Goal: Information Seeking & Learning: Learn about a topic

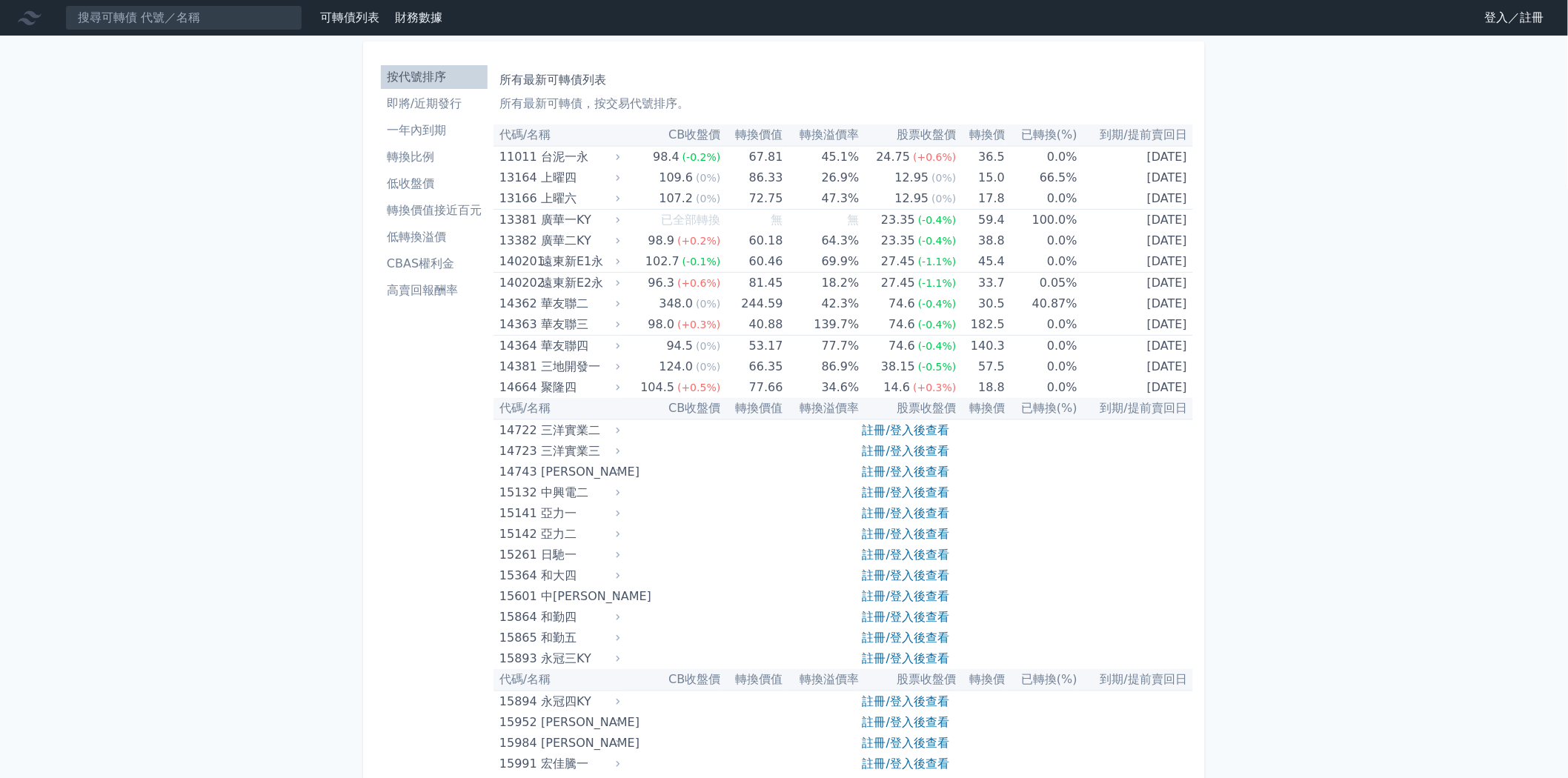
click at [404, 16] on link "財務數據" at bounding box center [419, 17] width 48 height 14
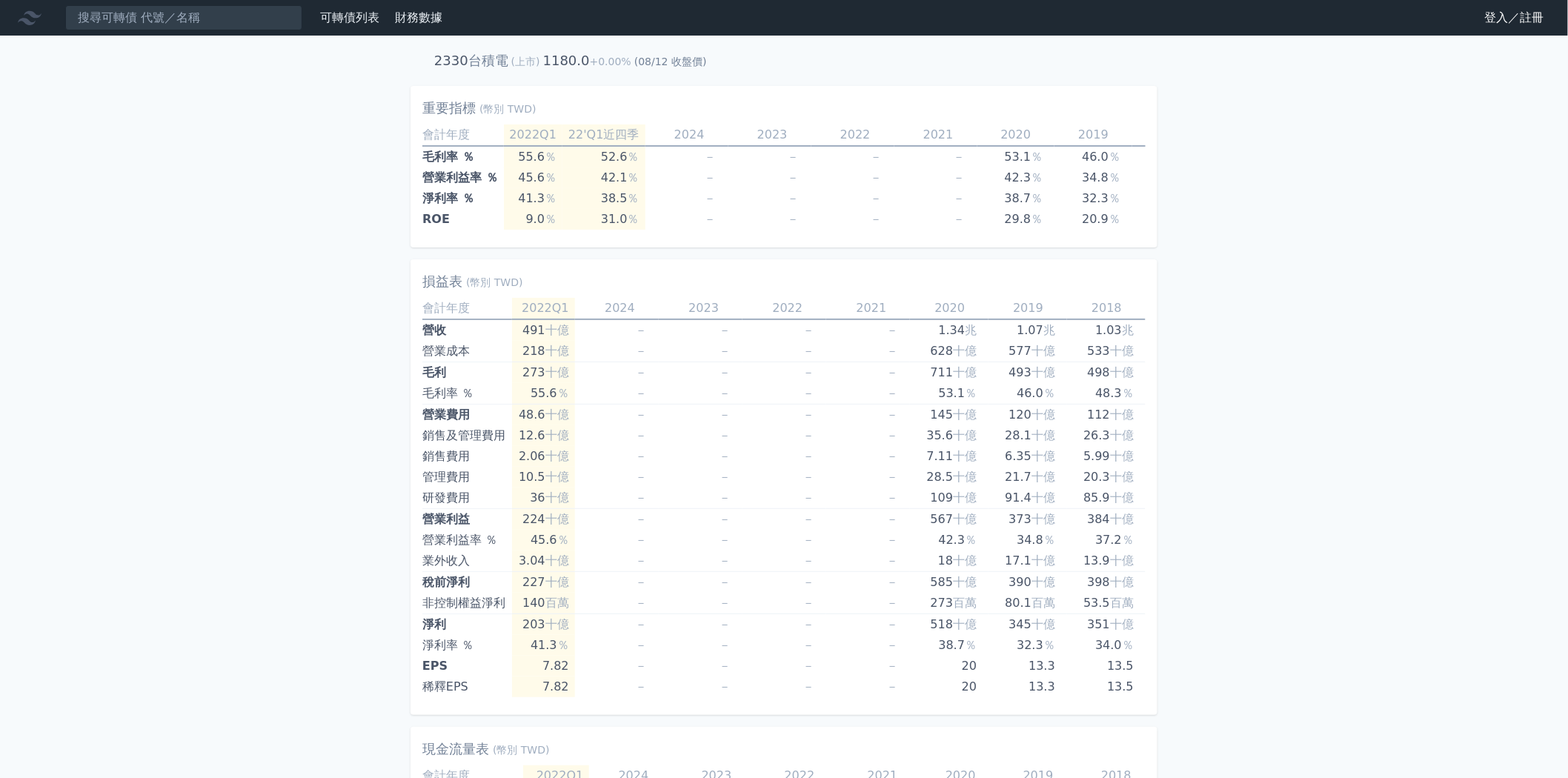
click at [357, 18] on link "可轉債列表" at bounding box center [349, 17] width 59 height 14
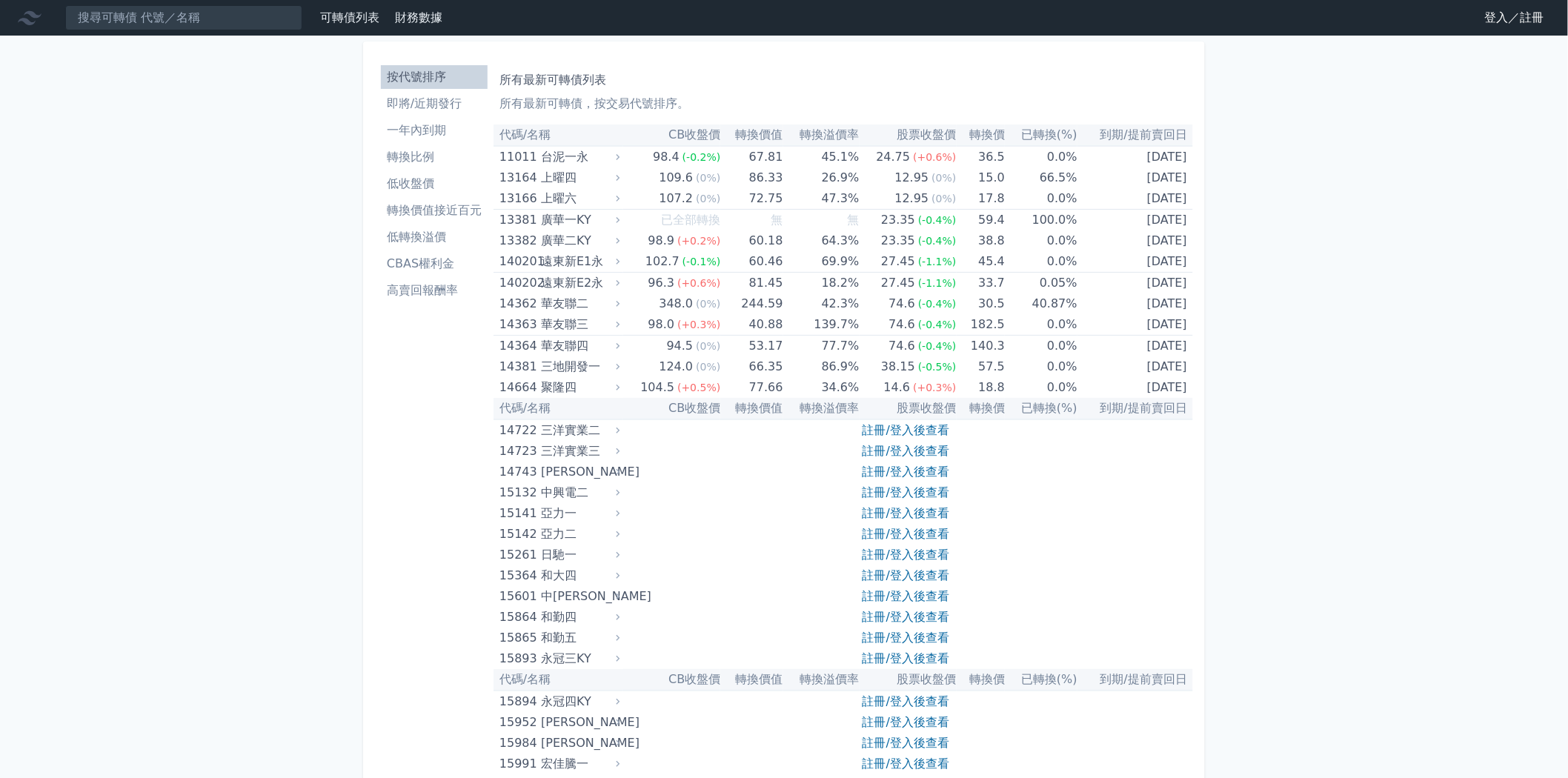
click at [424, 107] on li "即將/近期發行" at bounding box center [433, 103] width 107 height 18
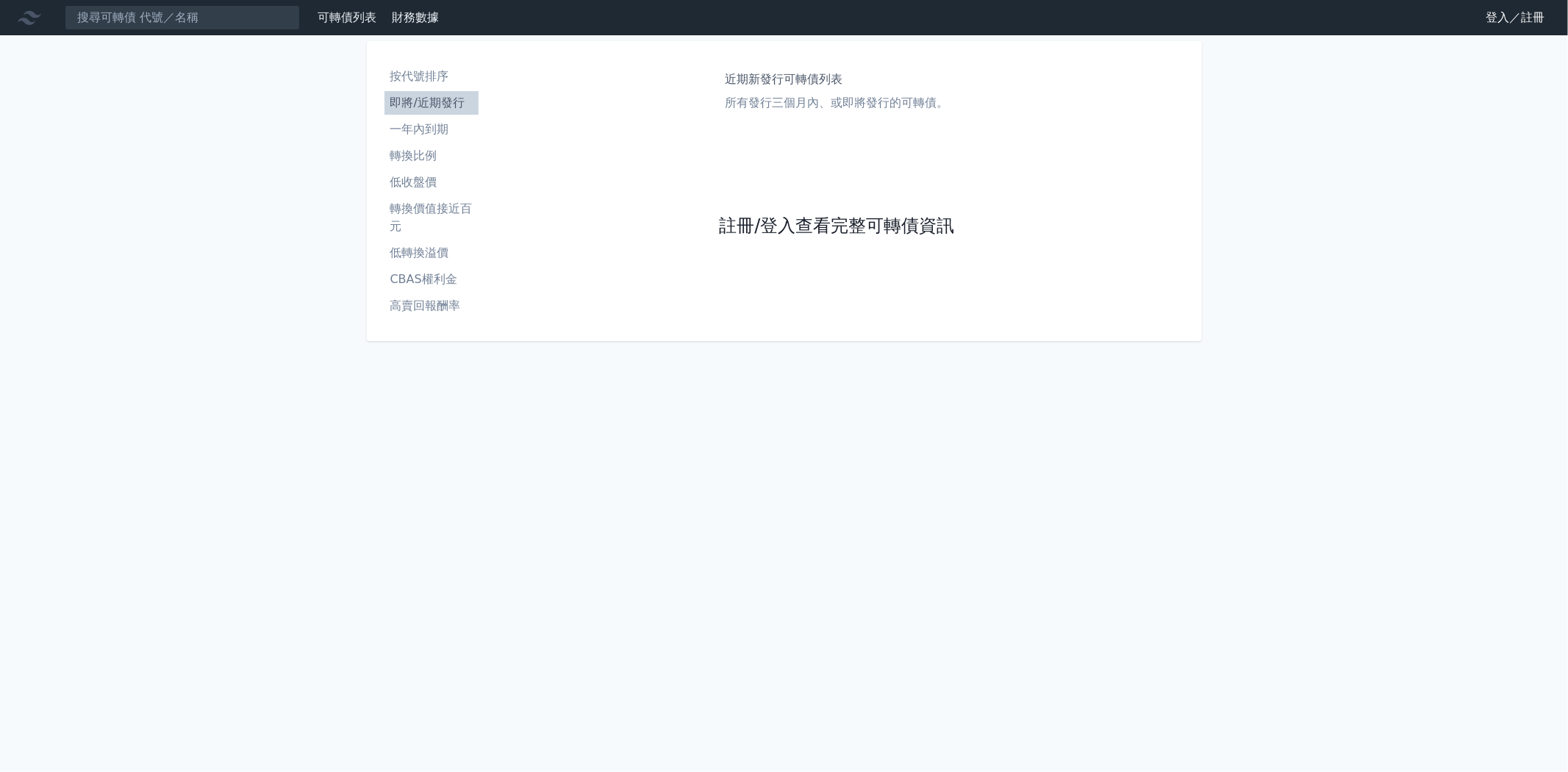
click at [778, 226] on link "註冊/登入查看完整可轉債資訊" at bounding box center [836, 226] width 236 height 23
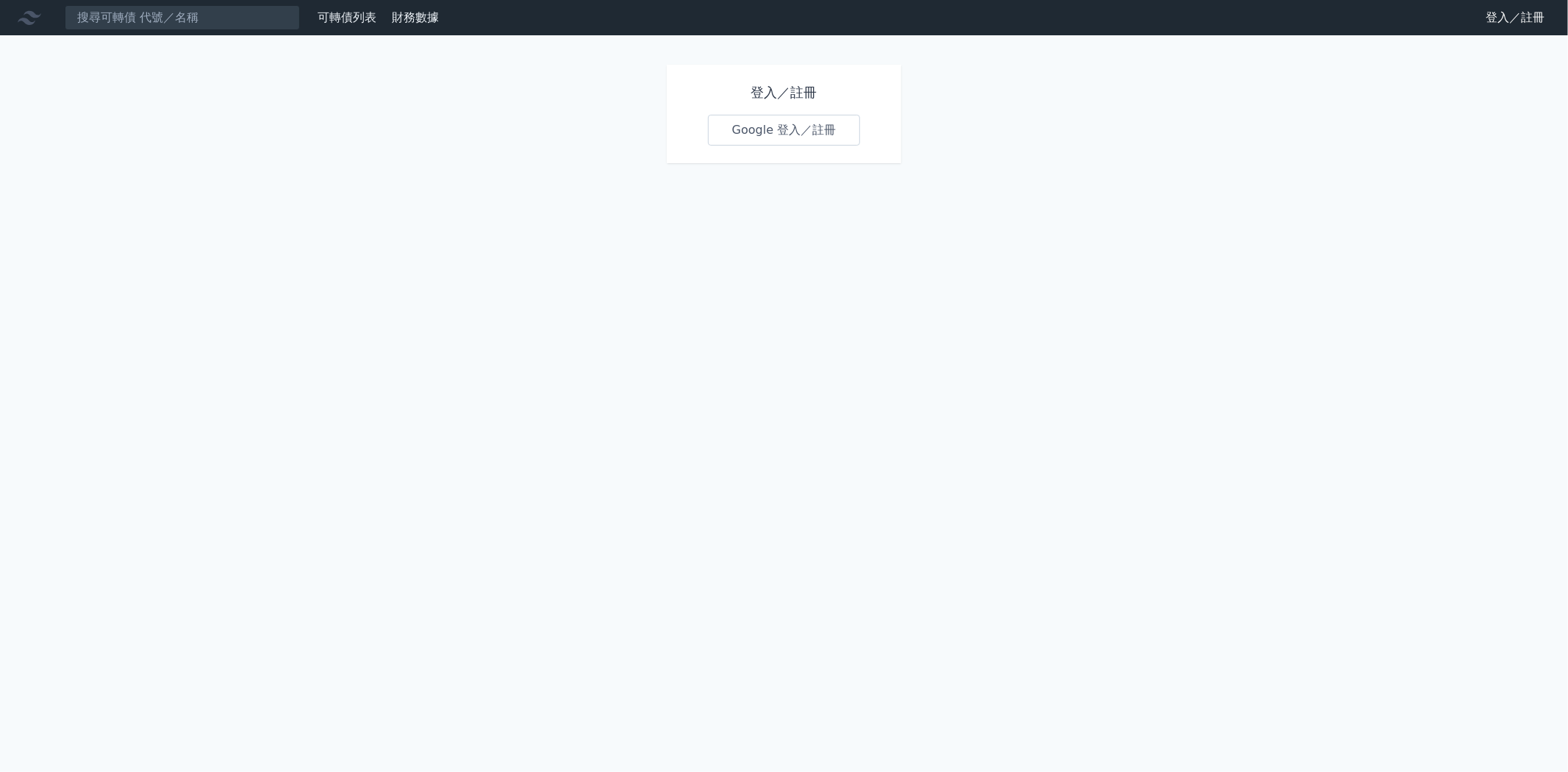
click at [794, 135] on link "Google 登入／註冊" at bounding box center [784, 130] width 153 height 31
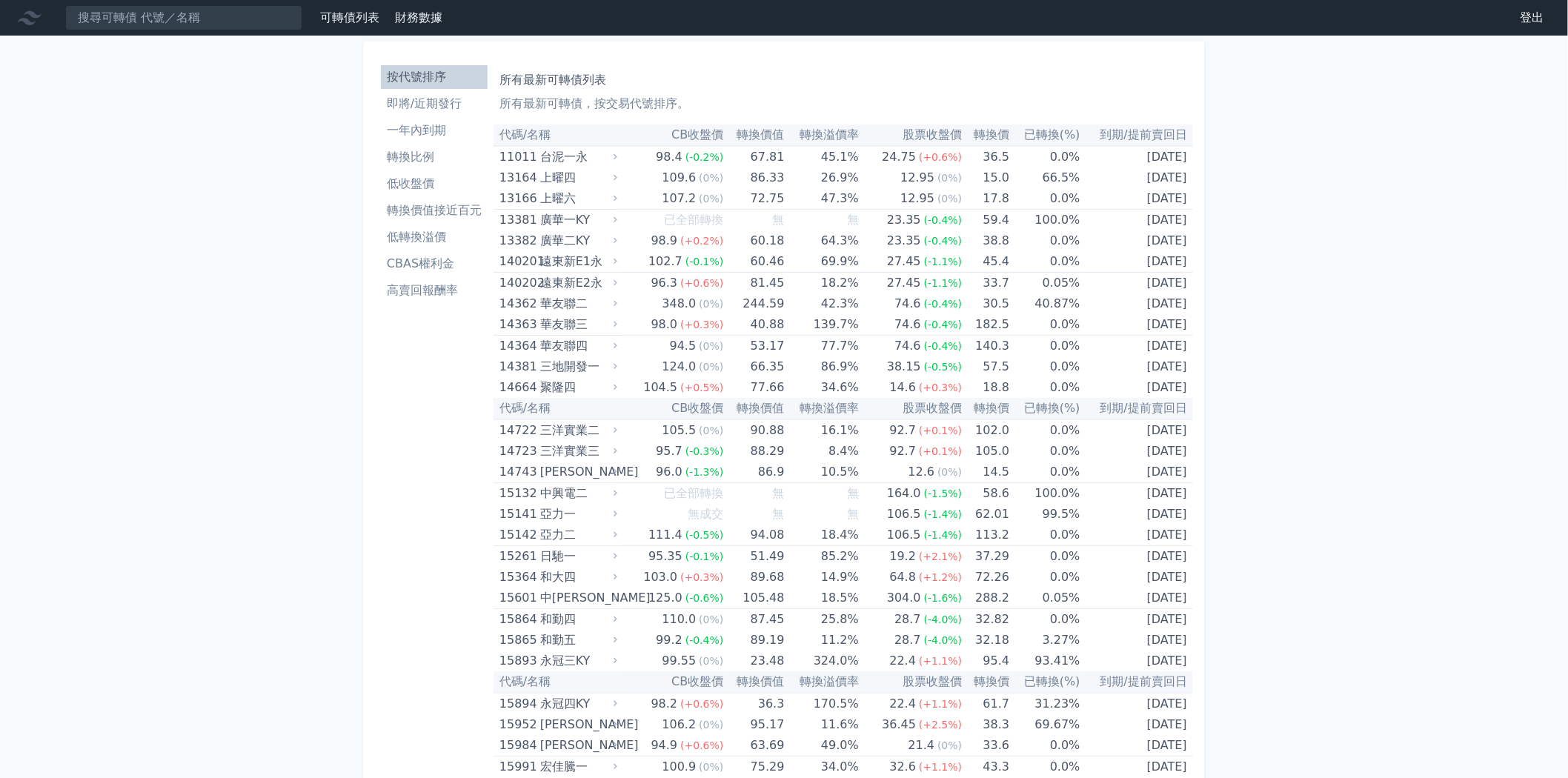
click at [430, 105] on li "即將/近期發行" at bounding box center [433, 103] width 107 height 18
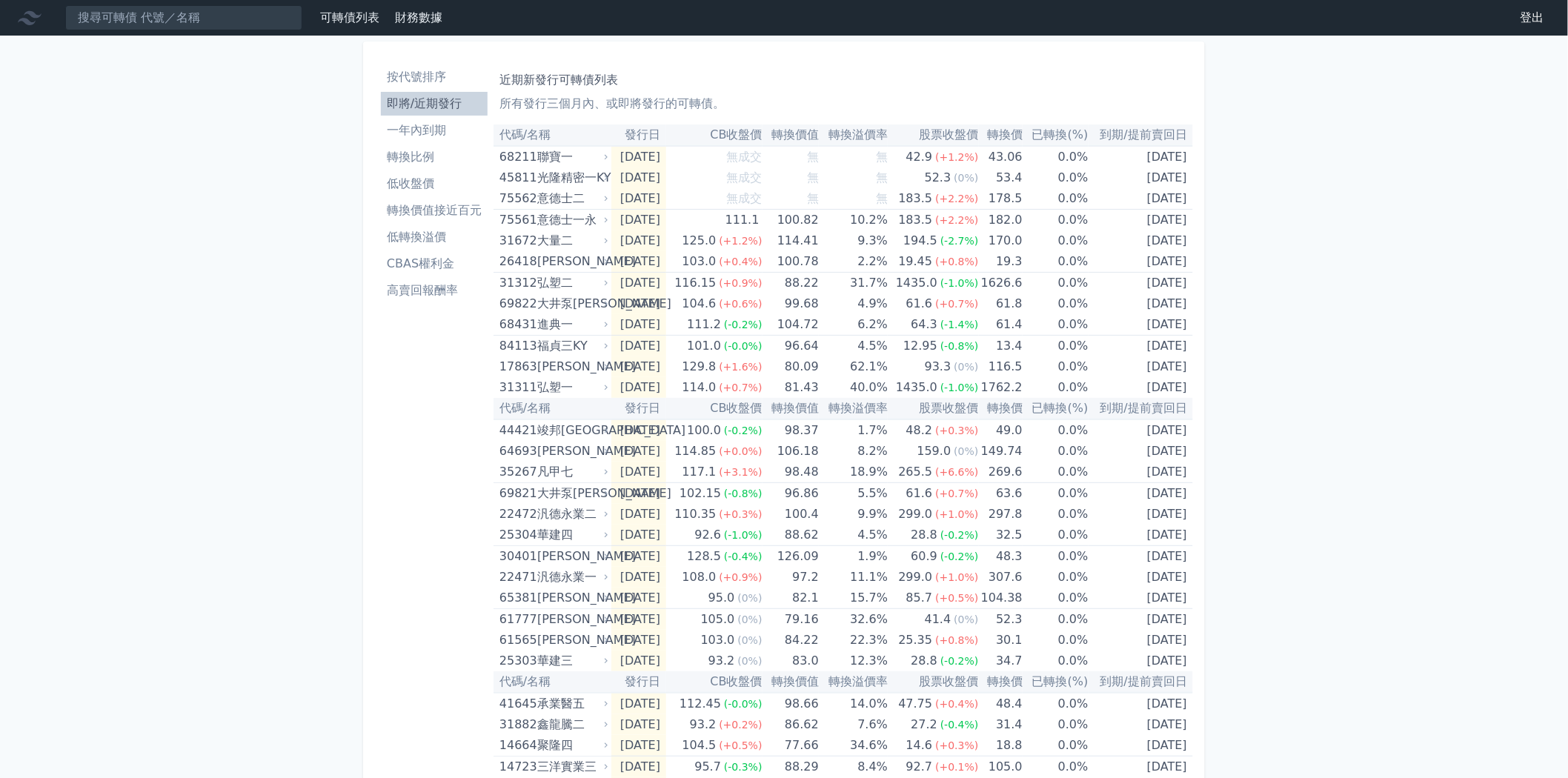
click at [457, 262] on li "CBAS權利金" at bounding box center [433, 263] width 107 height 18
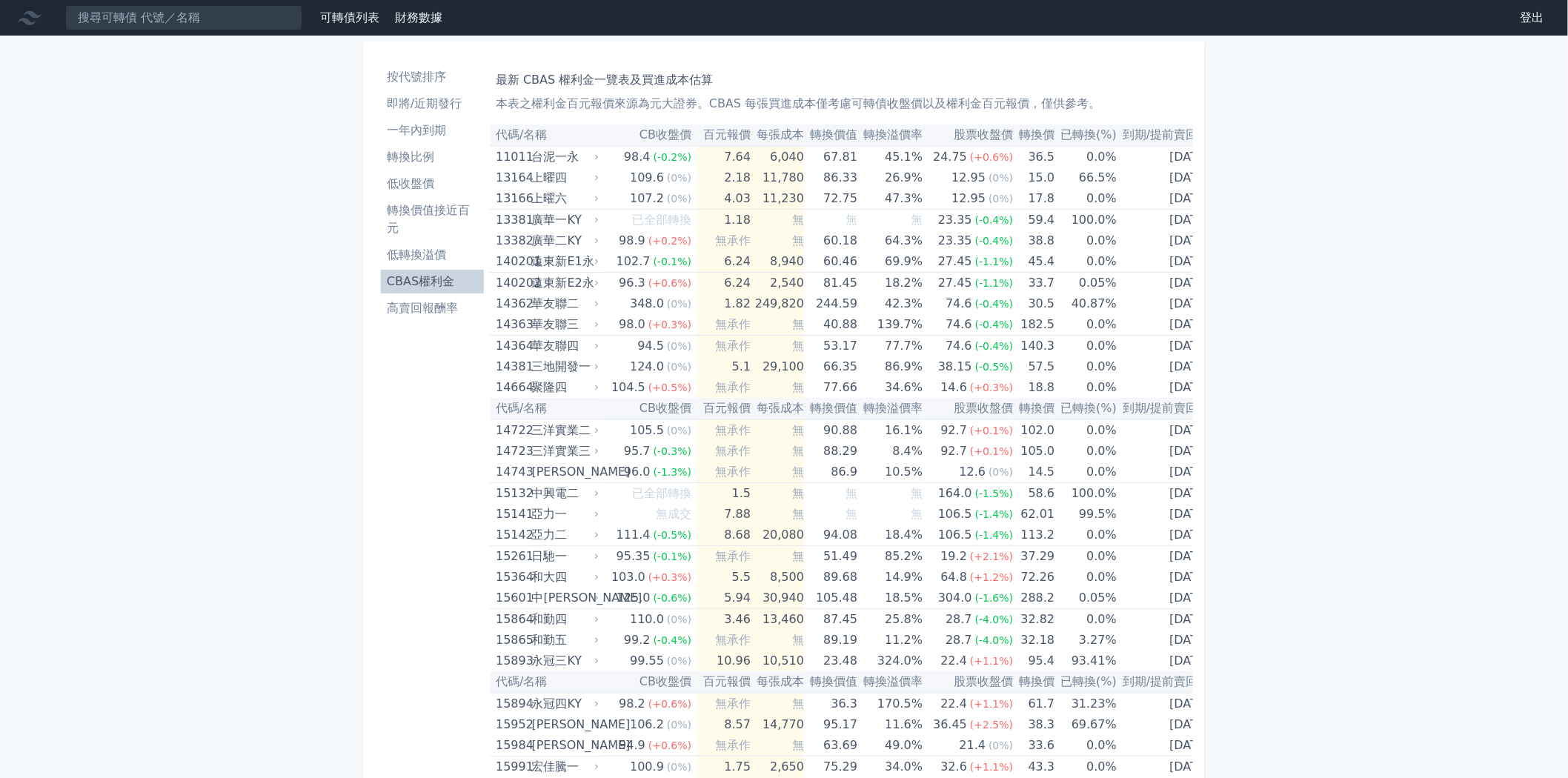
click at [708, 135] on th "百元報價" at bounding box center [725, 135] width 54 height 22
click at [425, 307] on li "高賣回報酬率" at bounding box center [432, 308] width 103 height 18
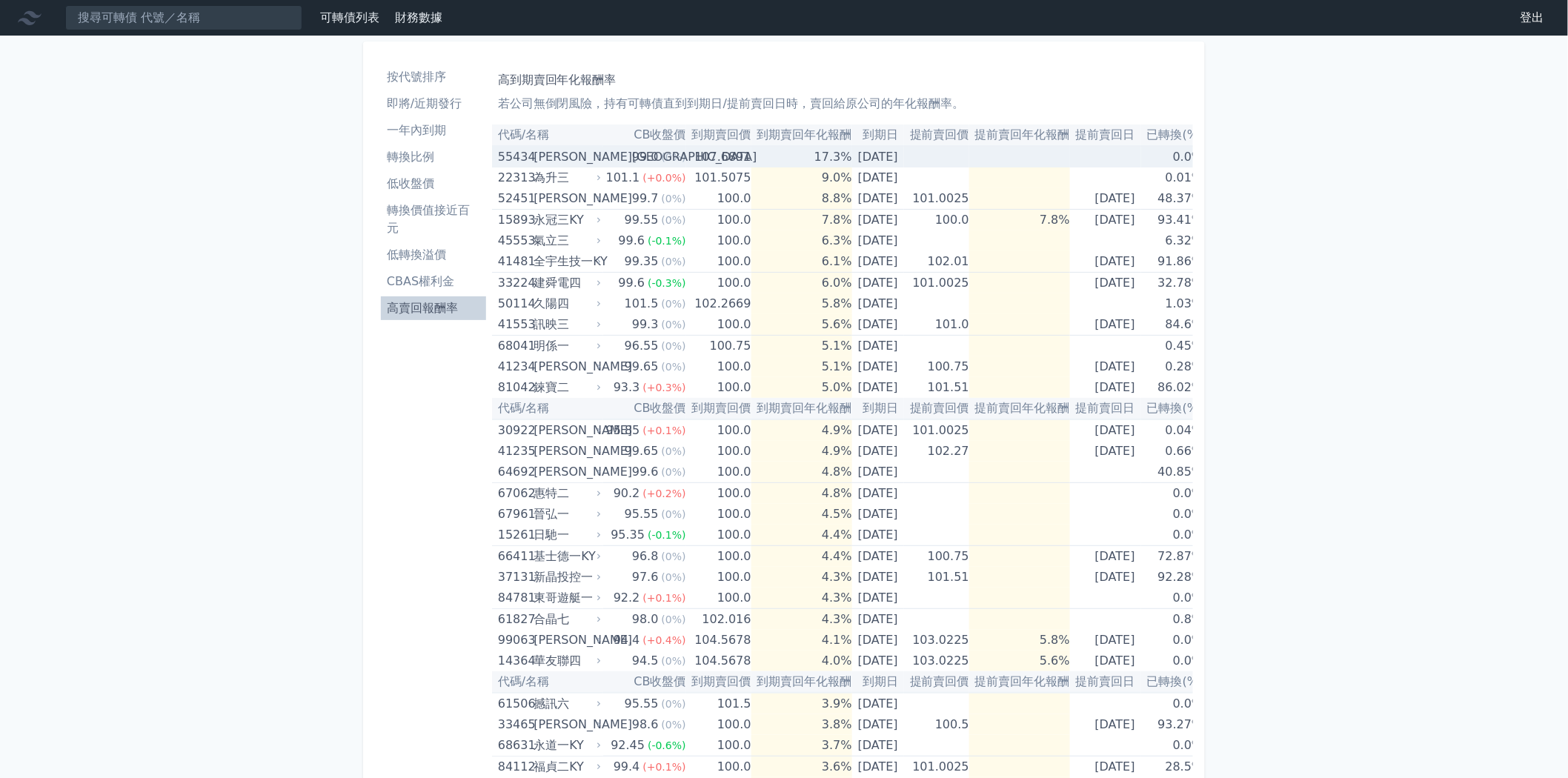
drag, startPoint x: 590, startPoint y: 156, endPoint x: 565, endPoint y: 153, distance: 25.2
click at [565, 153] on div "[PERSON_NAME][GEOGRAPHIC_DATA]" at bounding box center [566, 157] width 64 height 21
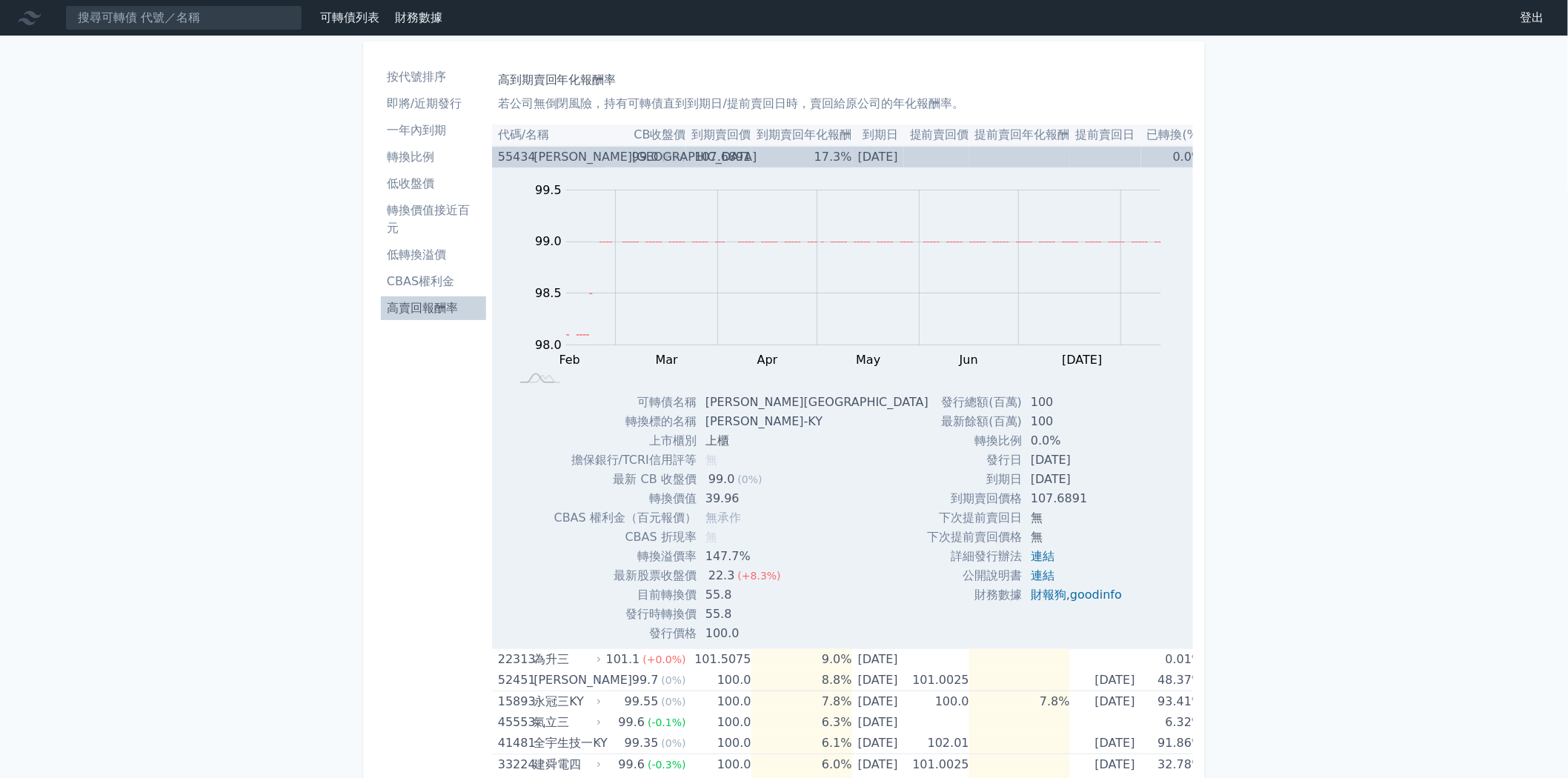
drag, startPoint x: 570, startPoint y: 153, endPoint x: 387, endPoint y: 418, distance: 322.0
click at [551, 151] on div "[PERSON_NAME][GEOGRAPHIC_DATA]" at bounding box center [566, 157] width 64 height 21
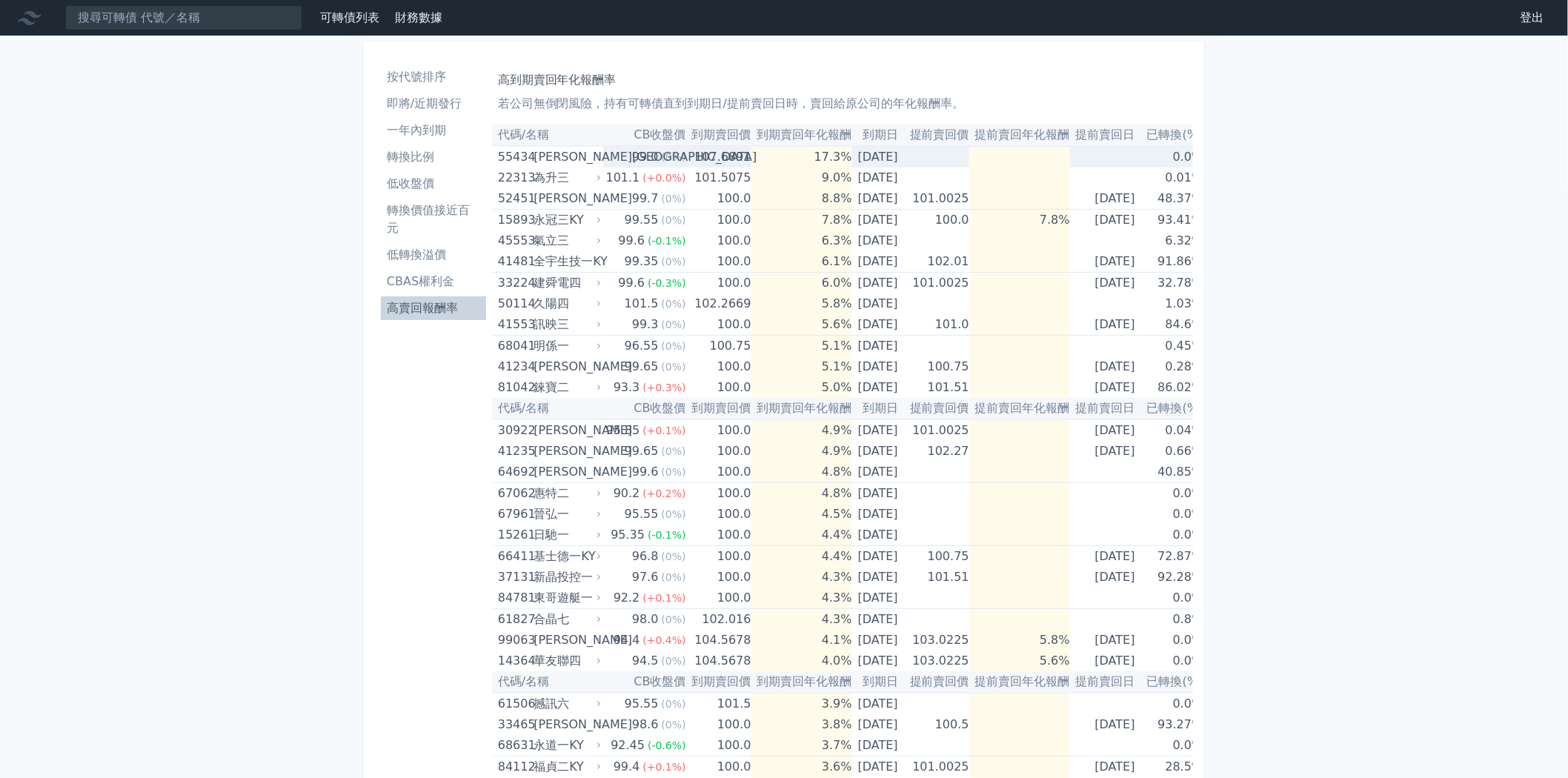
click at [551, 151] on div "[PERSON_NAME][GEOGRAPHIC_DATA]" at bounding box center [566, 157] width 64 height 21
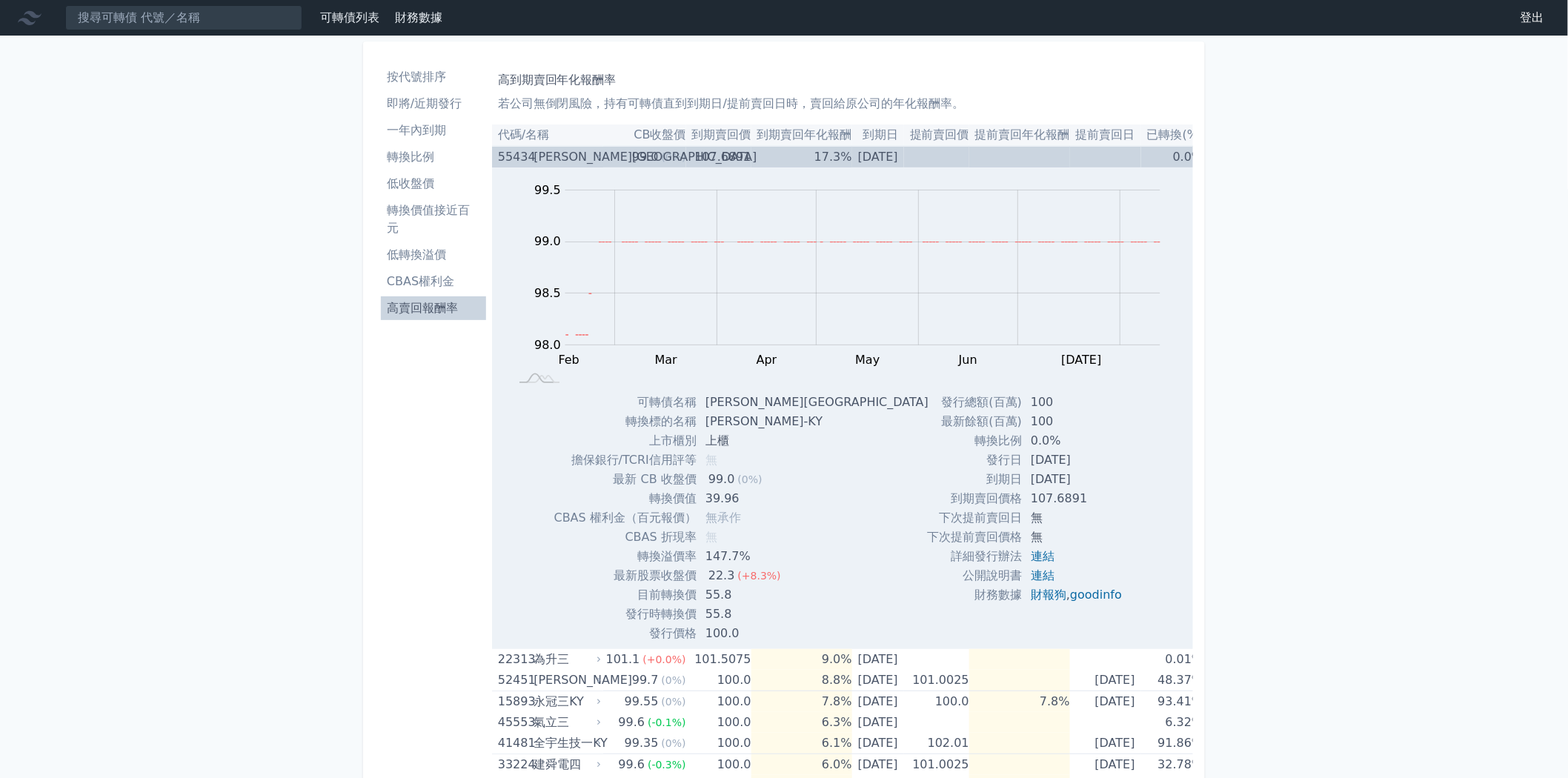
click at [565, 160] on div "[PERSON_NAME][GEOGRAPHIC_DATA]" at bounding box center [566, 157] width 64 height 21
click at [576, 160] on div "[PERSON_NAME][GEOGRAPHIC_DATA]" at bounding box center [566, 157] width 64 height 21
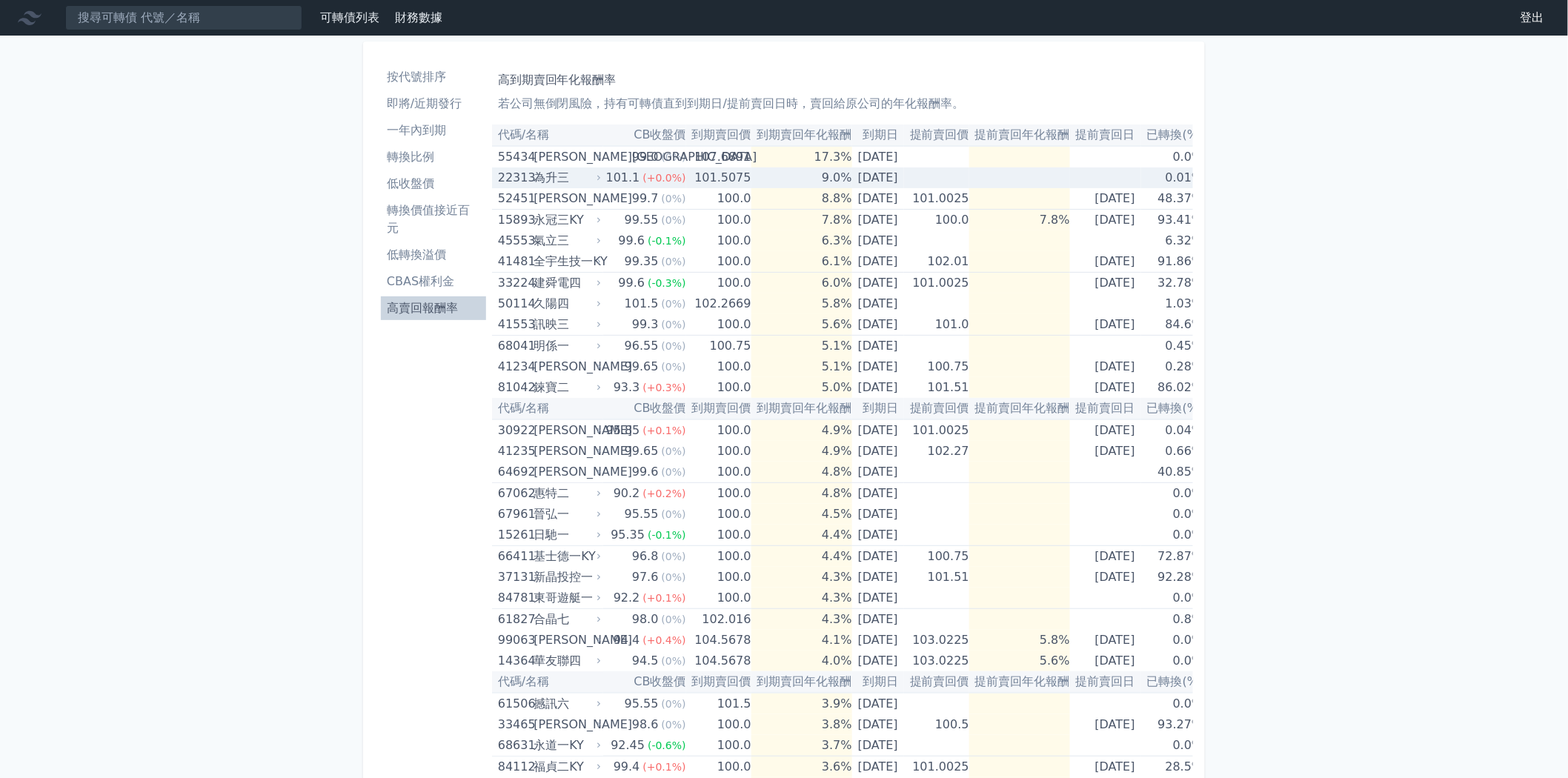
click at [564, 178] on div "為升三" at bounding box center [566, 178] width 64 height 21
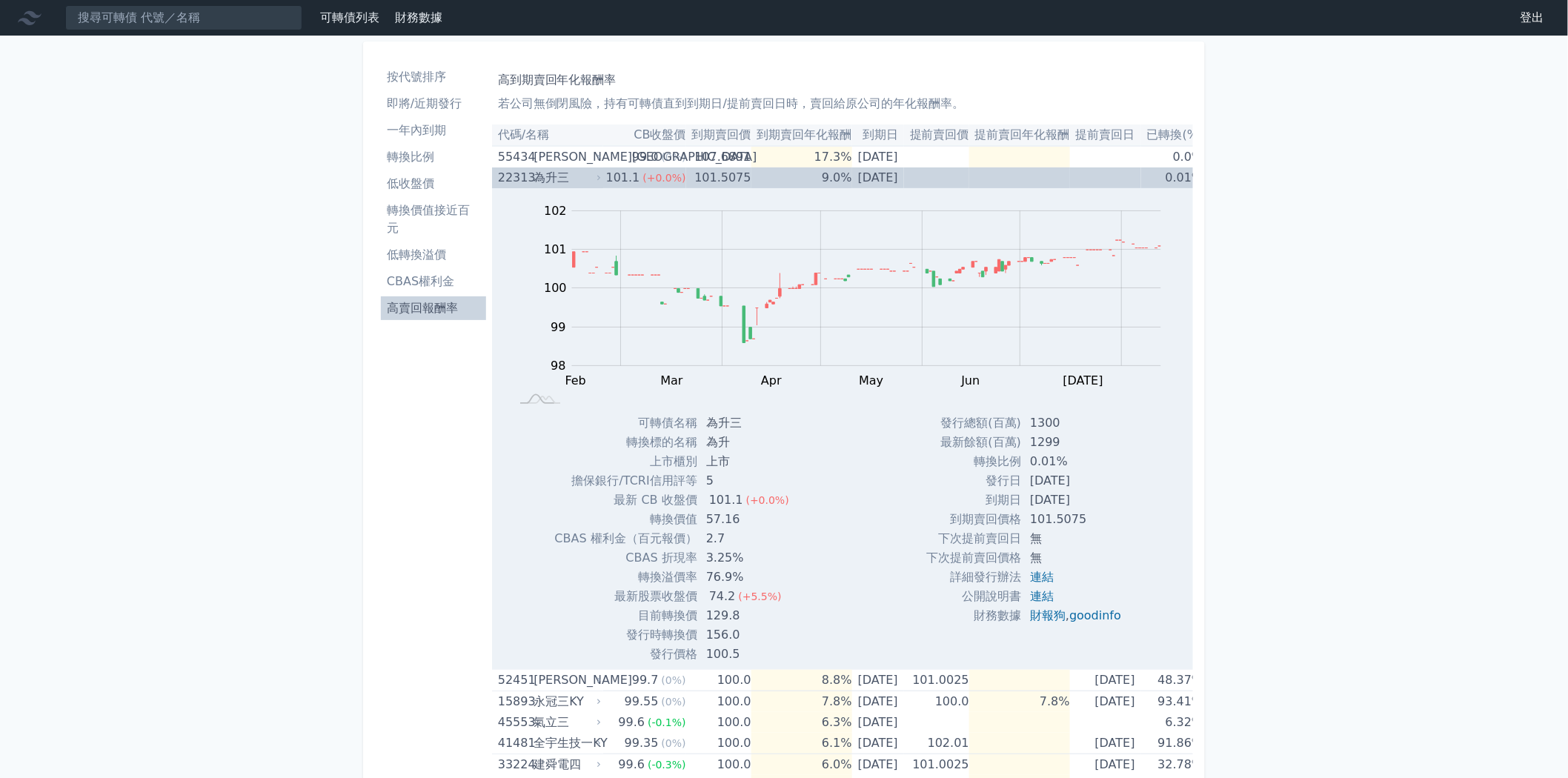
click at [564, 178] on div "為升三" at bounding box center [566, 178] width 64 height 21
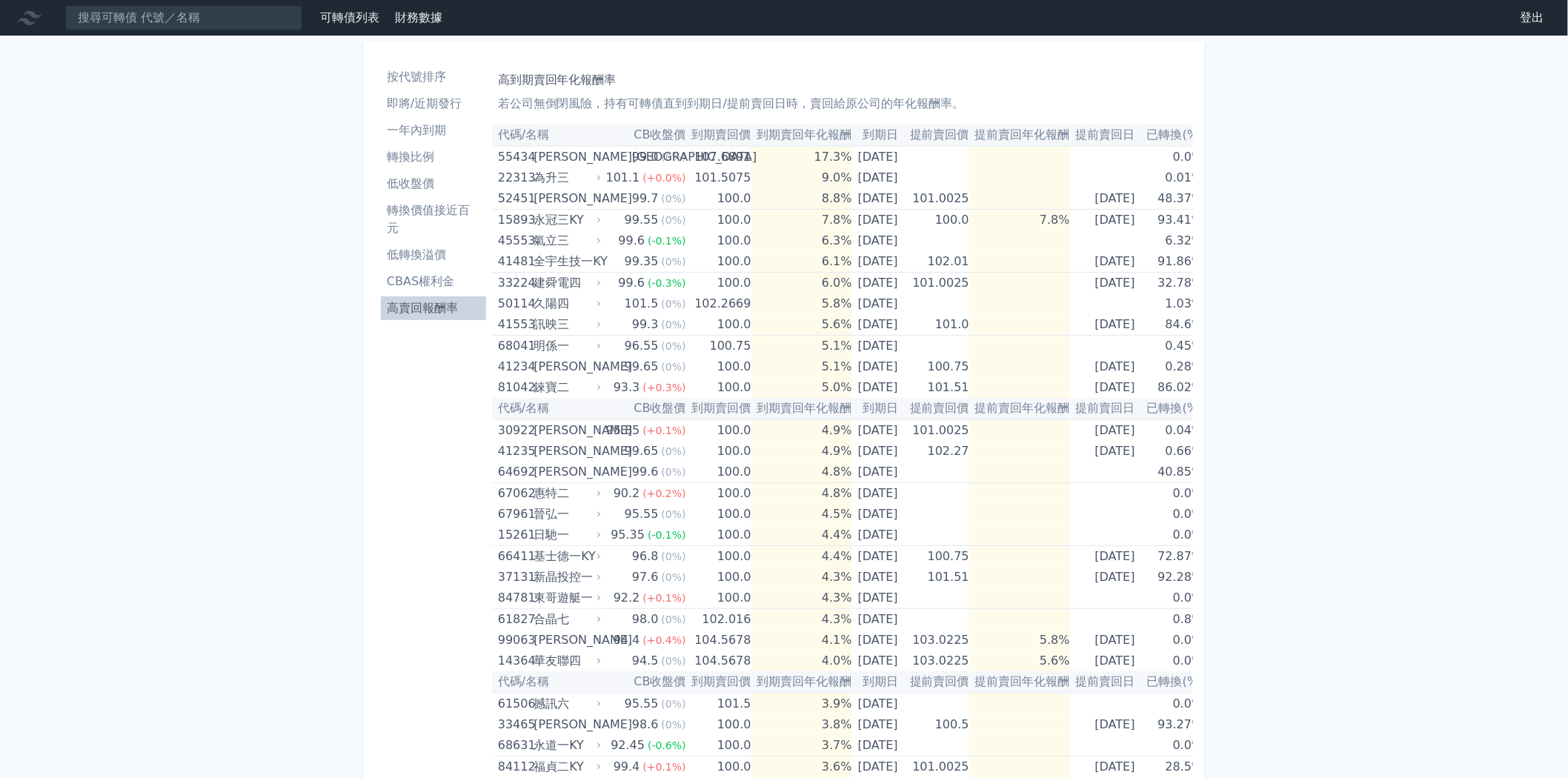
click at [451, 250] on li "低轉換溢價" at bounding box center [433, 255] width 105 height 18
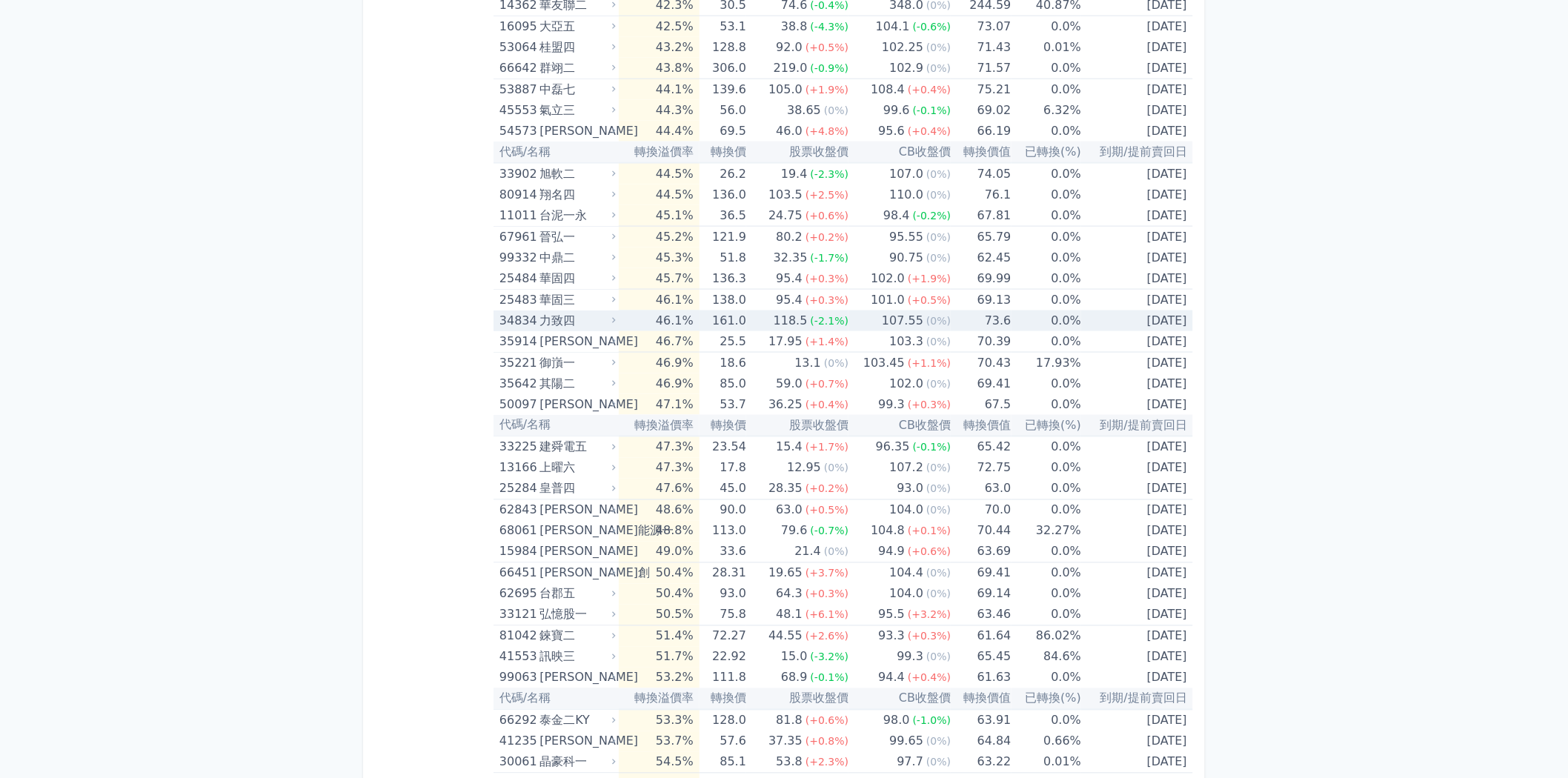
scroll to position [5432, 0]
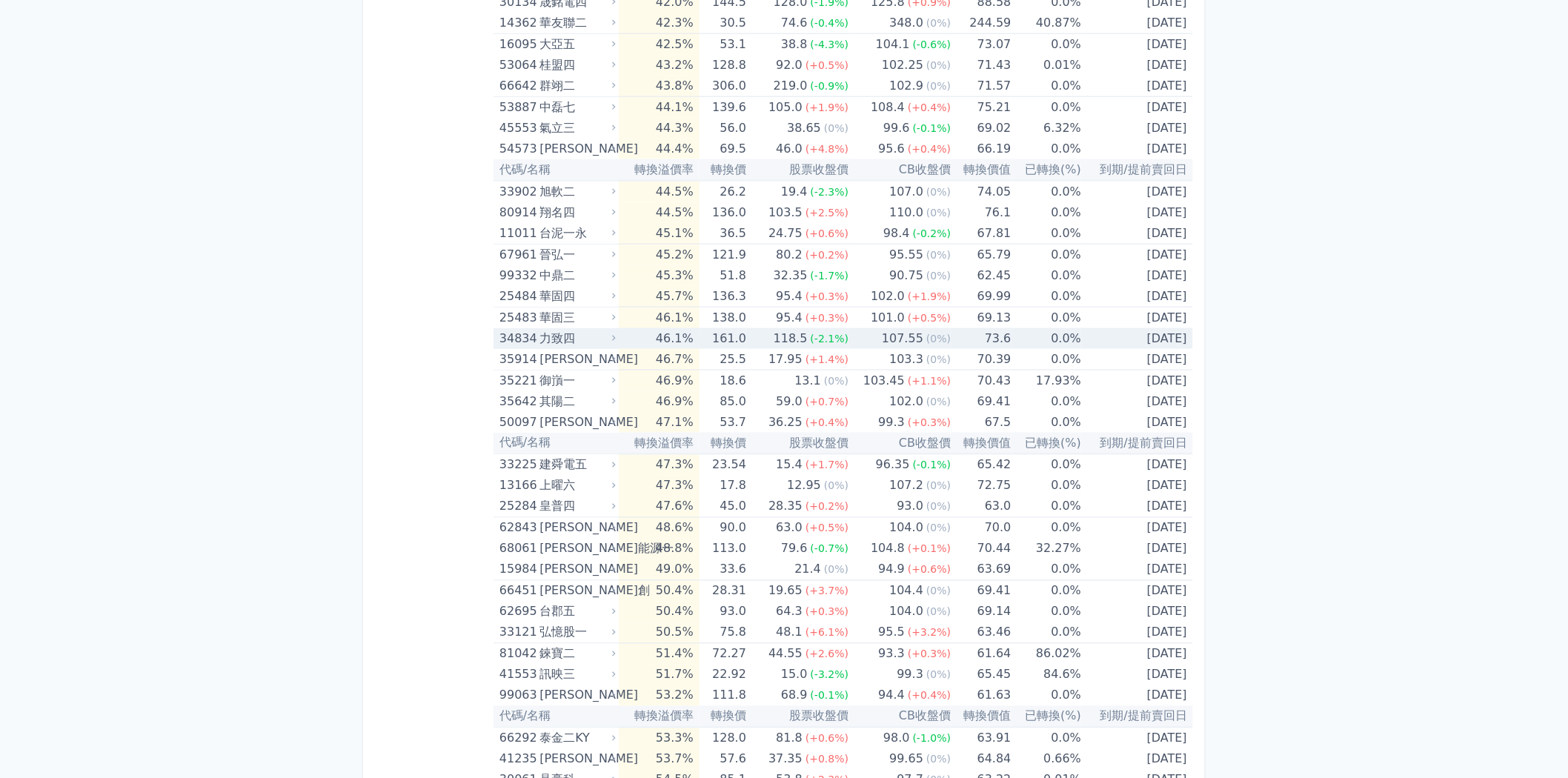
drag, startPoint x: 641, startPoint y: 329, endPoint x: 452, endPoint y: 272, distance: 197.4
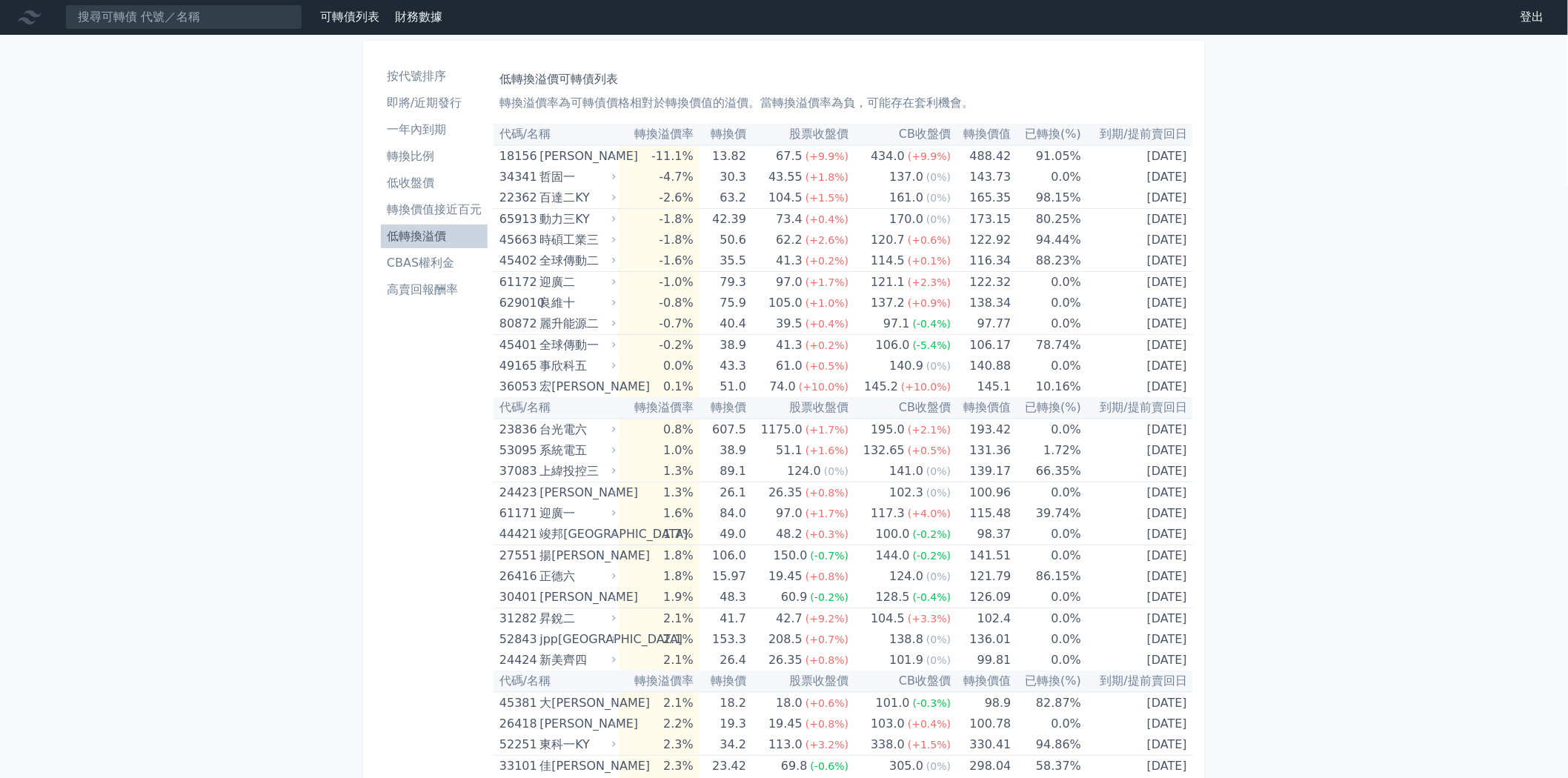
scroll to position [0, 0]
click at [470, 217] on li "轉換價值接近百元" at bounding box center [433, 211] width 107 height 18
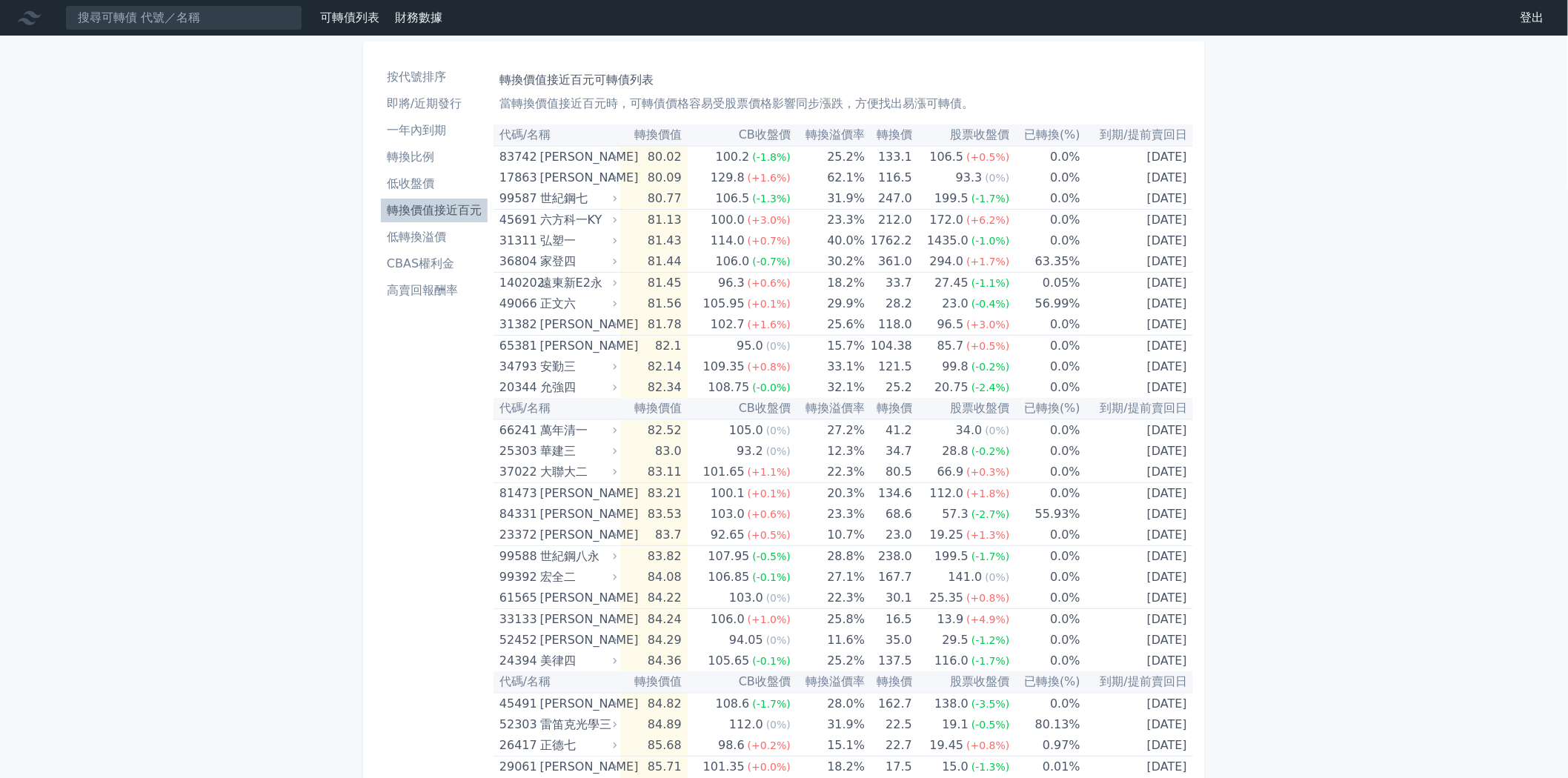
click at [445, 186] on li "低收盤價" at bounding box center [433, 184] width 107 height 18
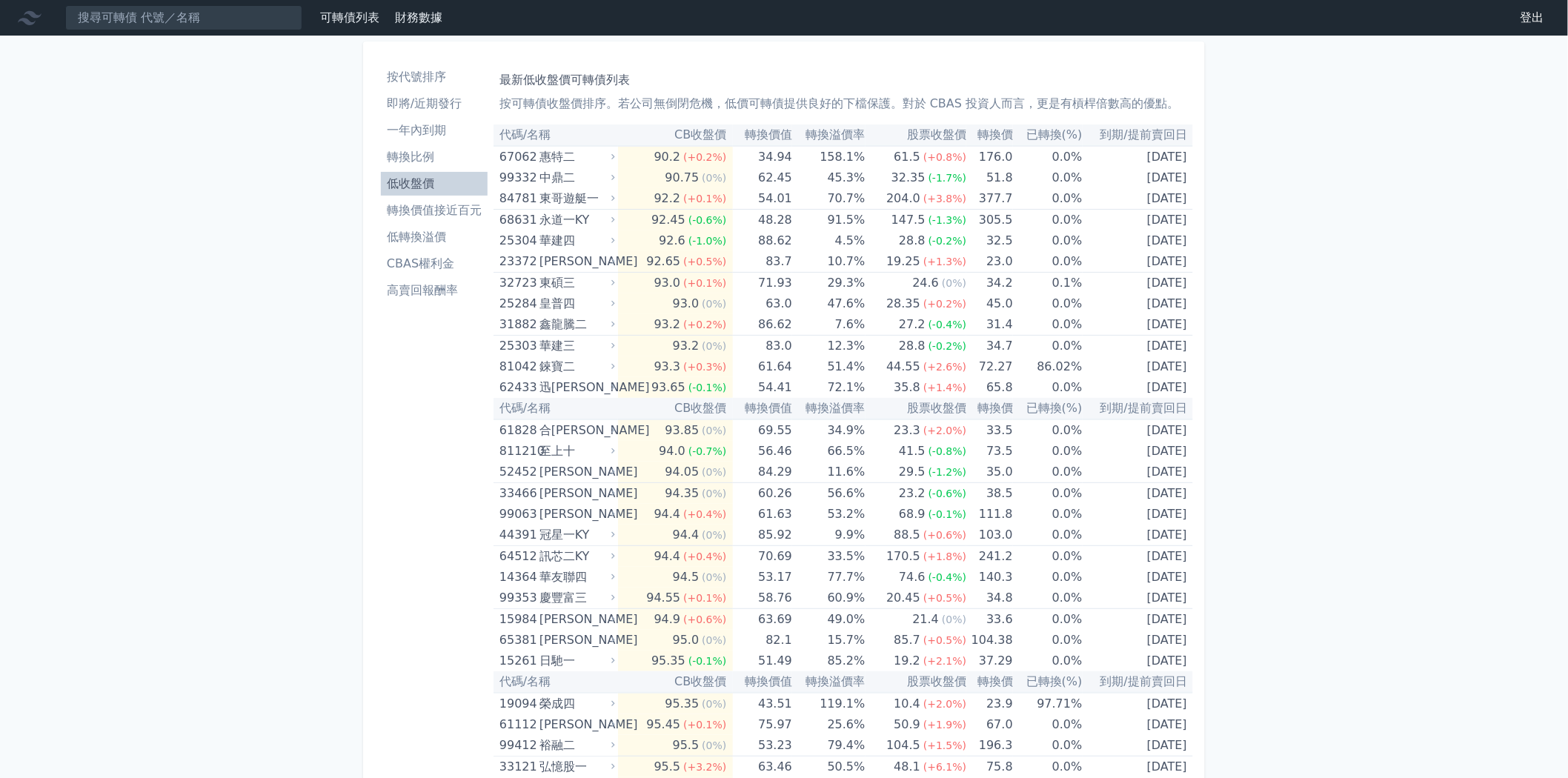
click at [430, 210] on li "轉換價值接近百元" at bounding box center [433, 211] width 107 height 18
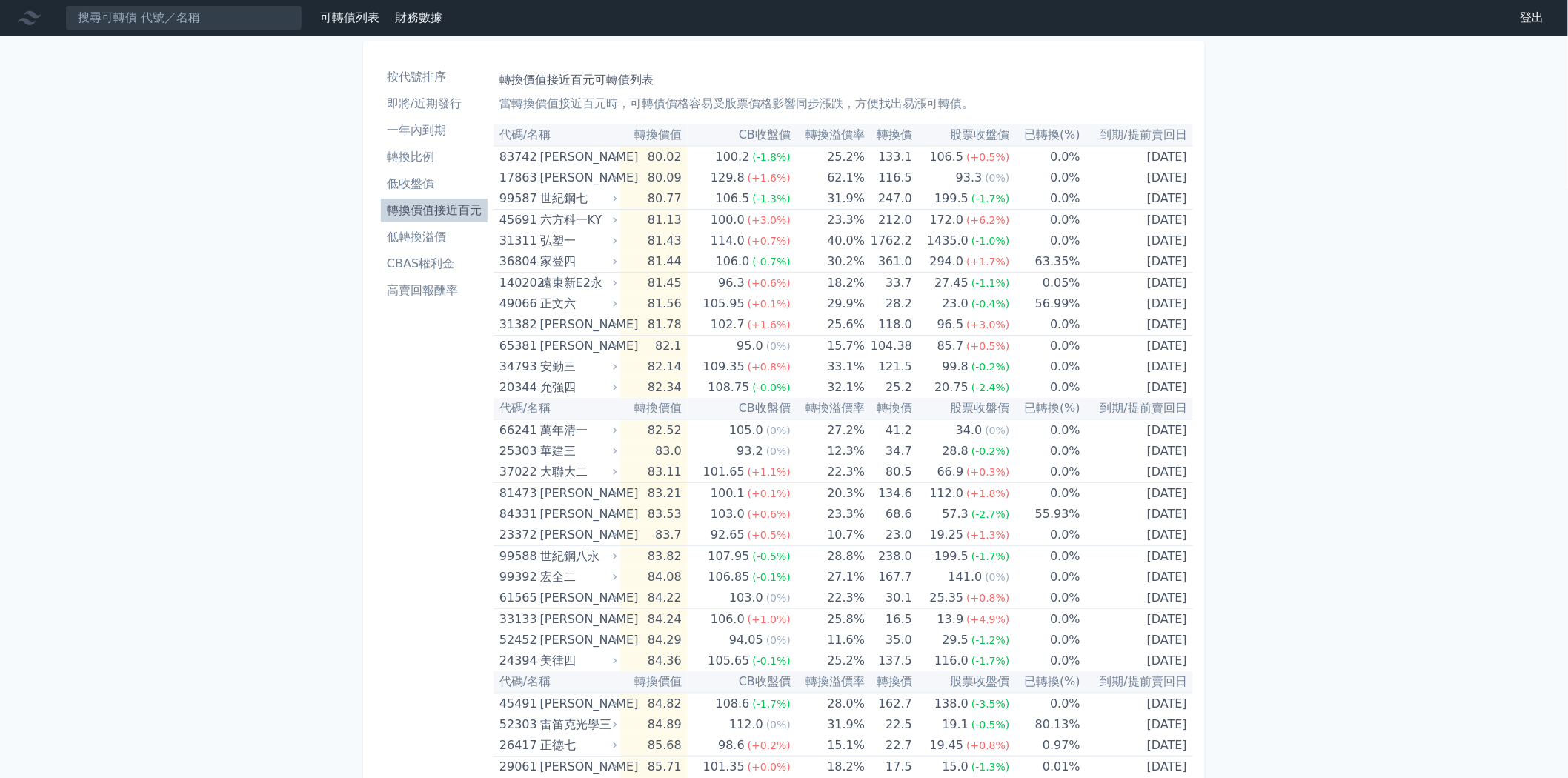
click at [666, 139] on th "轉換價值" at bounding box center [654, 135] width 68 height 22
click at [434, 186] on li "低收盤價" at bounding box center [433, 184] width 107 height 18
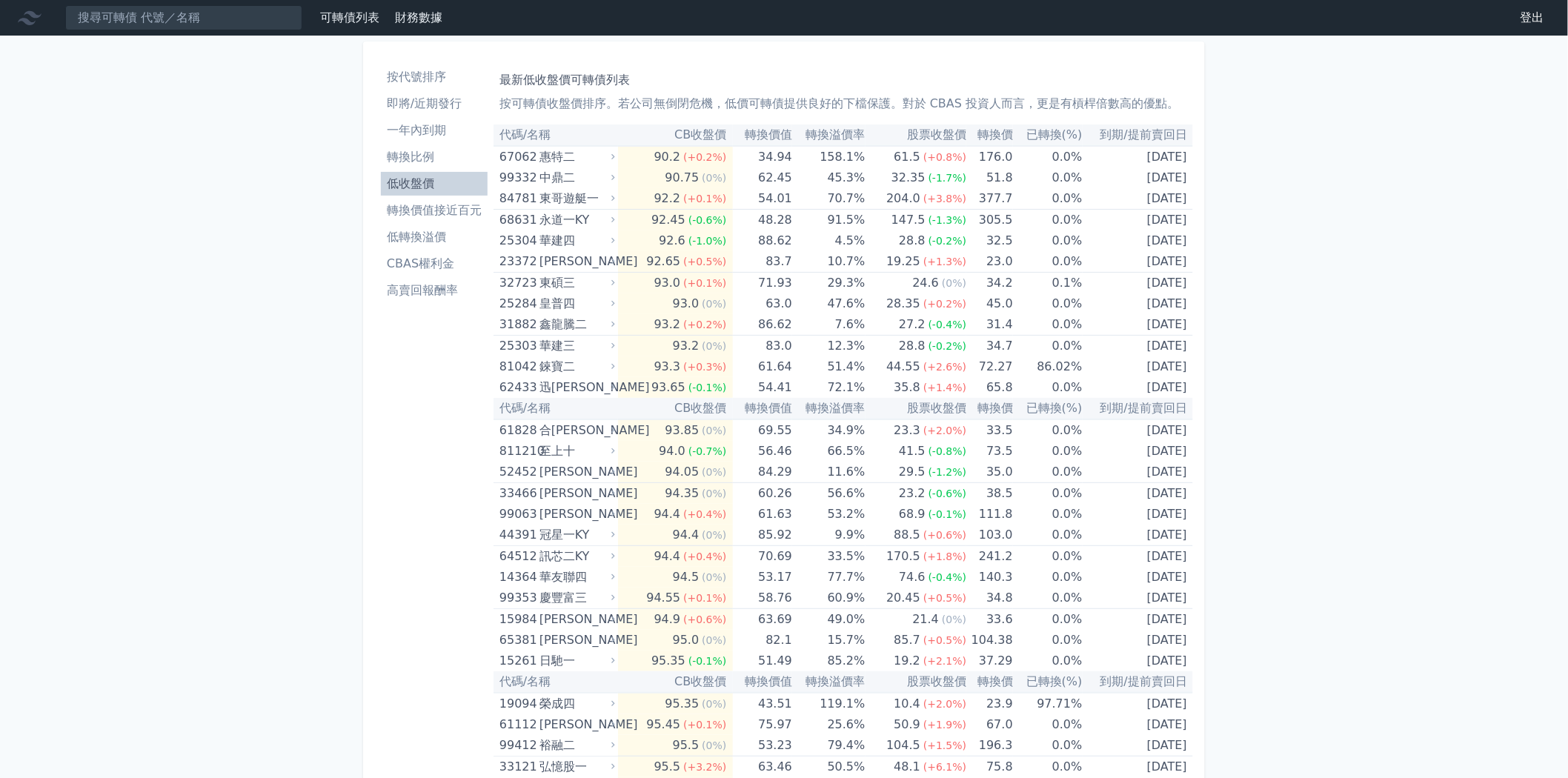
click at [448, 123] on li "一年內到期" at bounding box center [433, 130] width 107 height 18
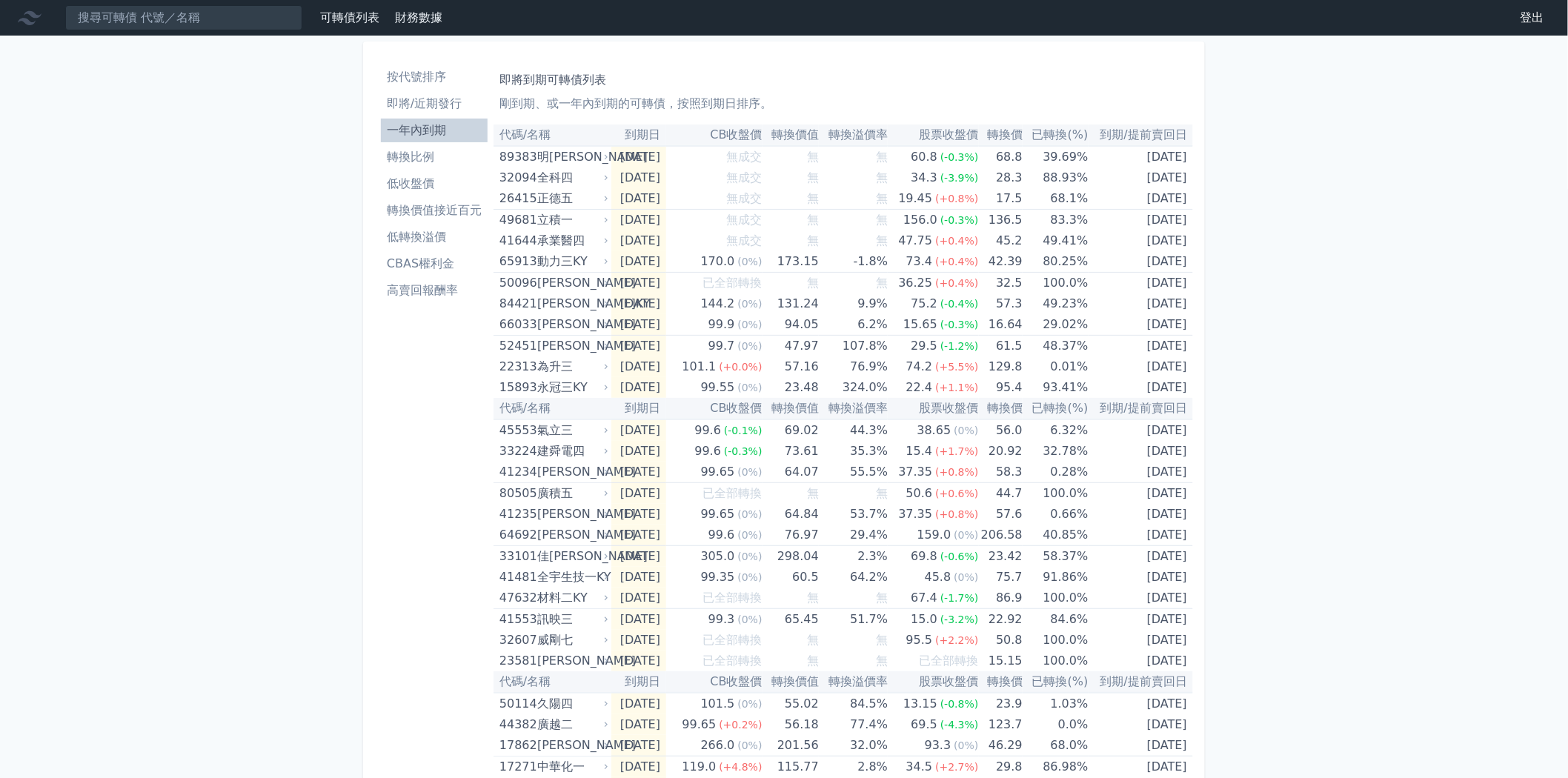
click at [445, 152] on li "轉換比例" at bounding box center [433, 157] width 107 height 18
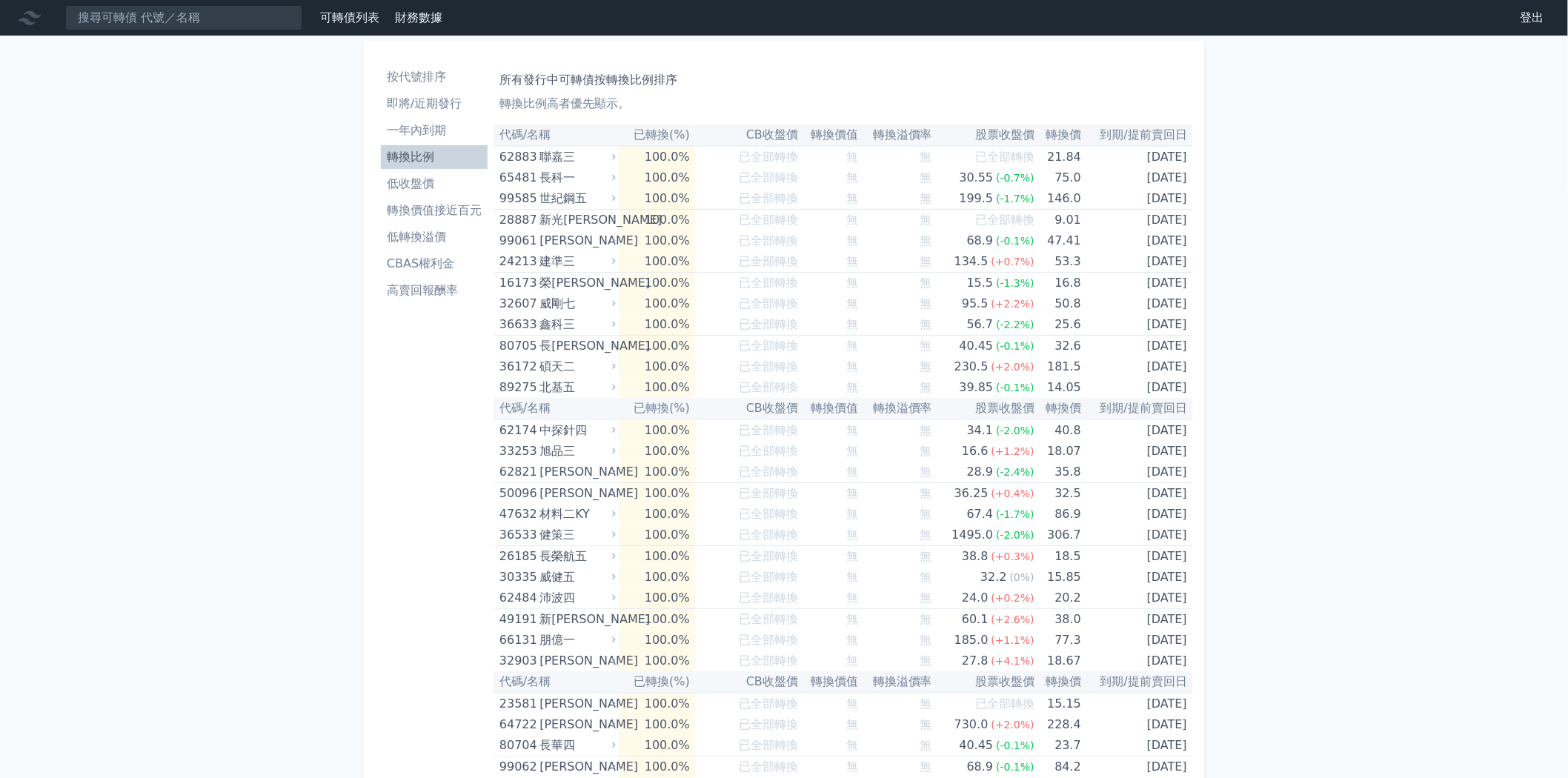
click at [470, 113] on link "即將/近期發行" at bounding box center [433, 103] width 107 height 23
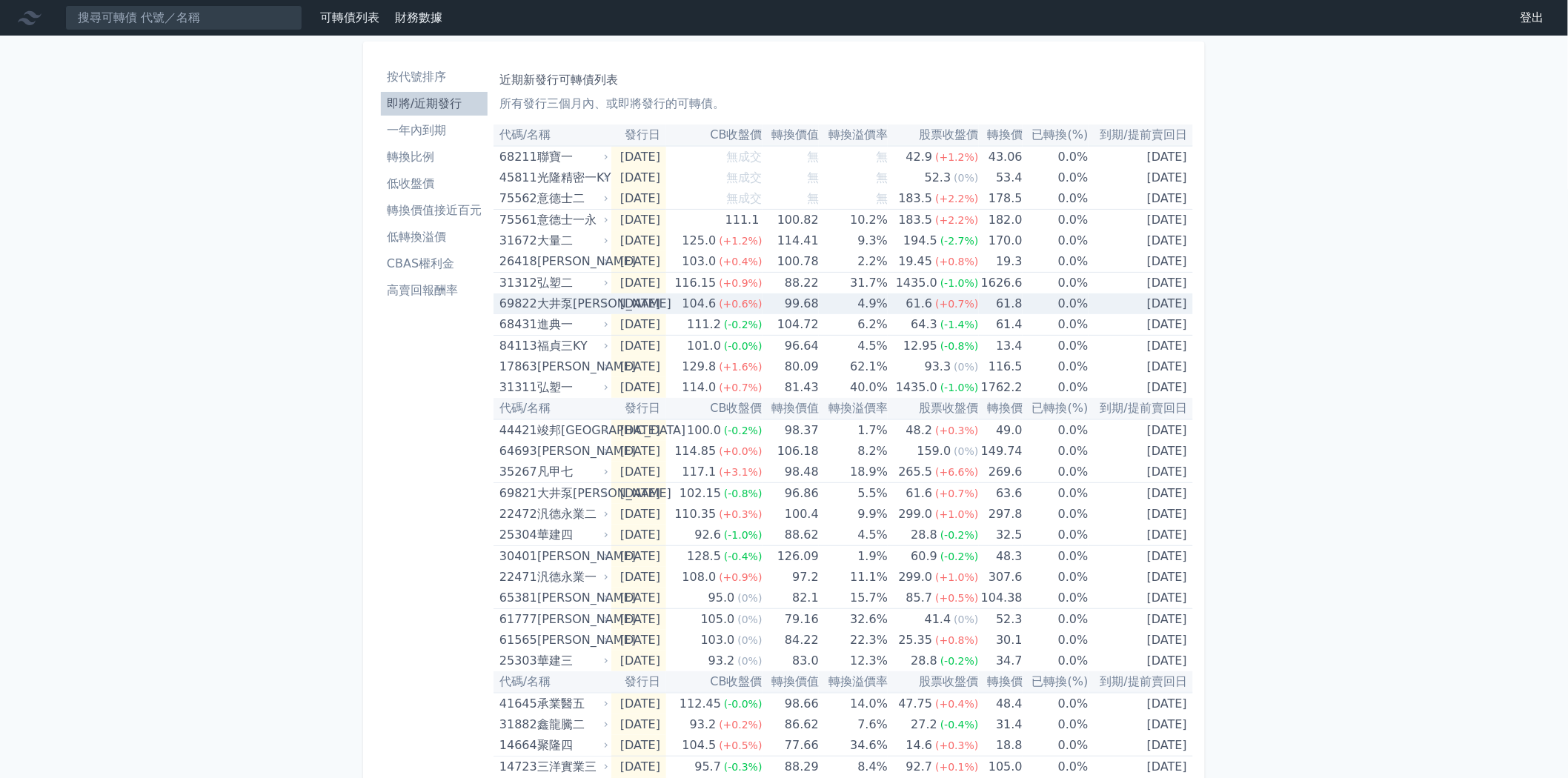
click at [601, 304] on div "大井泵[PERSON_NAME]" at bounding box center [571, 304] width 68 height 21
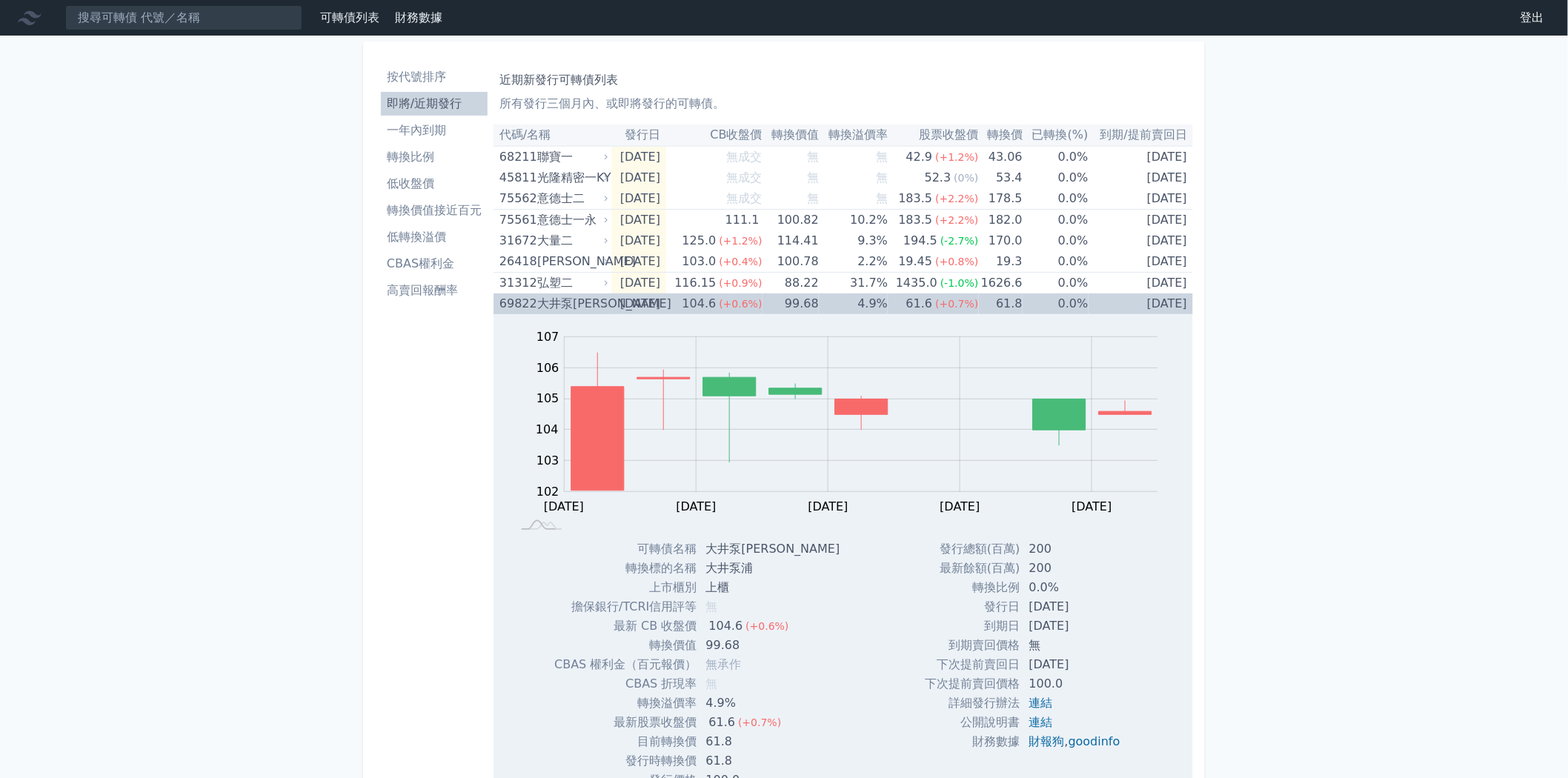
click at [601, 304] on div "大井泵[PERSON_NAME]" at bounding box center [571, 304] width 68 height 21
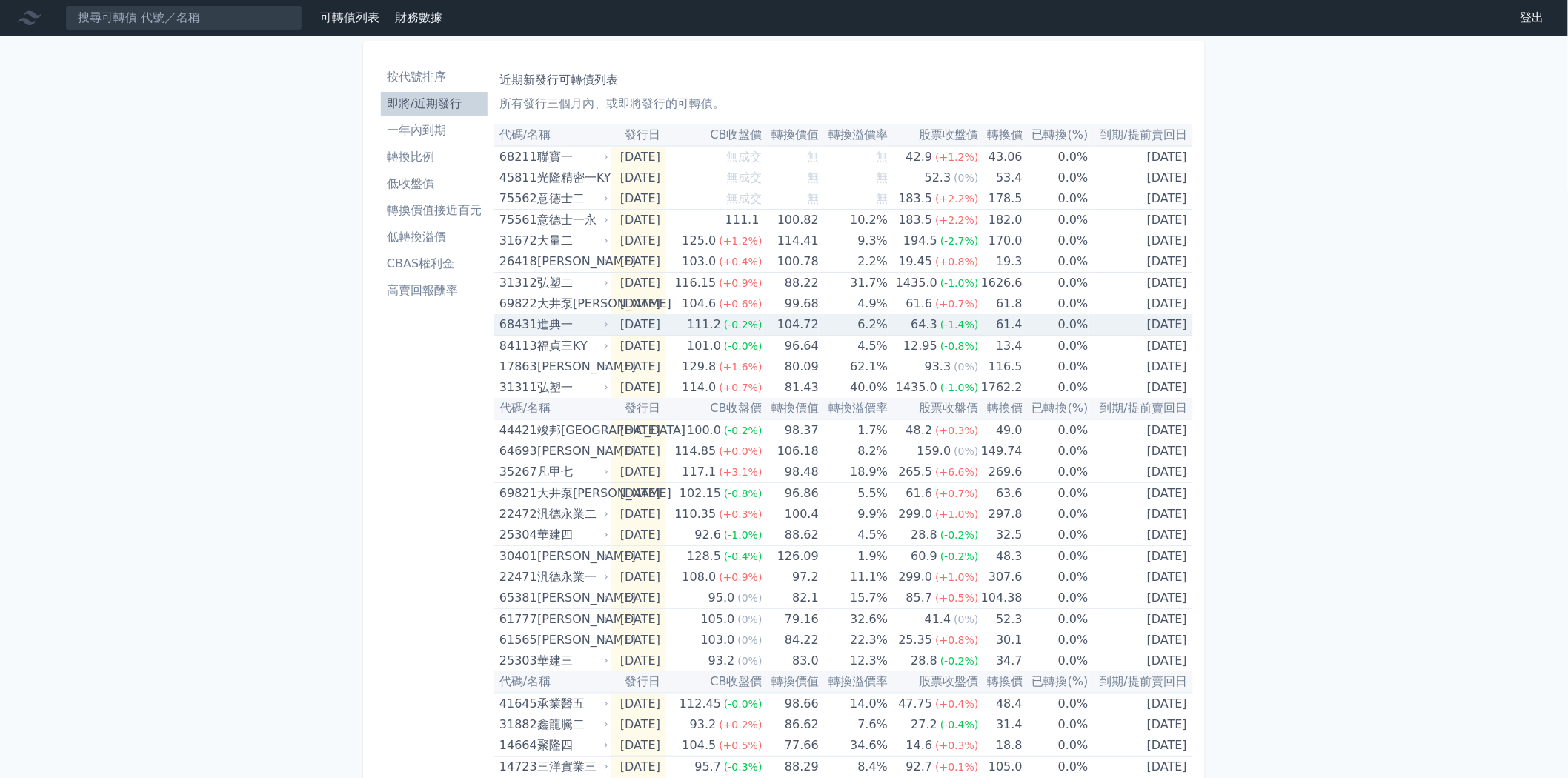
click at [602, 320] on icon at bounding box center [606, 324] width 10 height 10
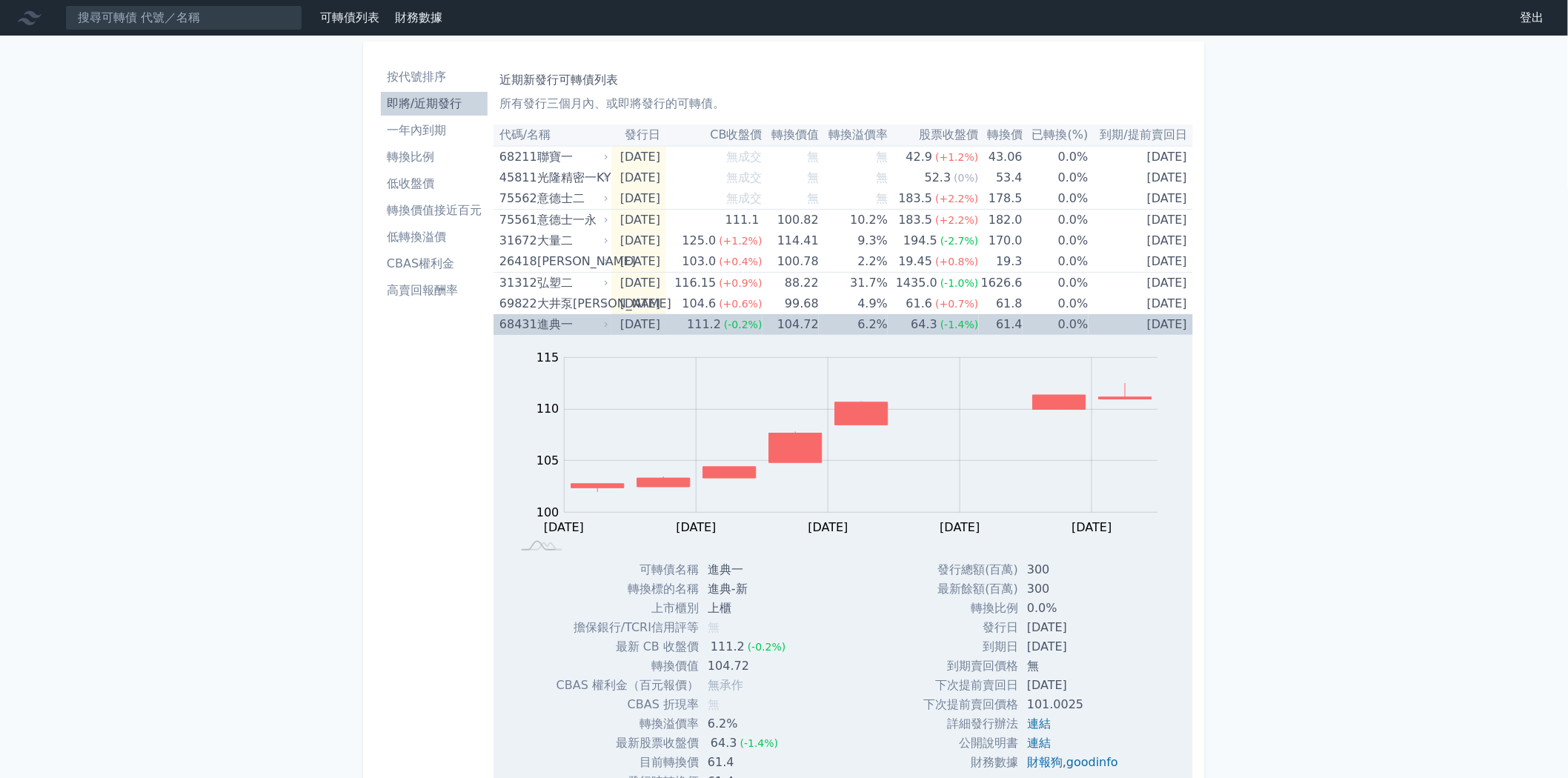
click at [602, 320] on icon at bounding box center [606, 324] width 10 height 10
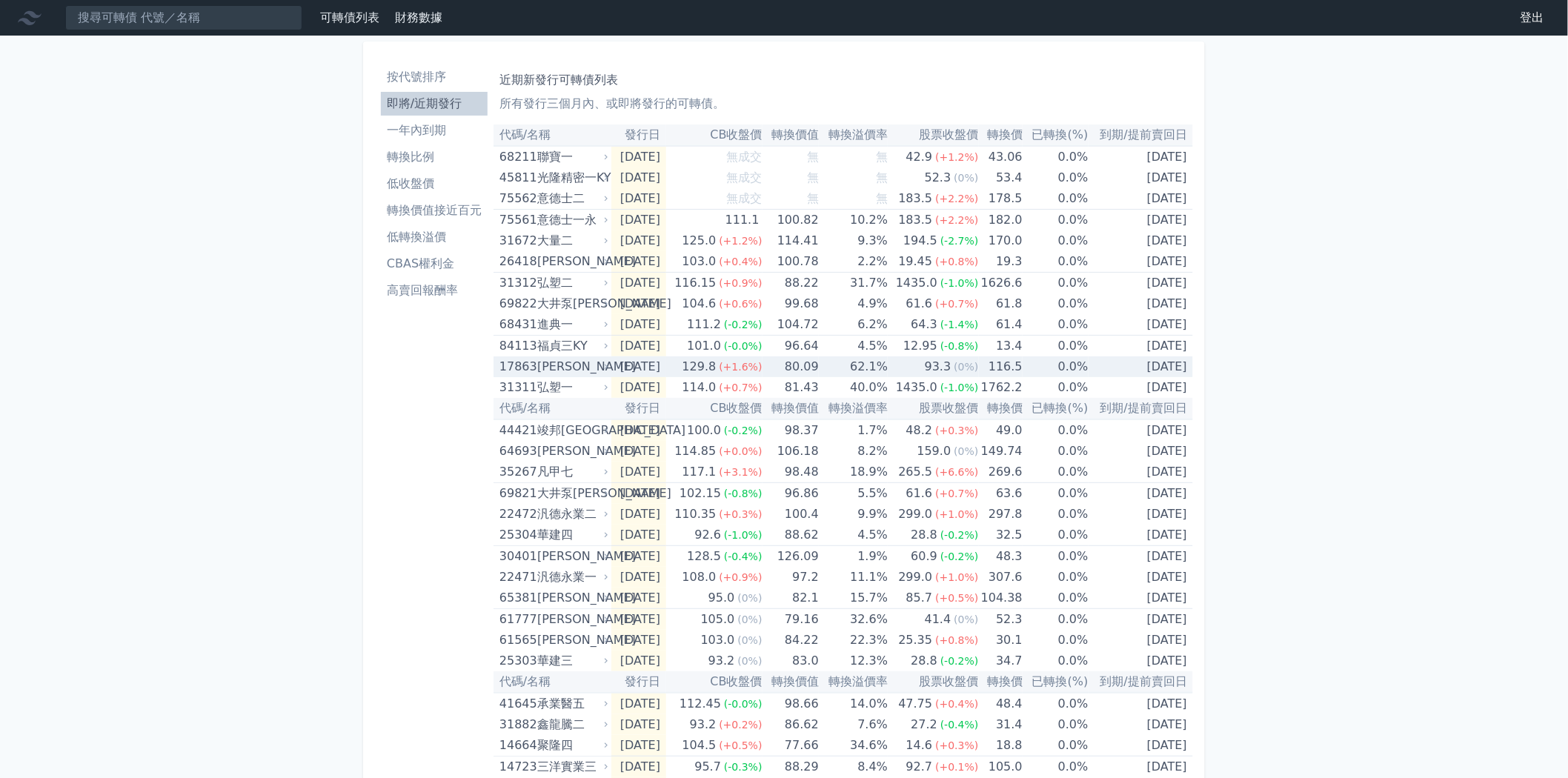
click at [598, 368] on div "[PERSON_NAME]" at bounding box center [571, 366] width 68 height 21
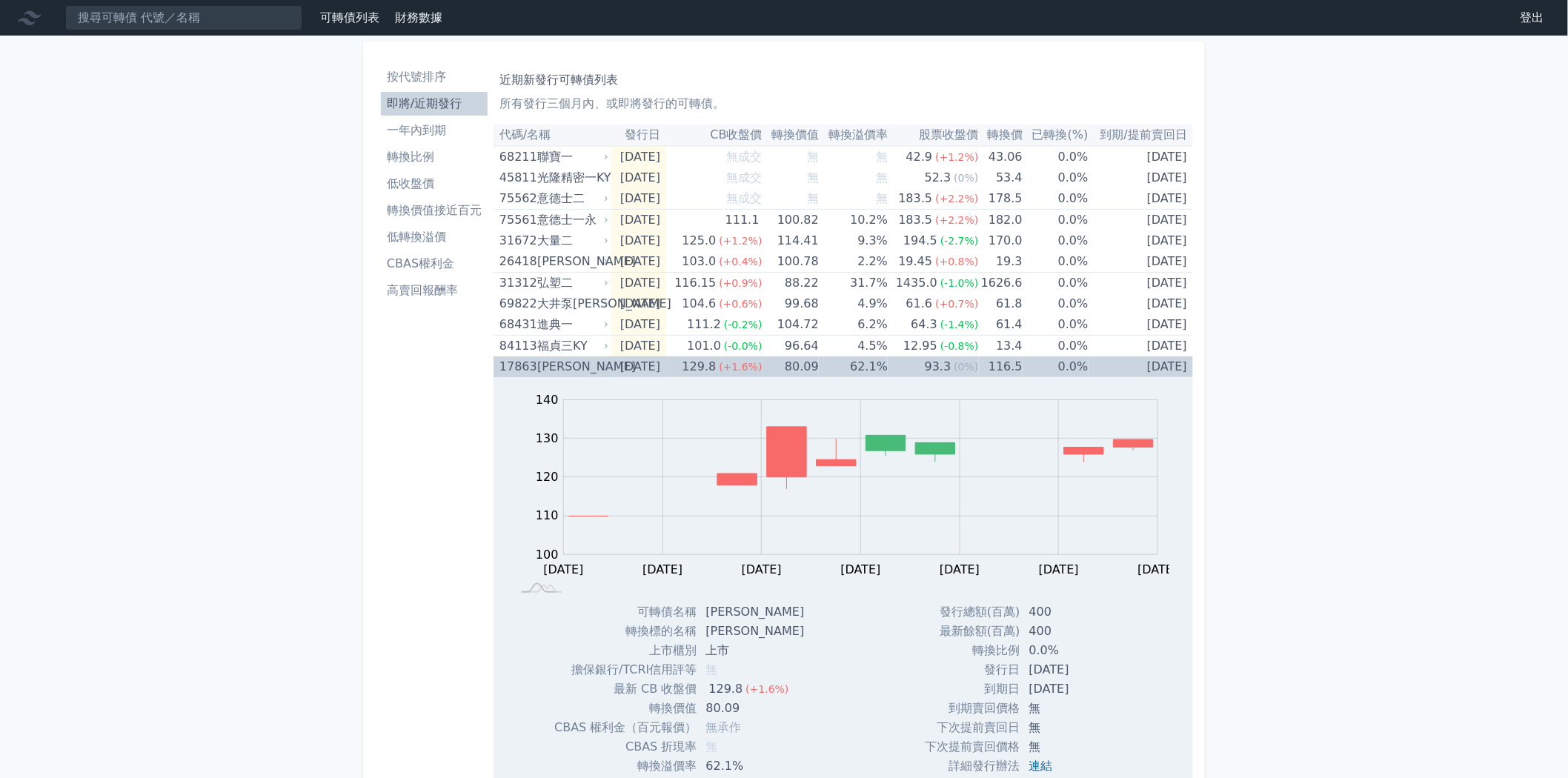
click at [598, 368] on div "[PERSON_NAME]" at bounding box center [571, 366] width 68 height 21
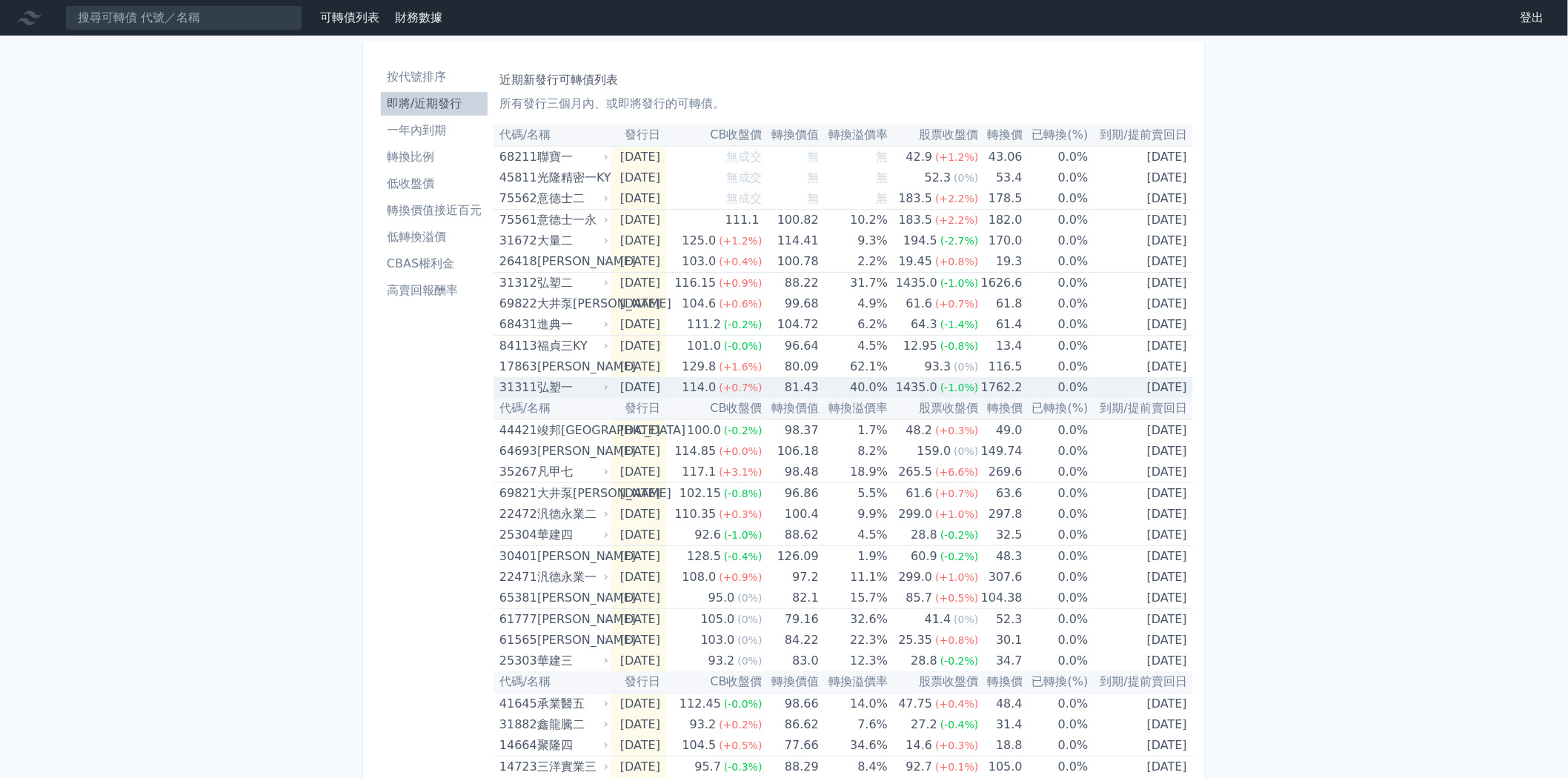
click at [608, 386] on icon at bounding box center [606, 387] width 10 height 10
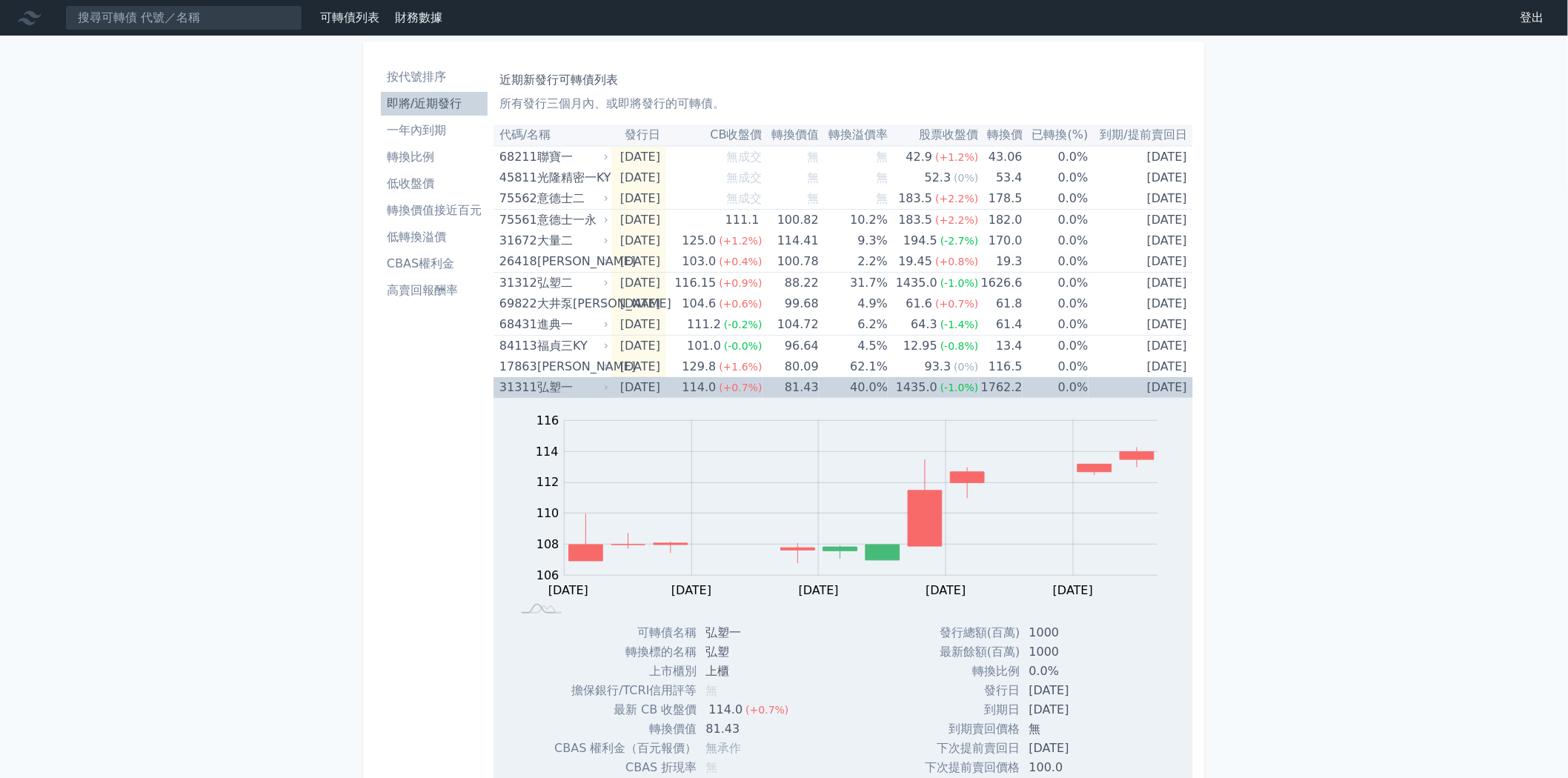
click at [608, 386] on icon at bounding box center [606, 387] width 10 height 10
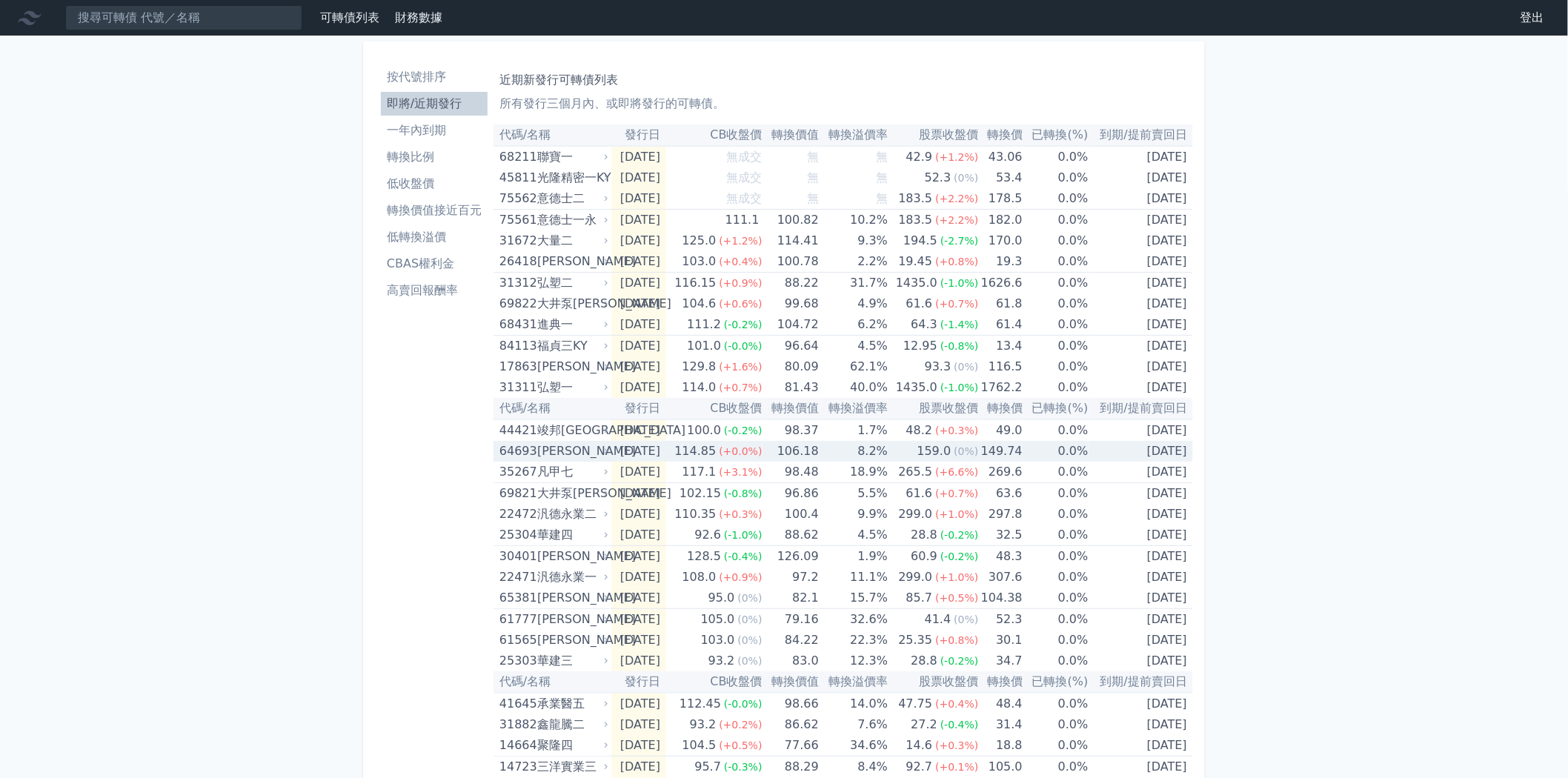
click at [608, 449] on icon at bounding box center [606, 451] width 10 height 10
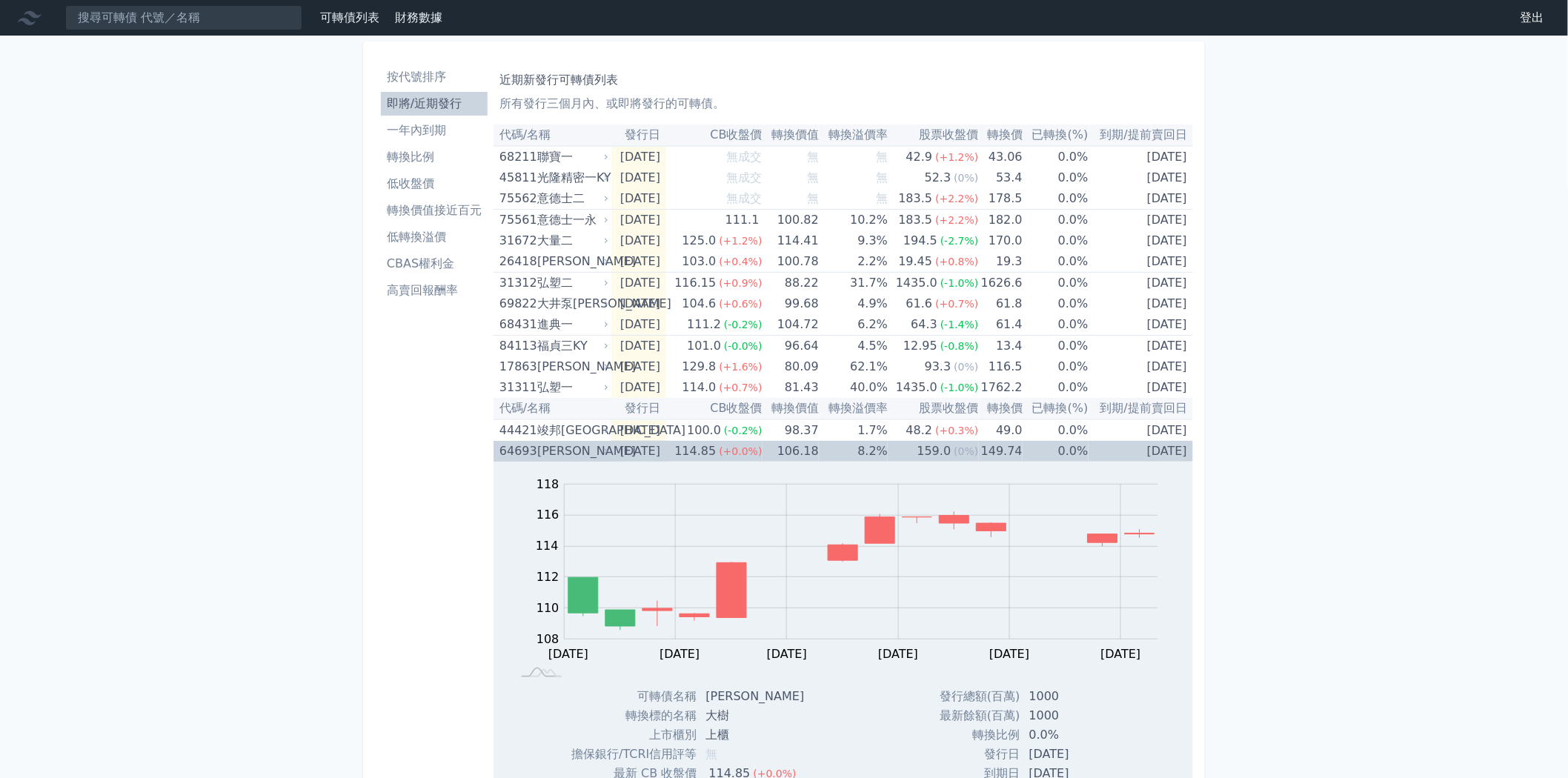
click at [608, 449] on icon at bounding box center [606, 451] width 10 height 10
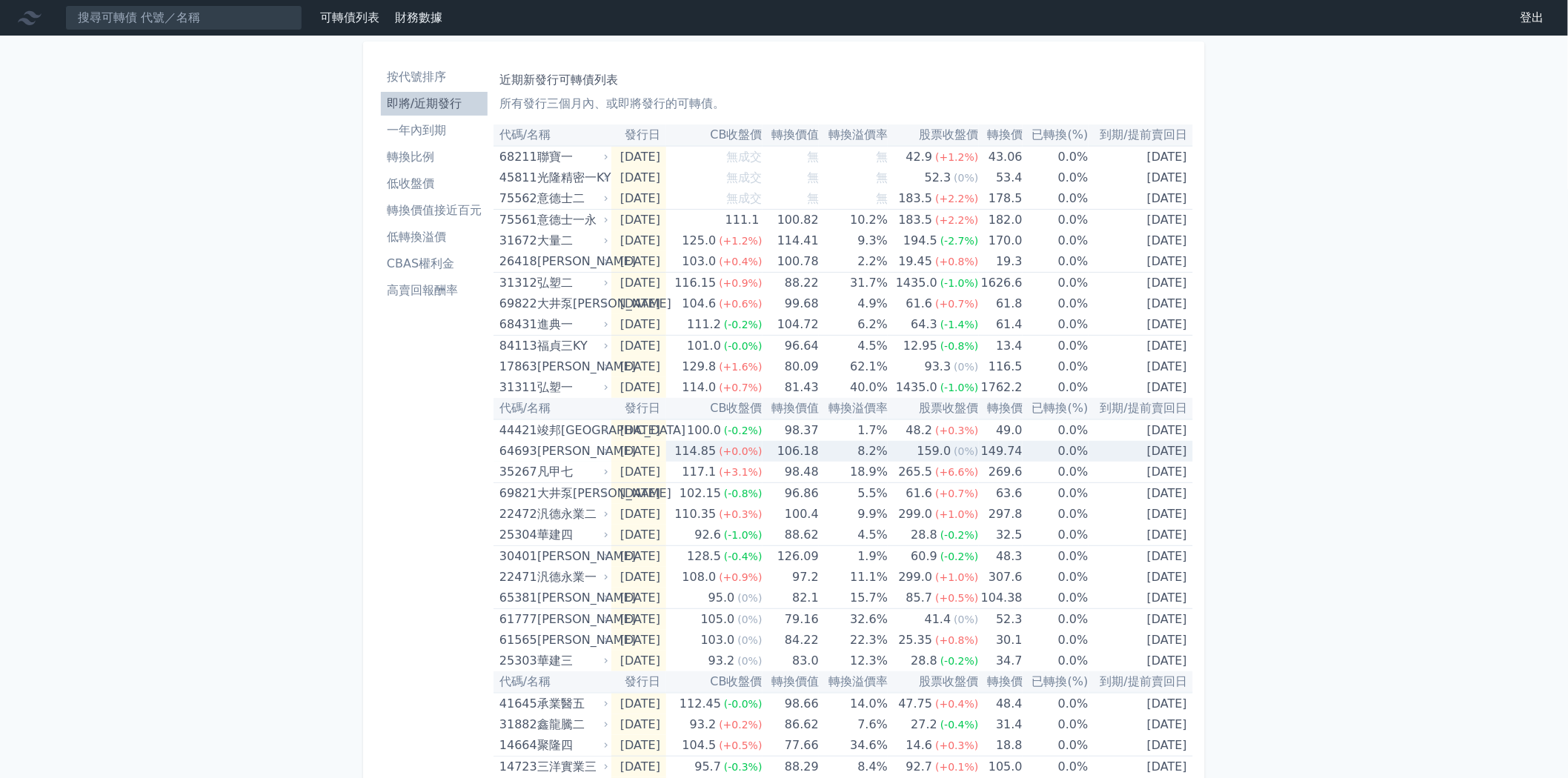
scroll to position [82, 0]
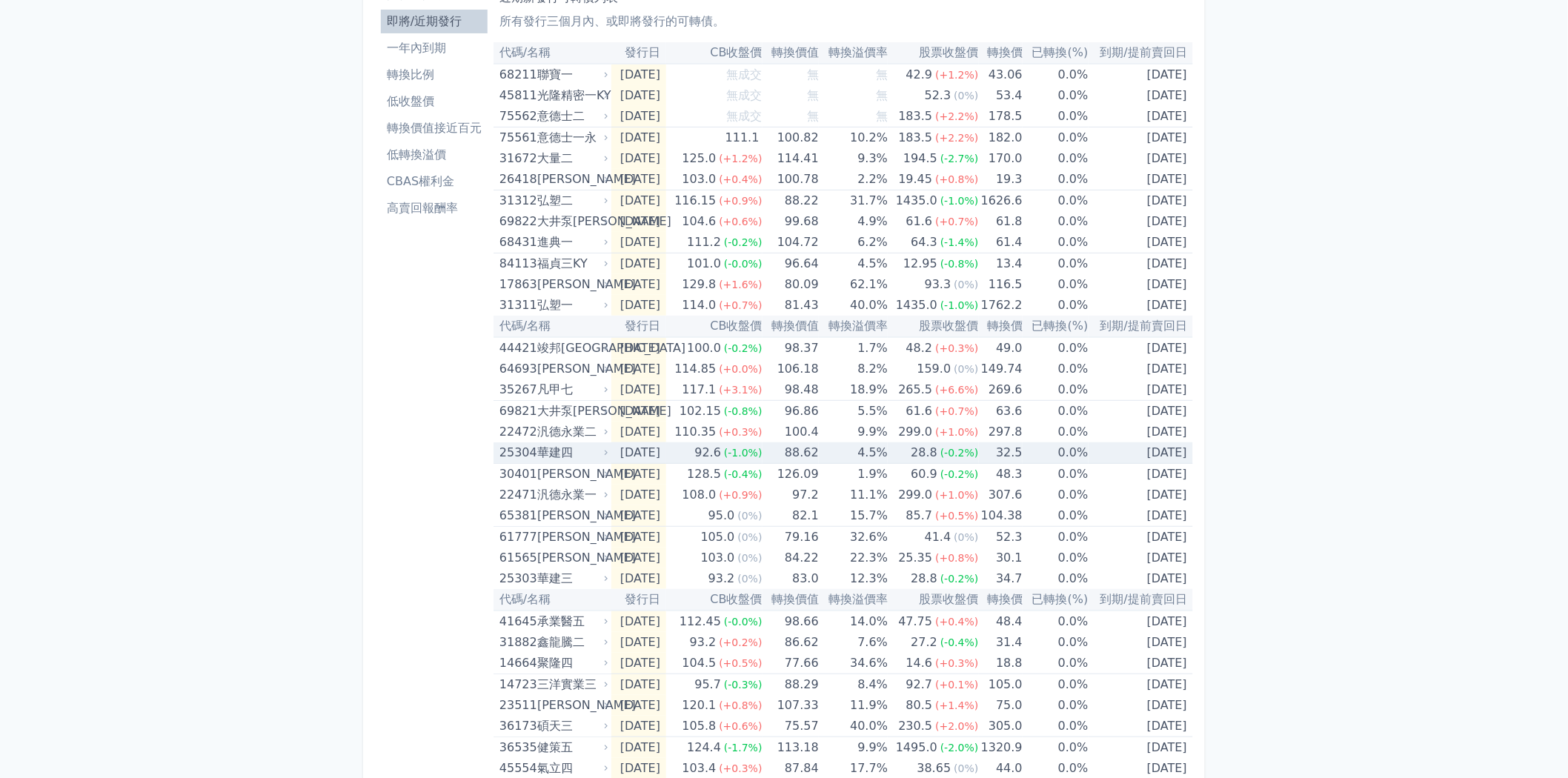
click at [606, 451] on icon at bounding box center [606, 452] width 3 height 5
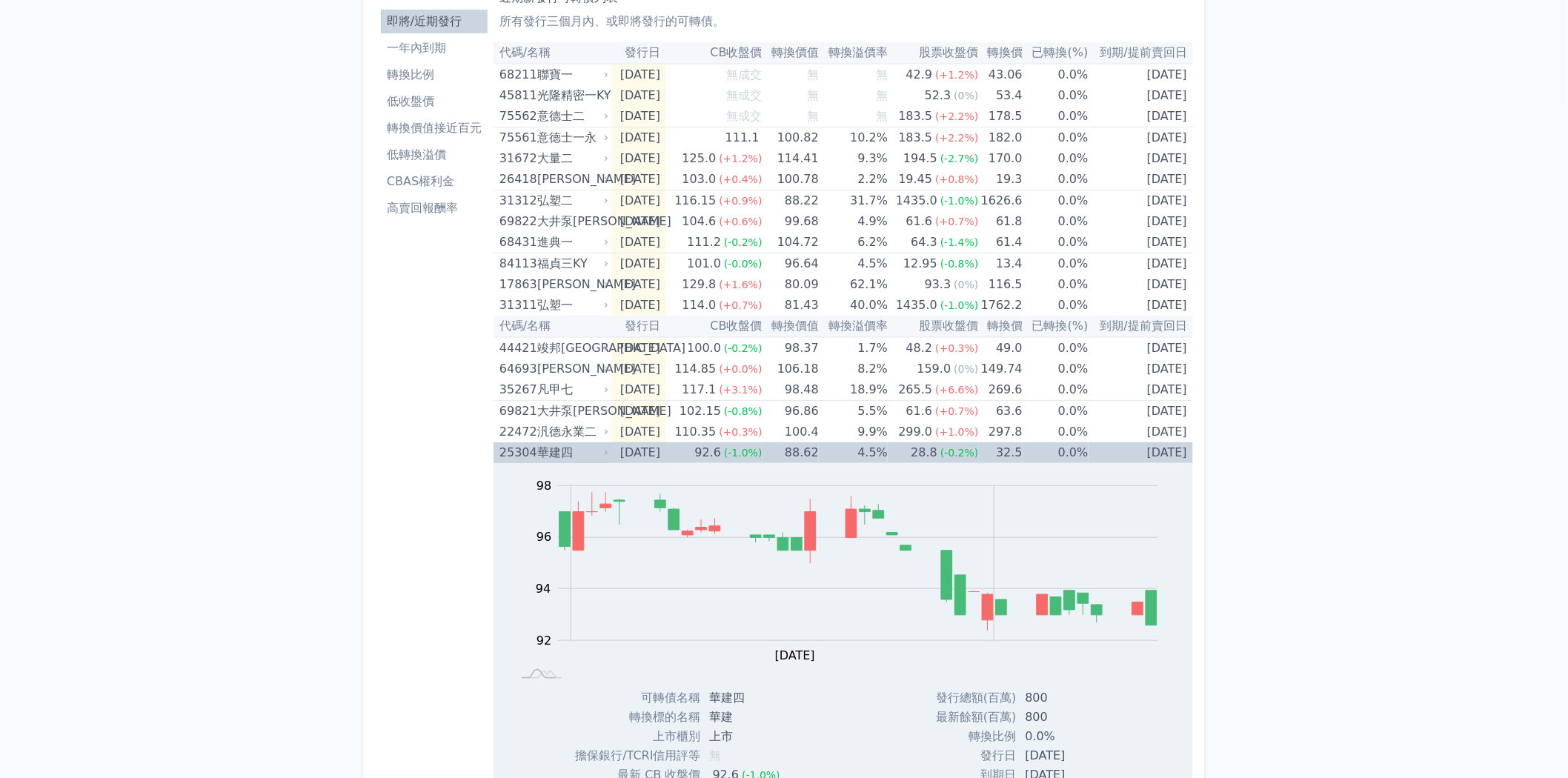
click at [606, 451] on icon at bounding box center [606, 452] width 3 height 5
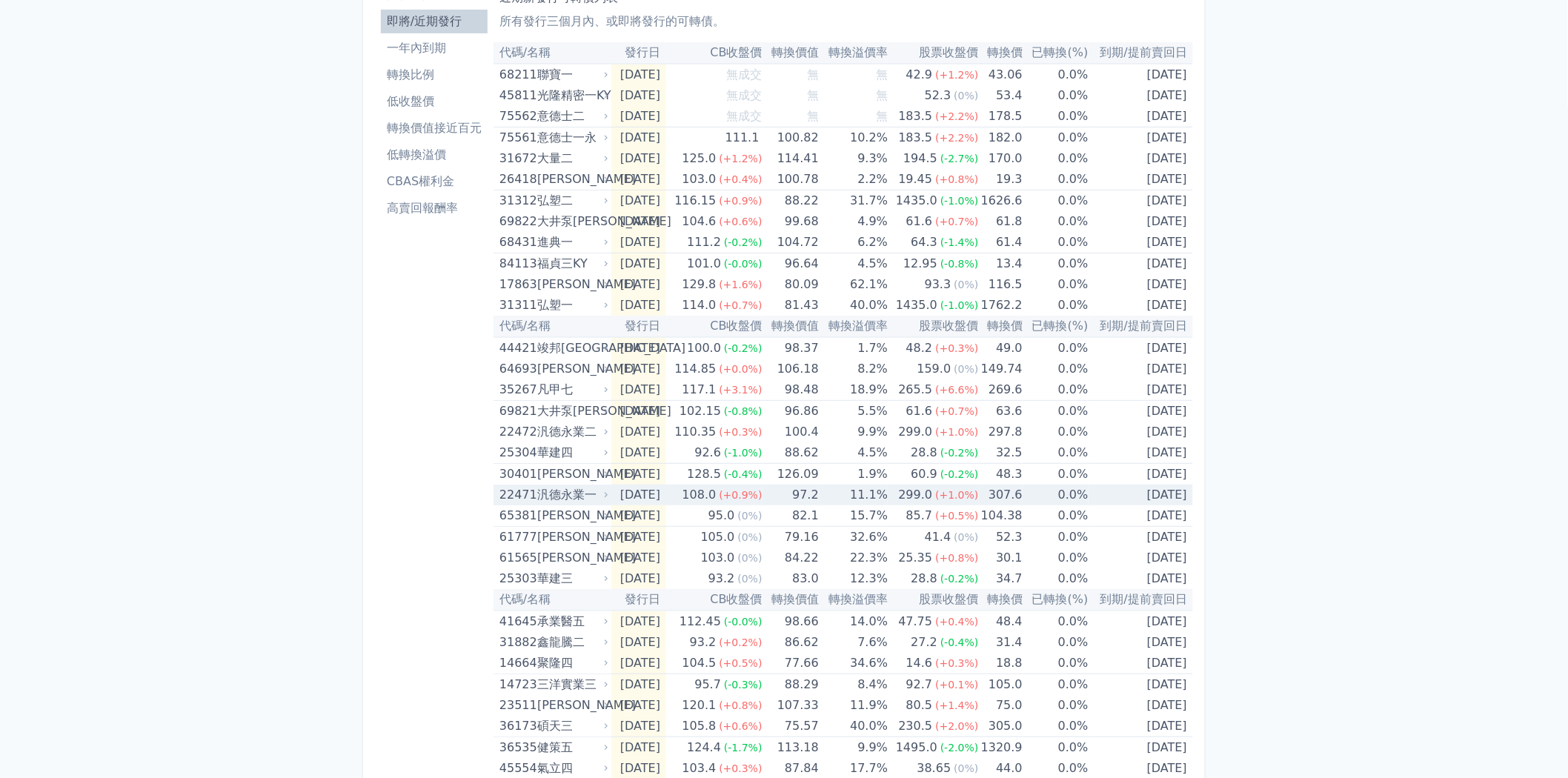
click at [603, 493] on icon at bounding box center [606, 495] width 10 height 10
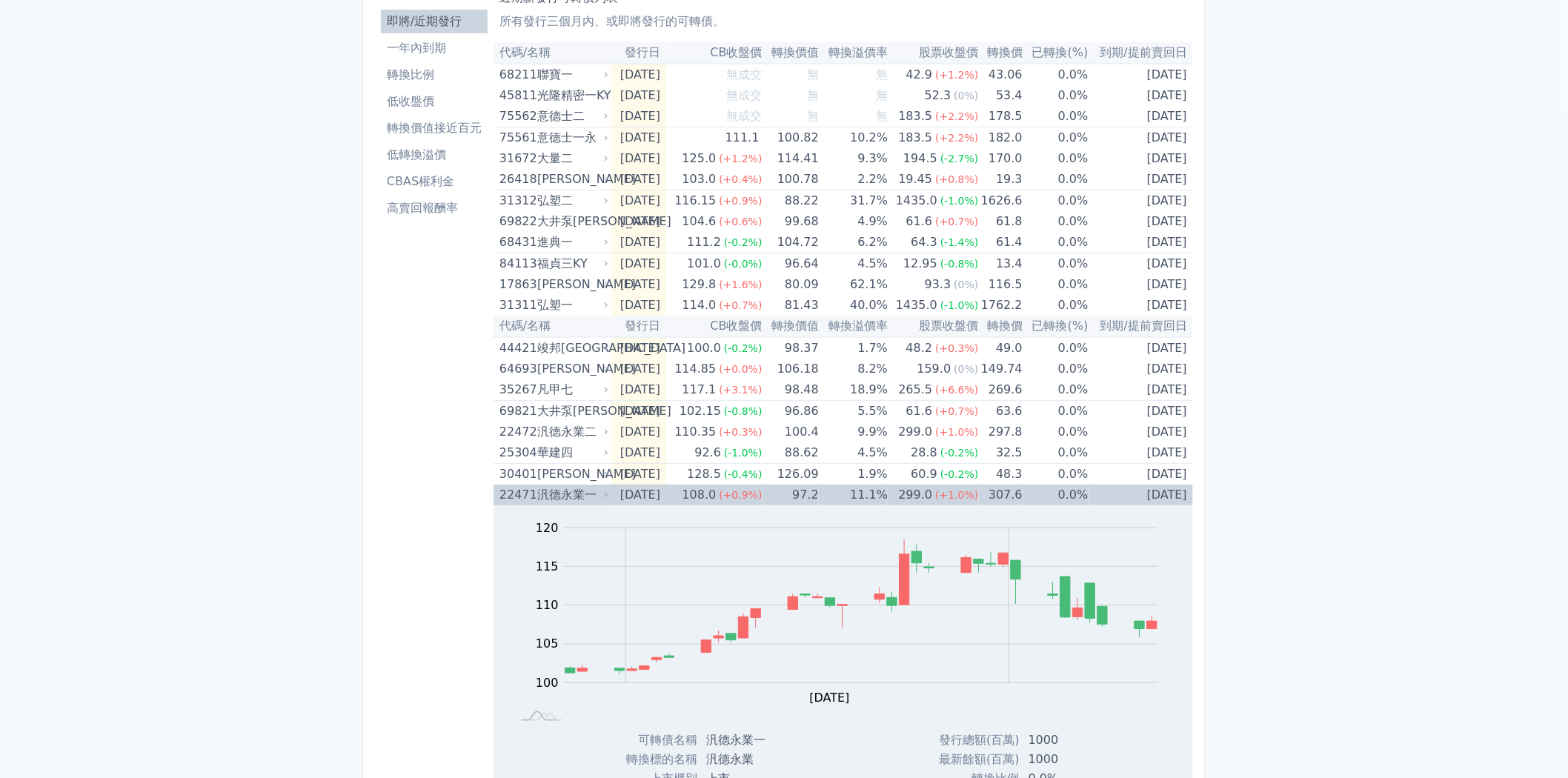
click at [603, 493] on icon at bounding box center [606, 495] width 10 height 10
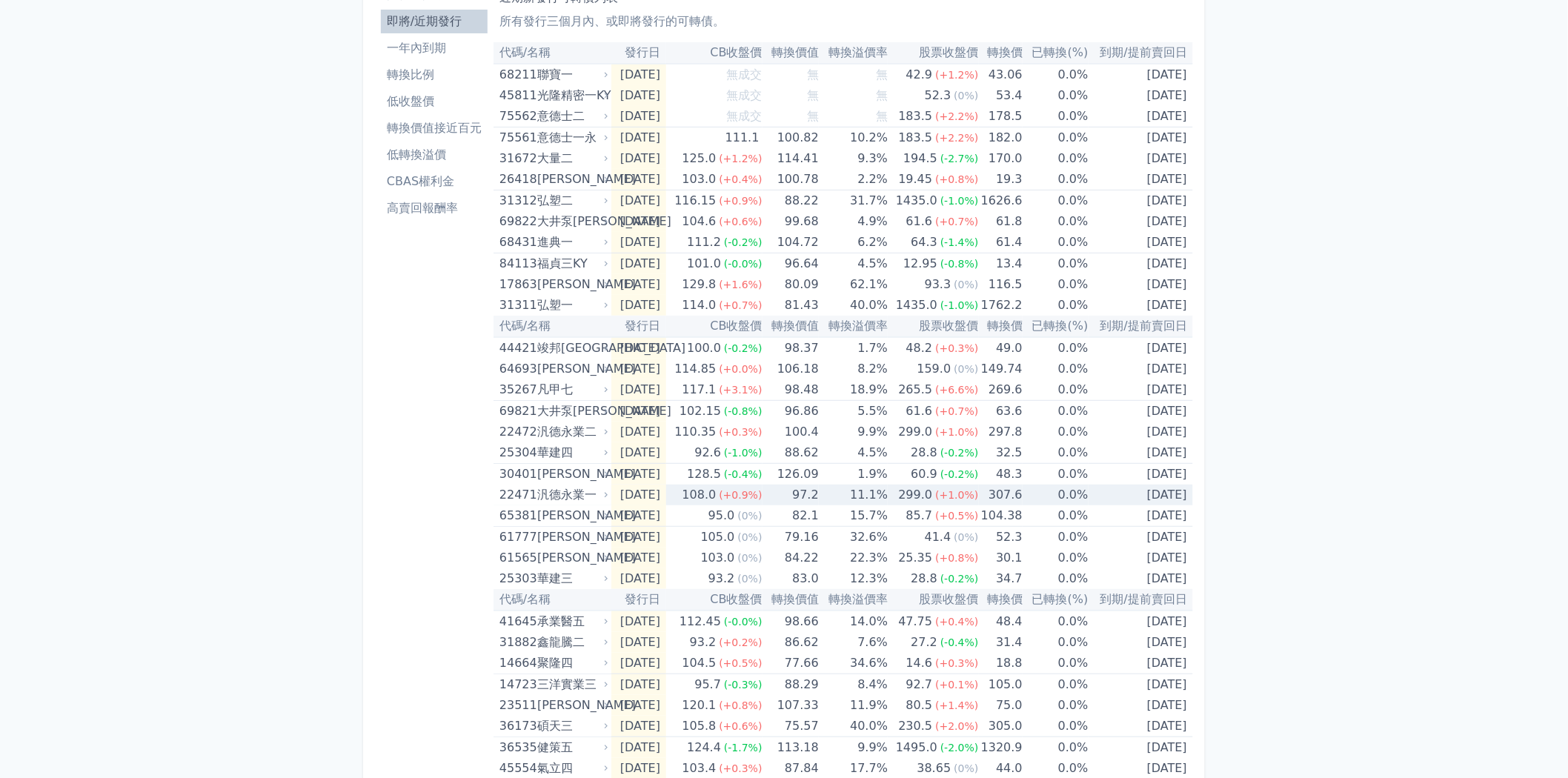
click at [603, 493] on icon at bounding box center [606, 495] width 10 height 10
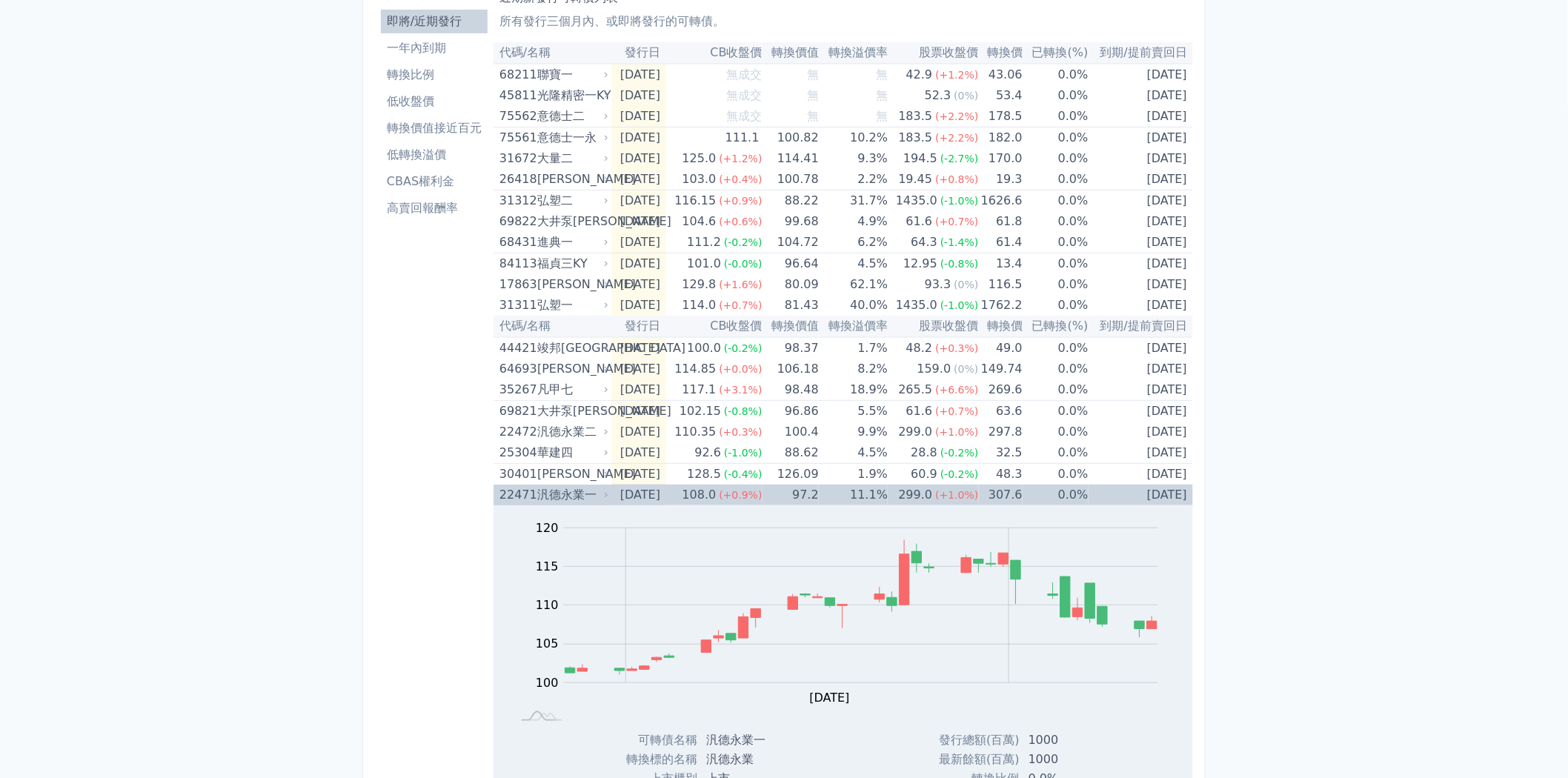
click at [603, 493] on icon at bounding box center [606, 495] width 10 height 10
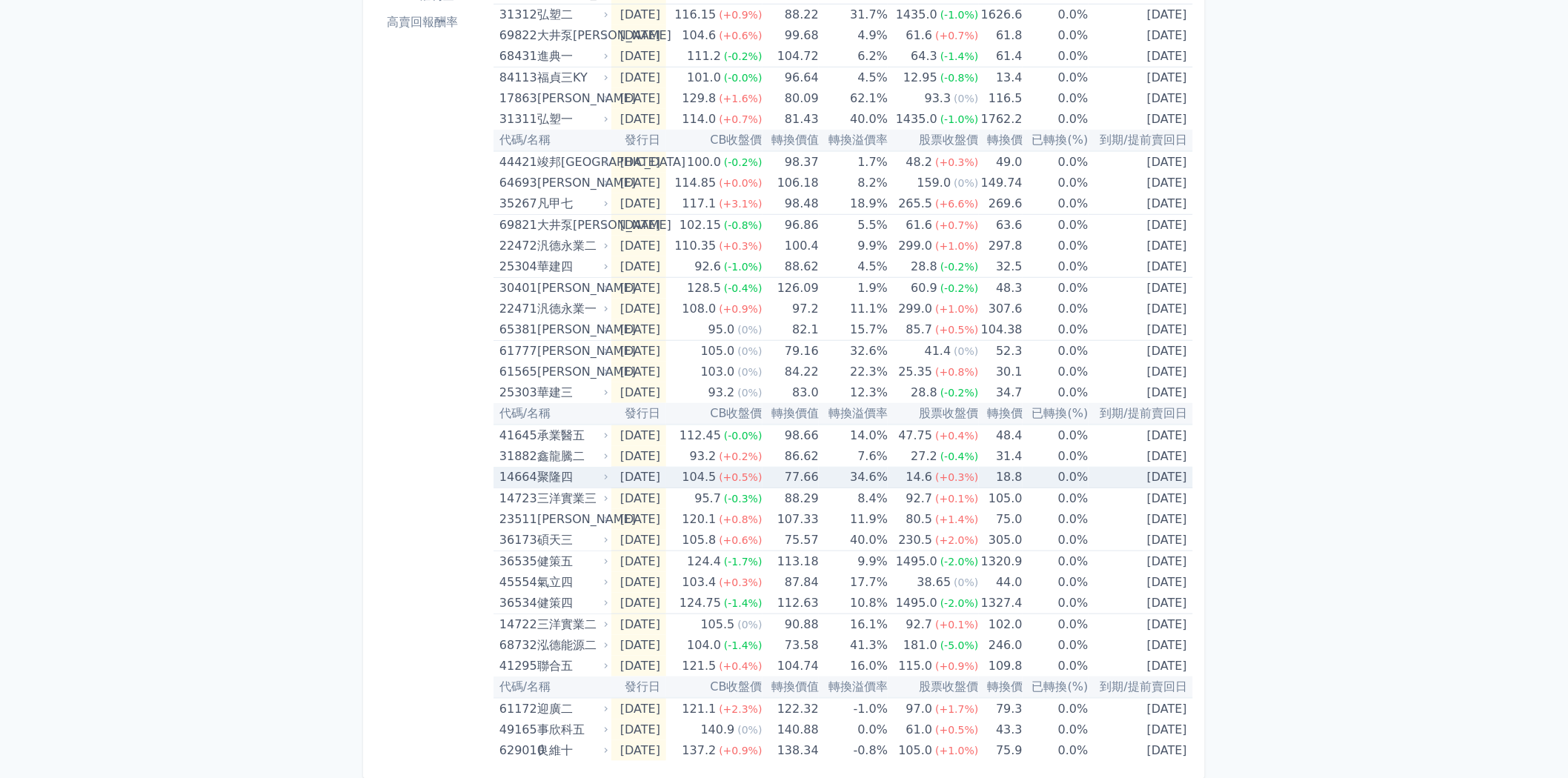
scroll to position [273, 0]
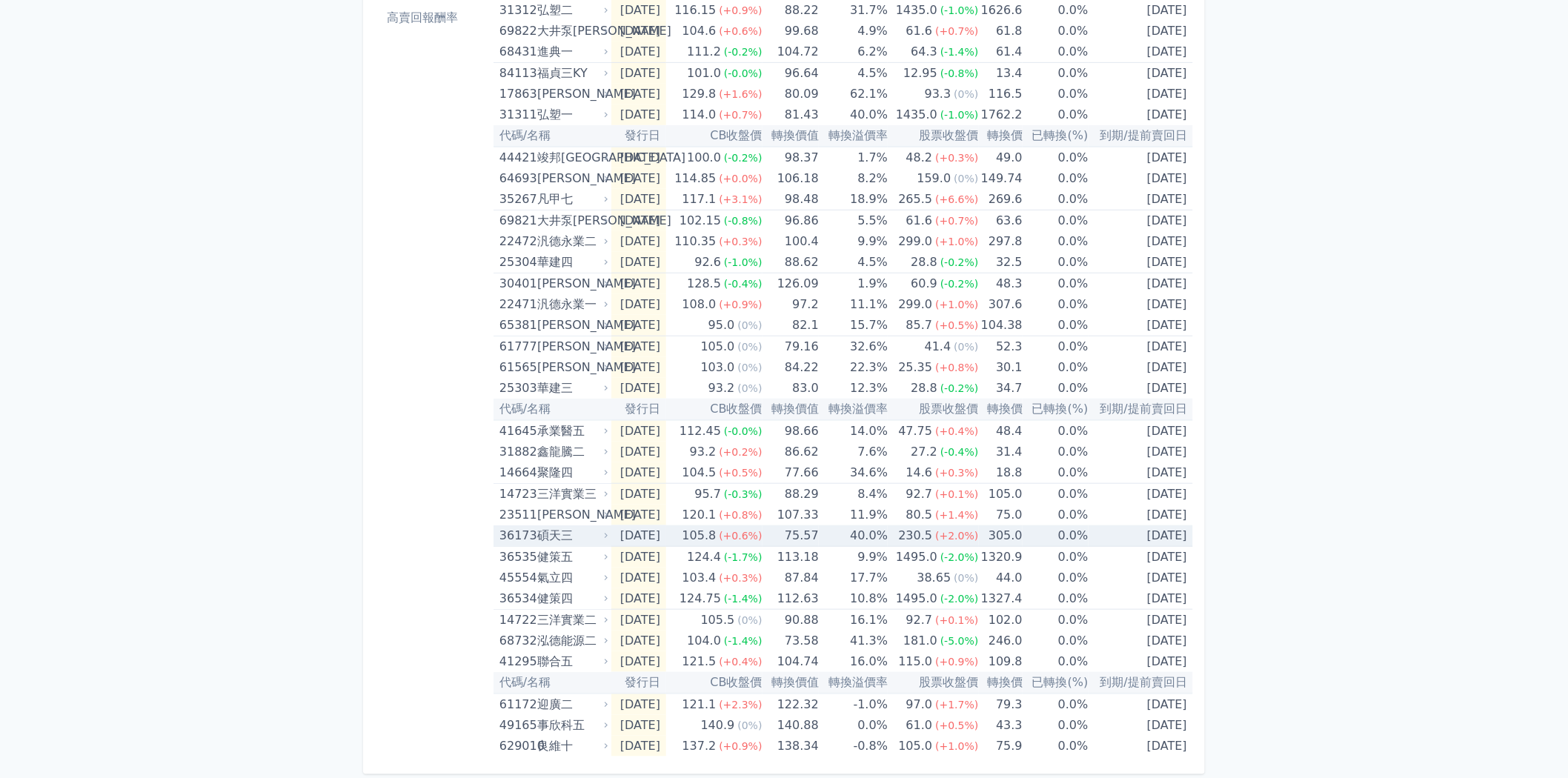
click at [597, 532] on div "碩天三" at bounding box center [571, 535] width 68 height 21
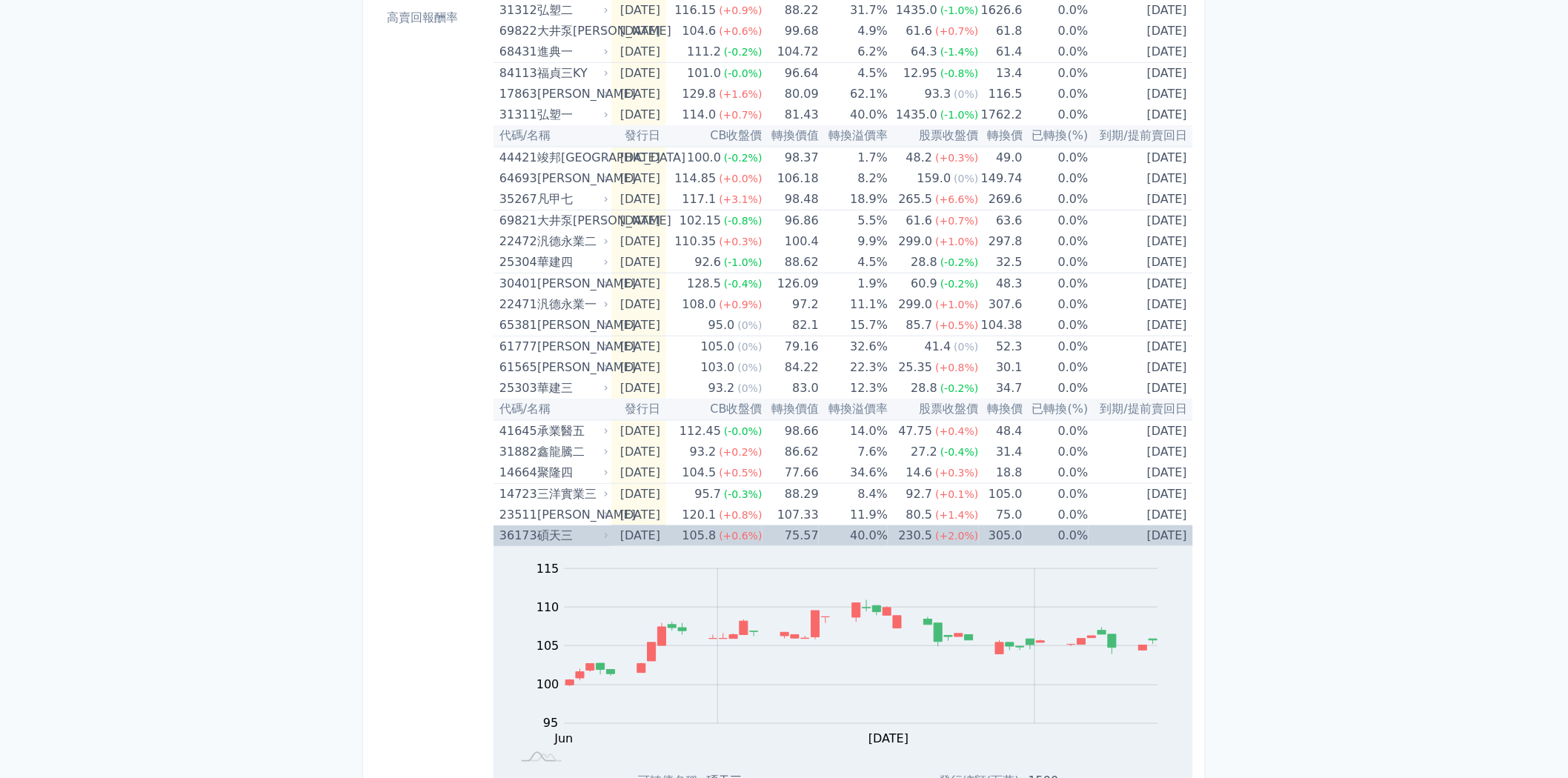
click at [597, 532] on div "碩天三" at bounding box center [571, 535] width 68 height 21
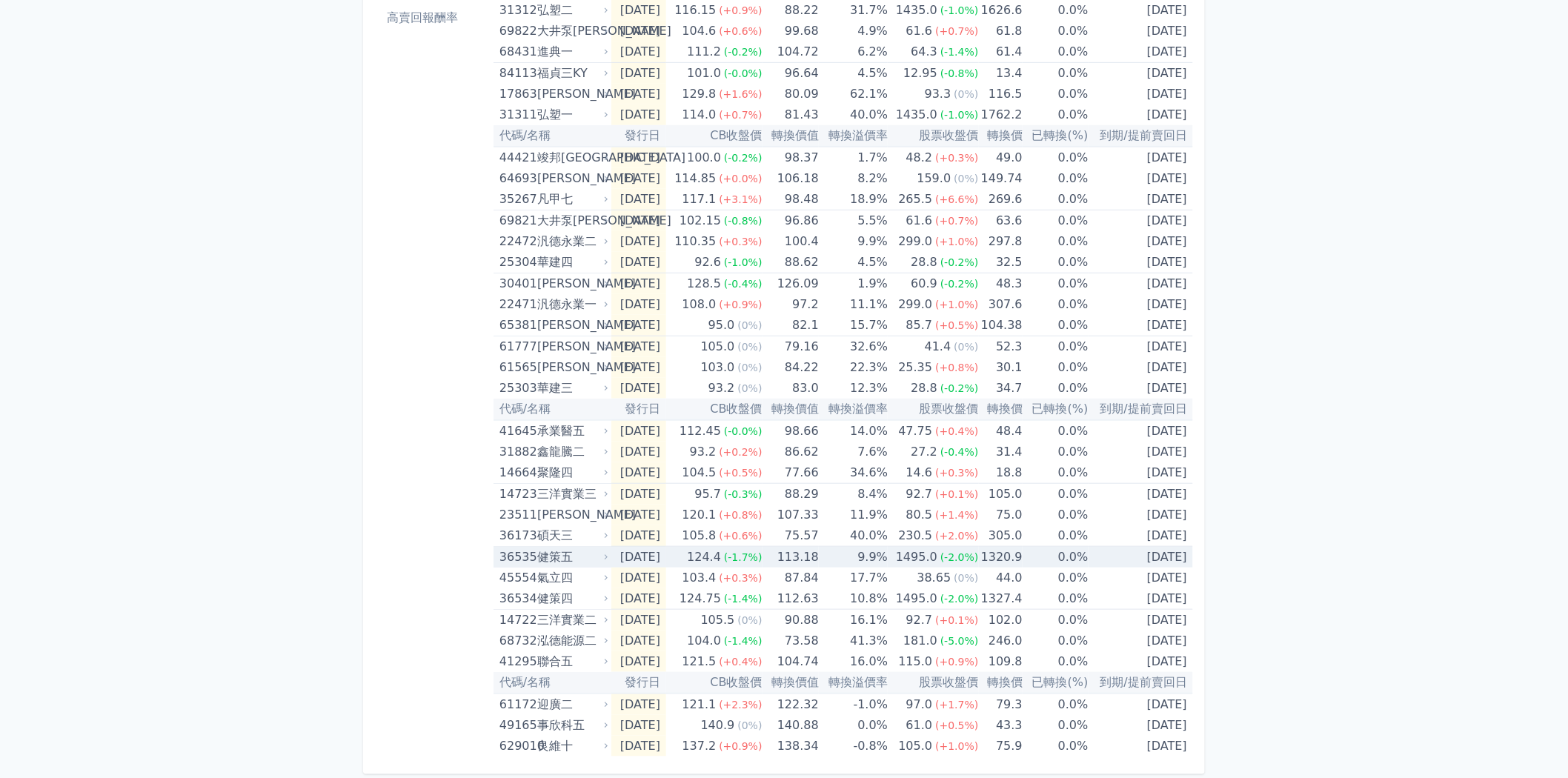
click at [602, 554] on icon at bounding box center [606, 557] width 10 height 10
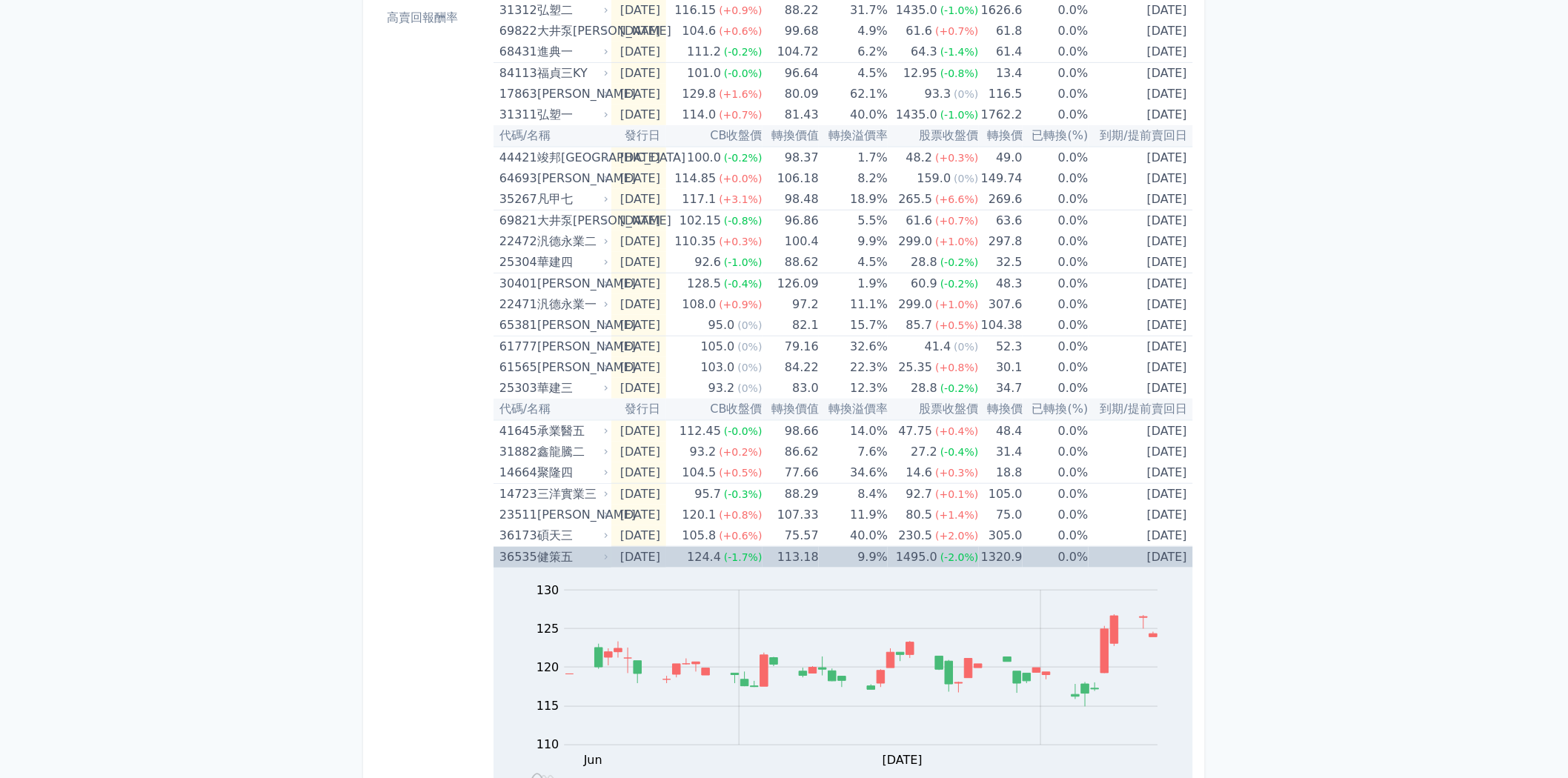
click at [602, 554] on icon at bounding box center [606, 557] width 10 height 10
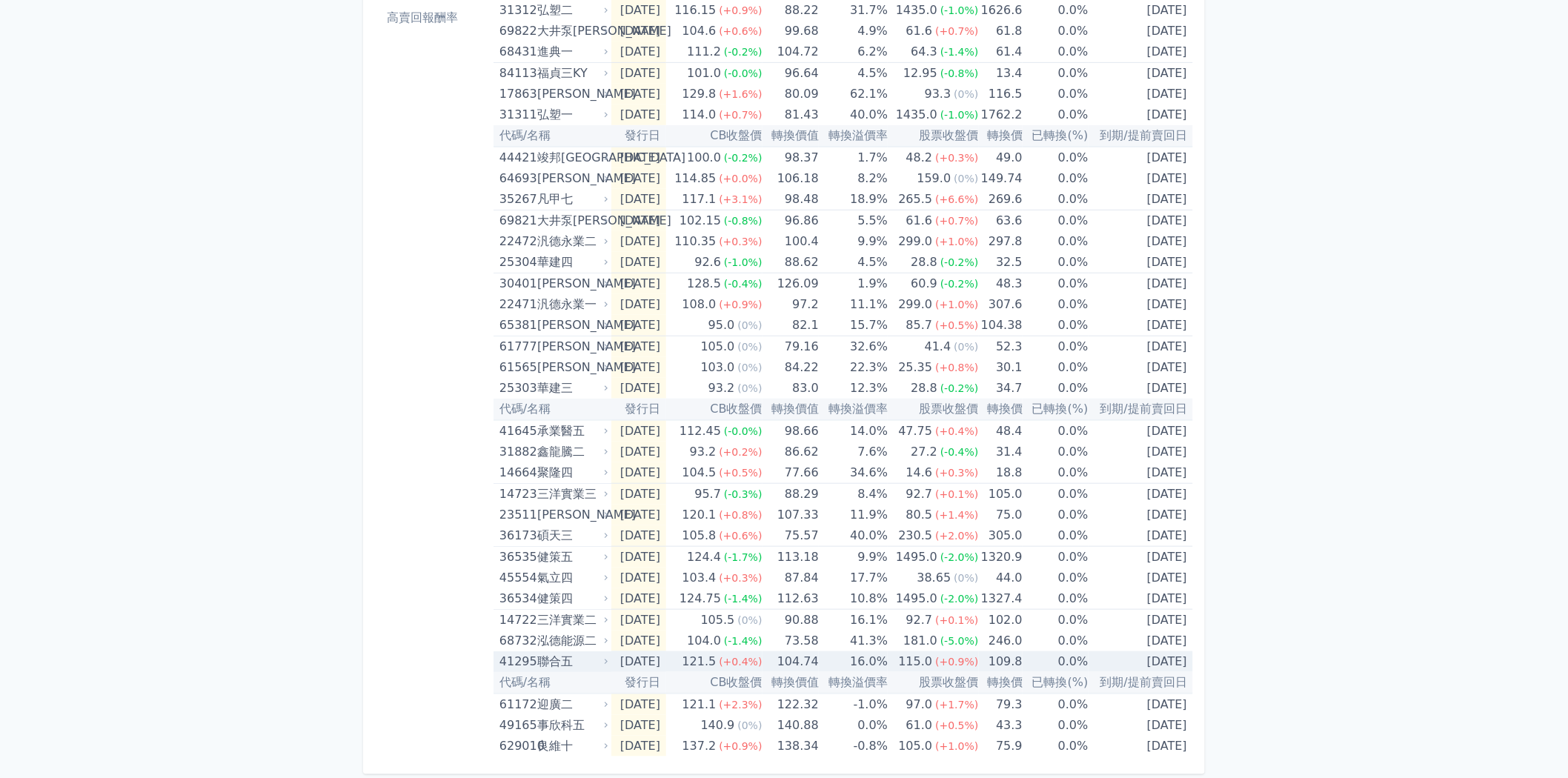
click at [606, 659] on icon at bounding box center [606, 661] width 3 height 5
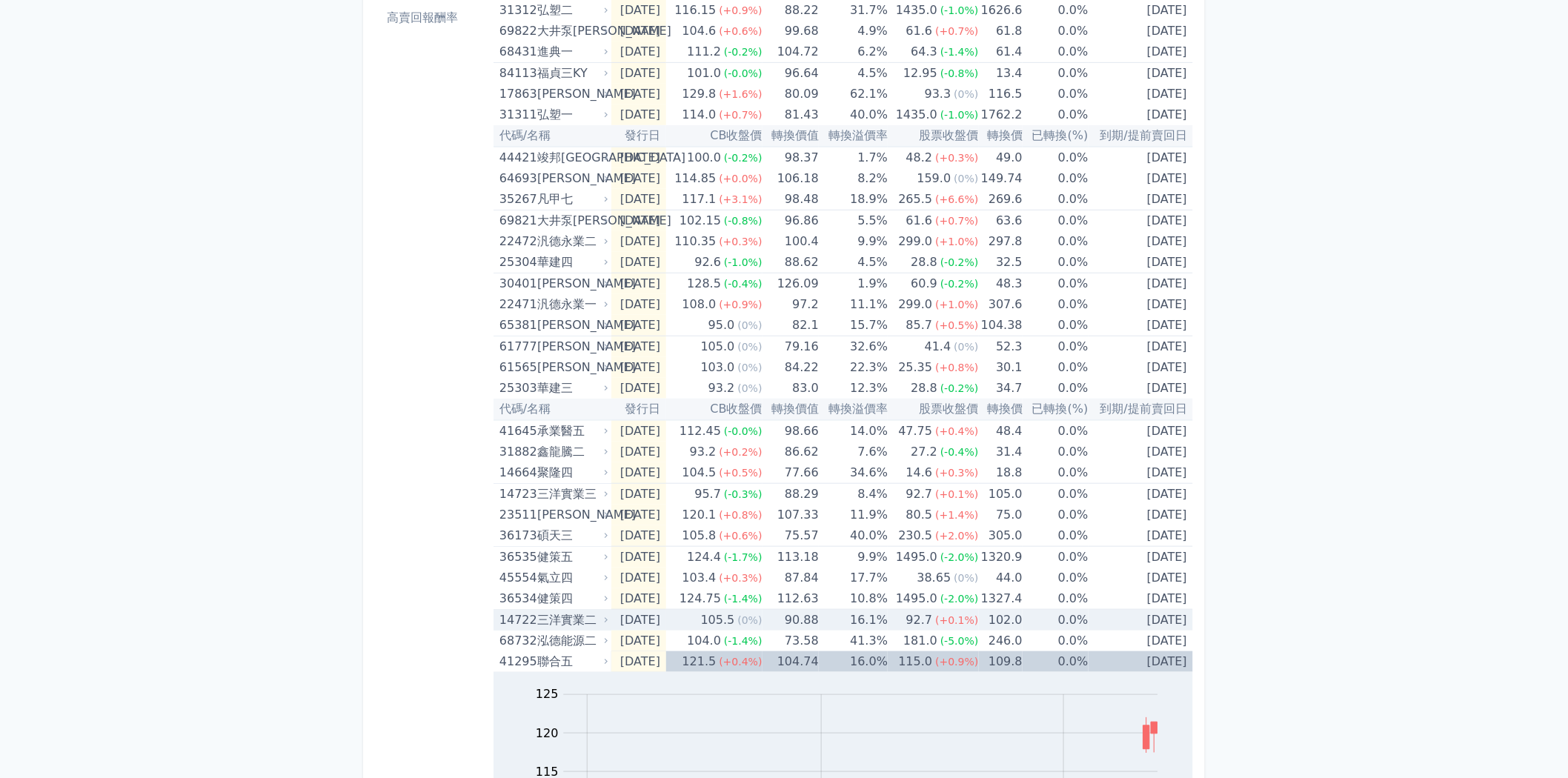
scroll to position [520, 0]
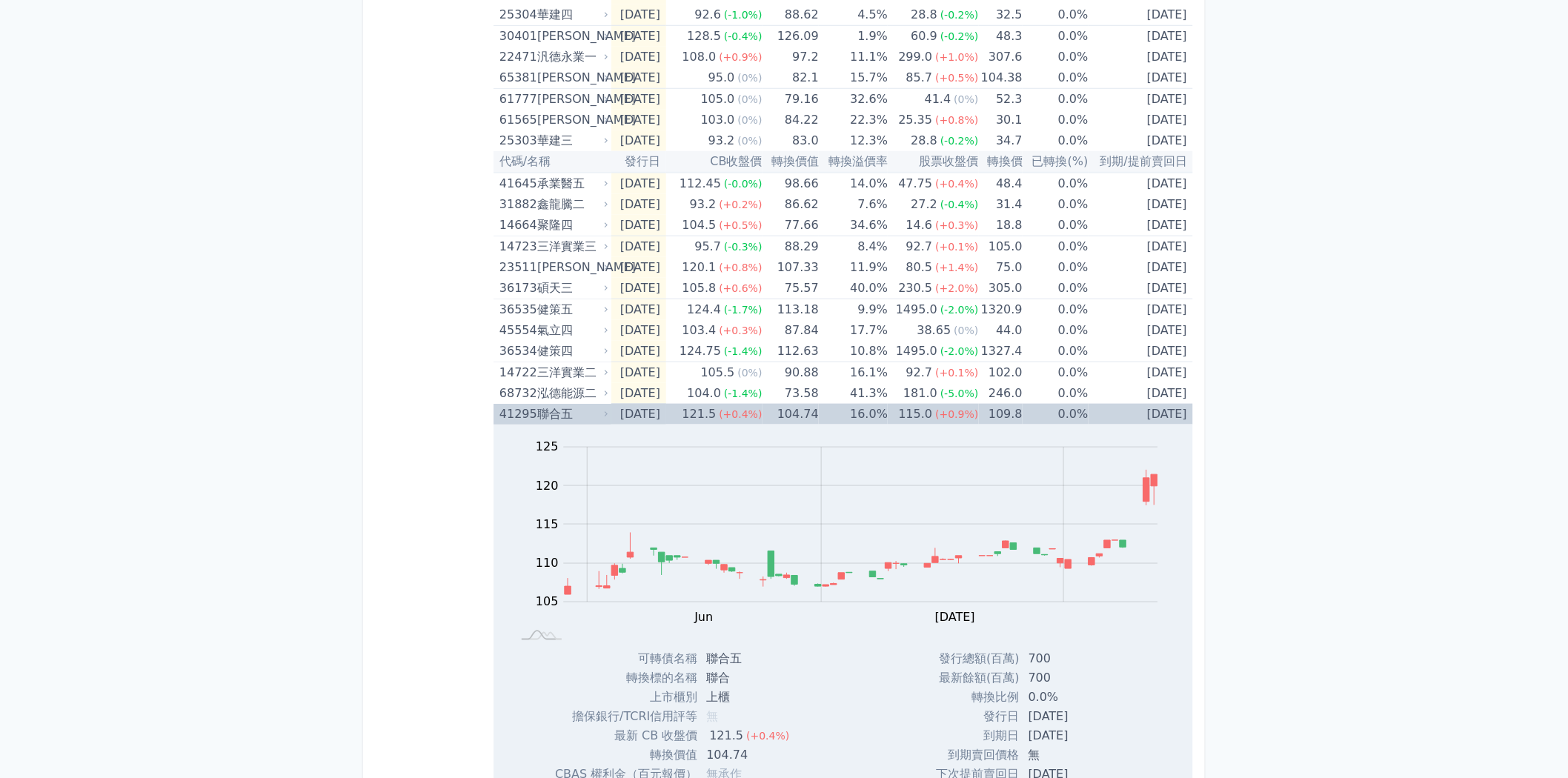
click at [606, 410] on icon at bounding box center [606, 414] width 10 height 10
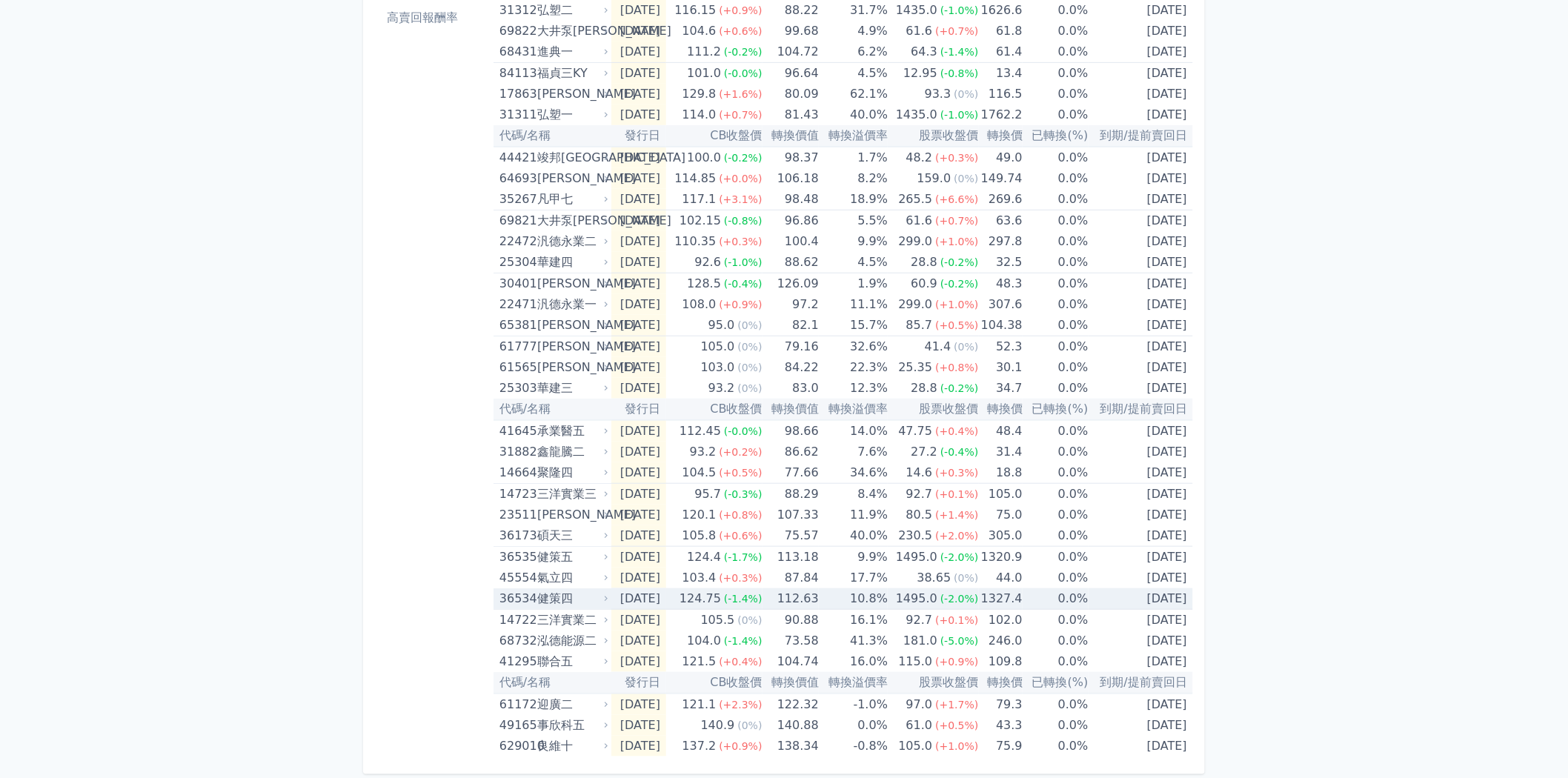
click at [602, 600] on icon at bounding box center [606, 599] width 10 height 10
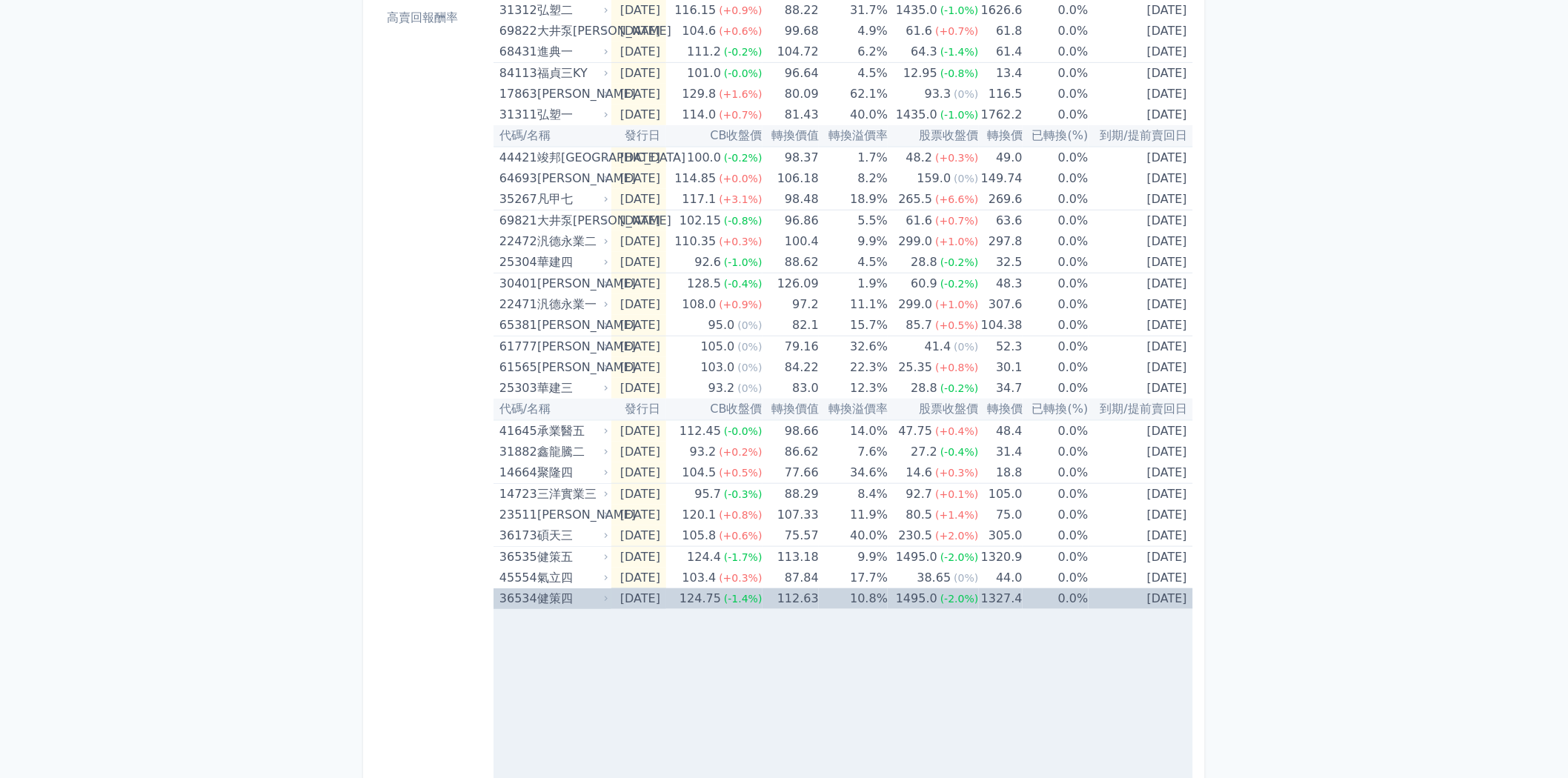
scroll to position [520, 0]
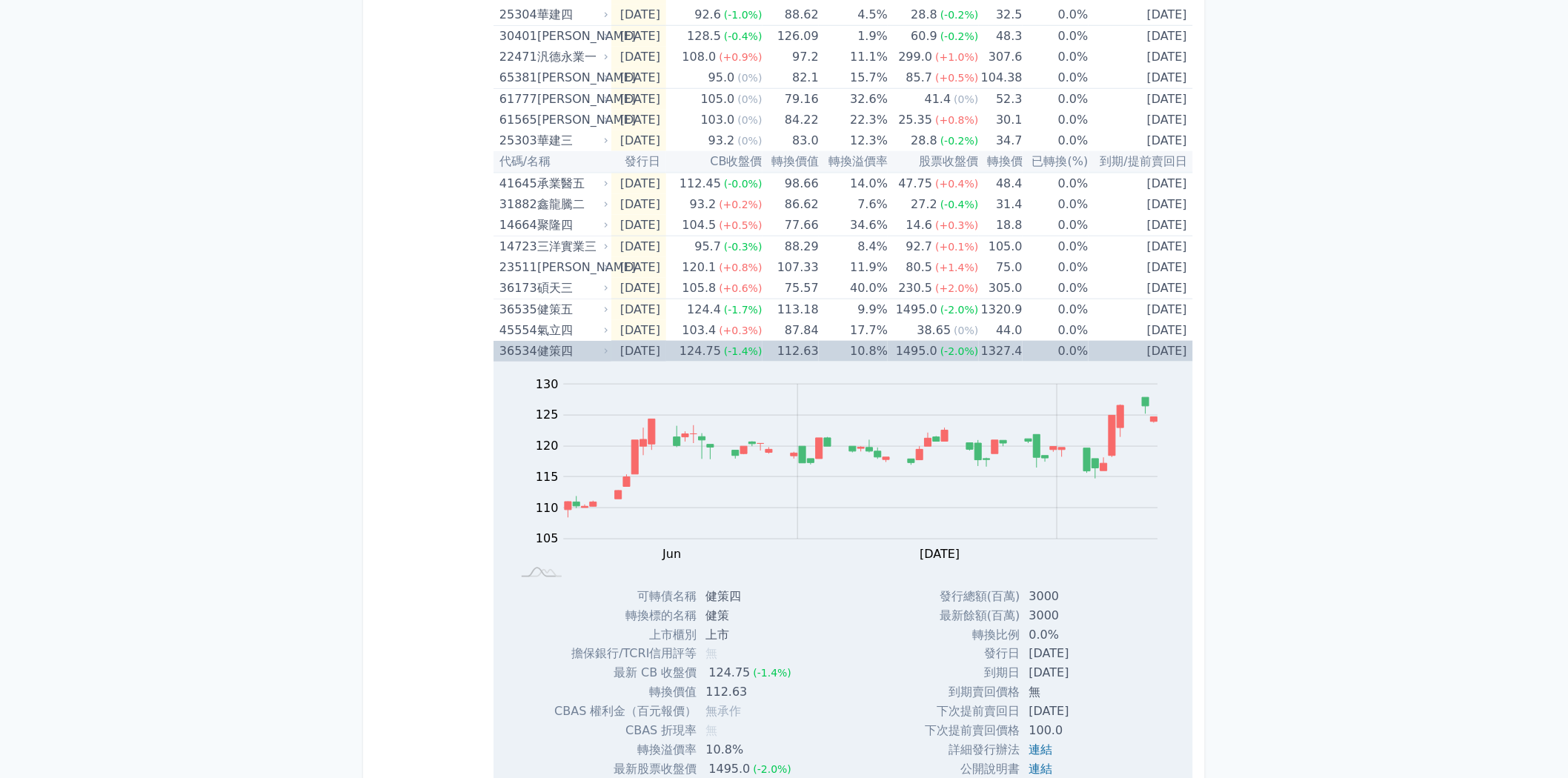
click at [608, 347] on icon at bounding box center [606, 351] width 10 height 10
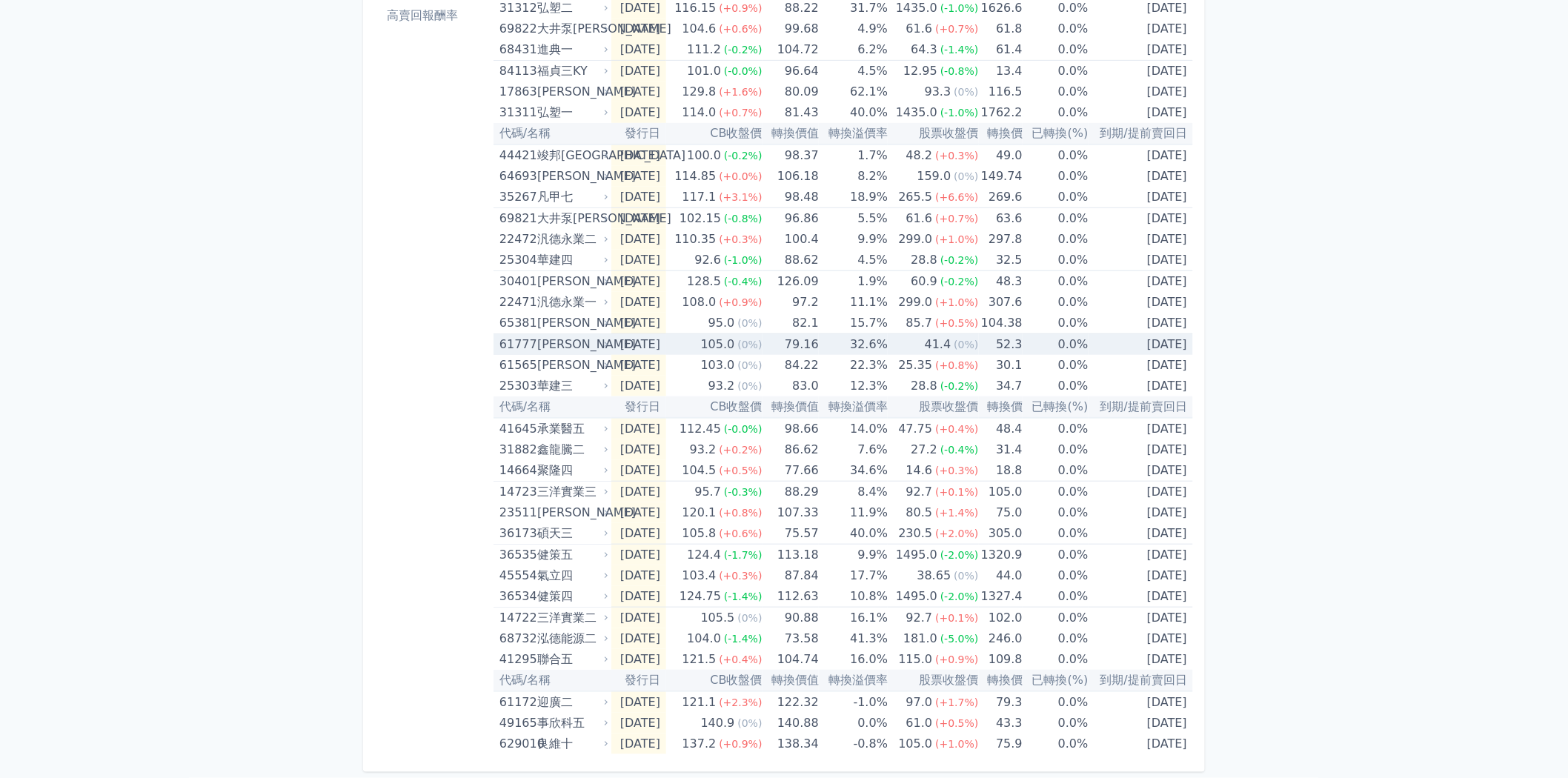
scroll to position [273, 0]
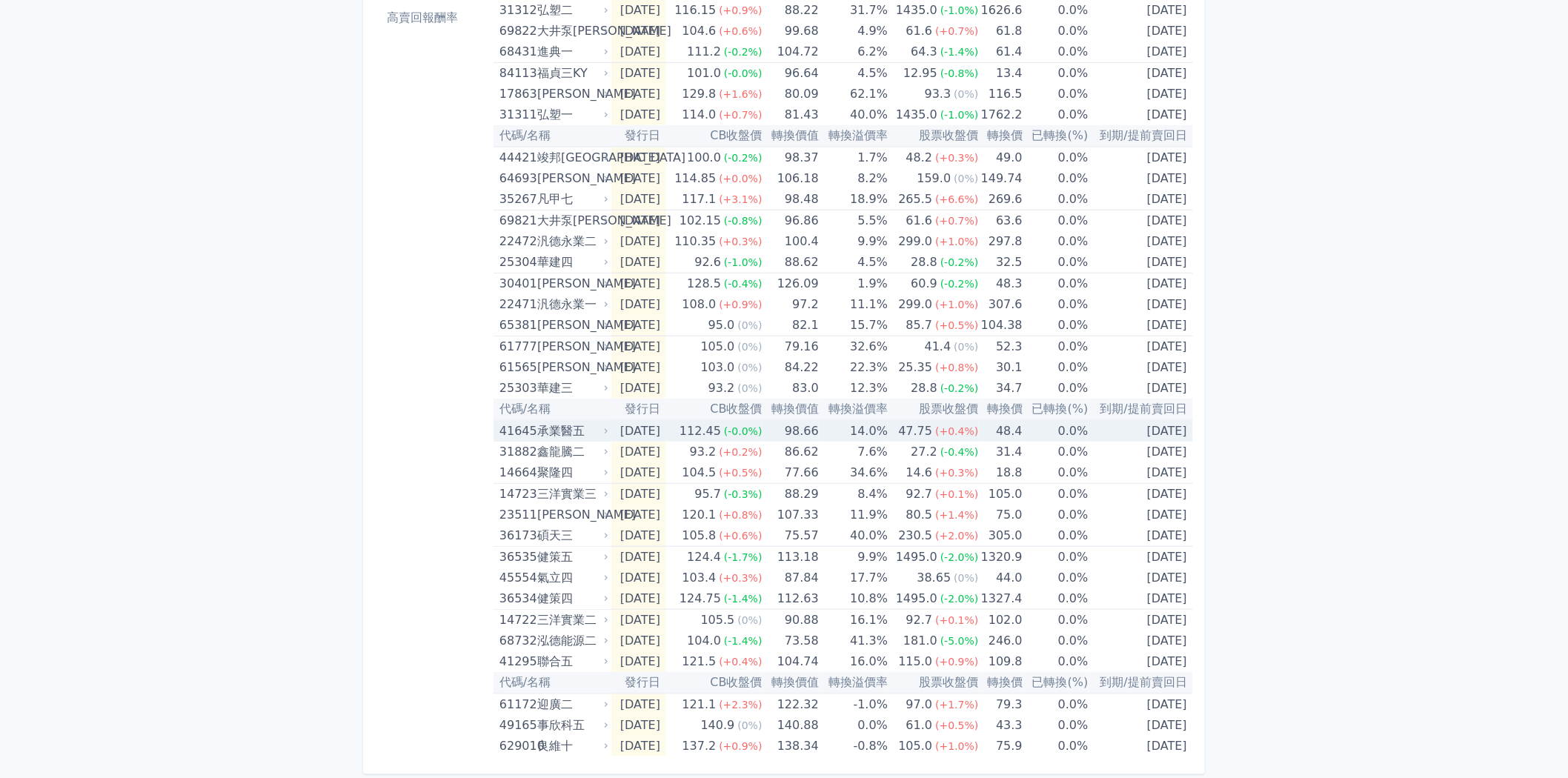
click at [599, 430] on div "承業醫五" at bounding box center [571, 431] width 68 height 21
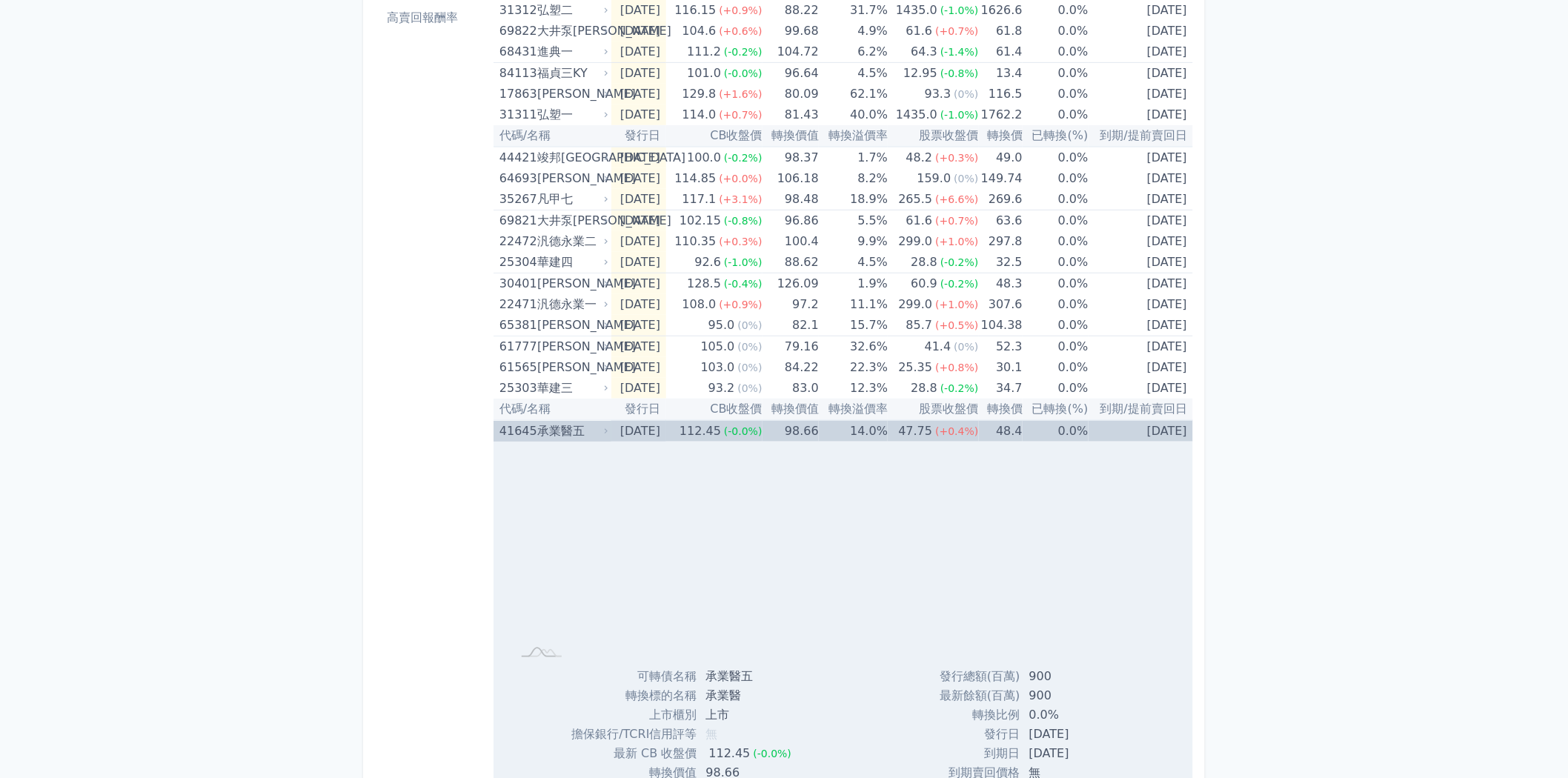
scroll to position [520, 0]
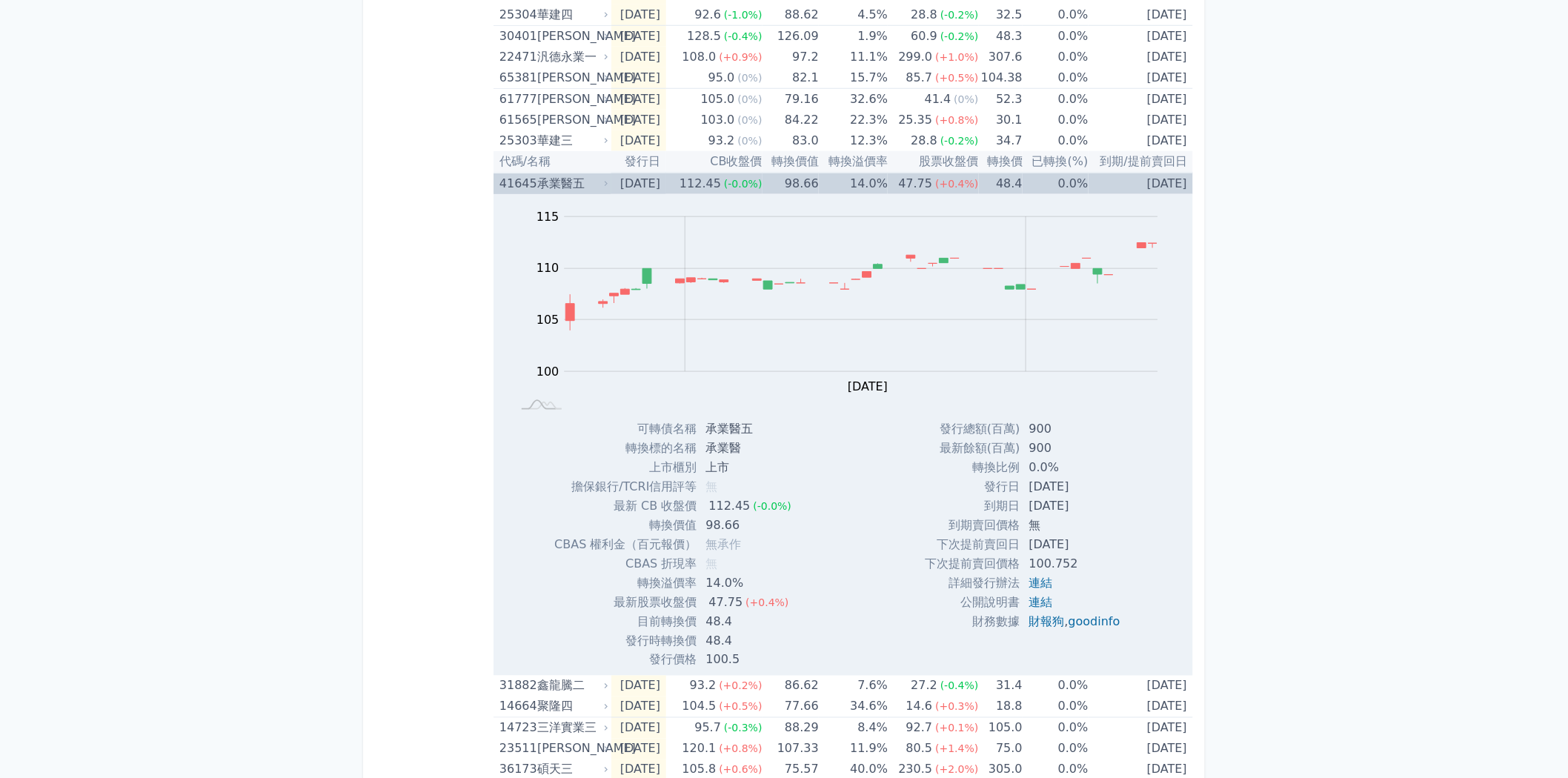
click at [585, 181] on div "承業醫五" at bounding box center [571, 184] width 68 height 21
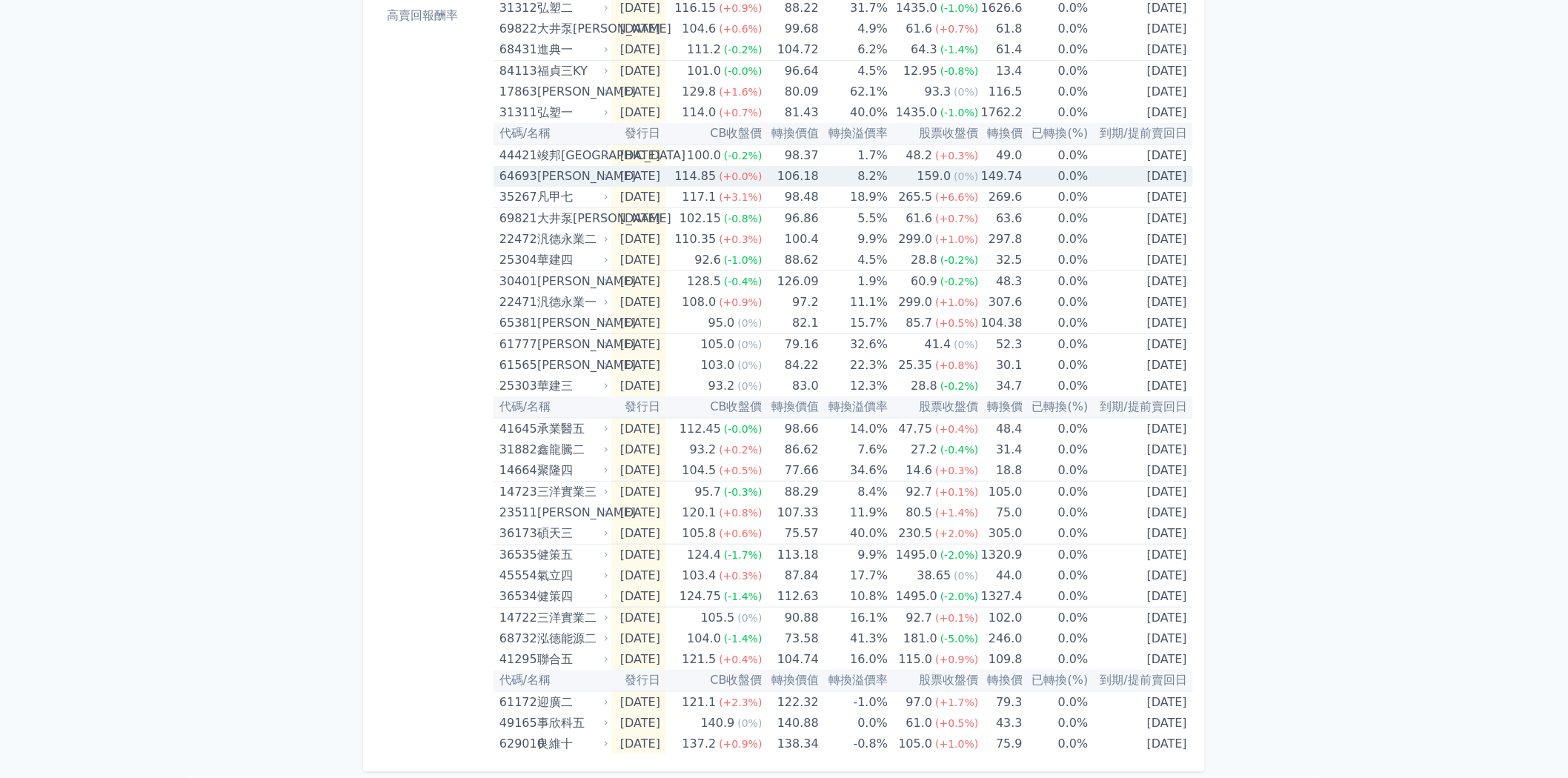
scroll to position [273, 0]
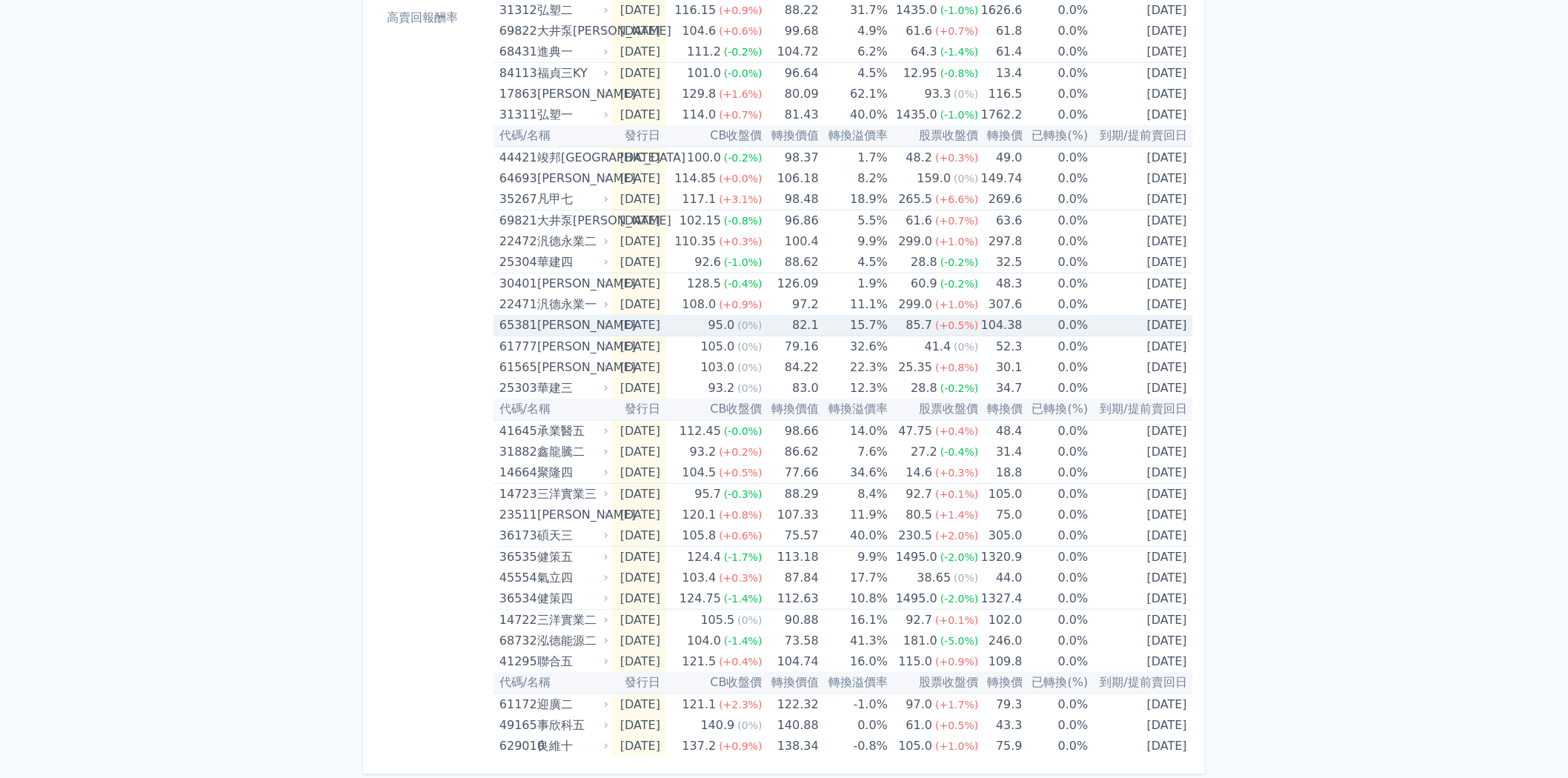
click at [602, 326] on icon at bounding box center [606, 325] width 10 height 10
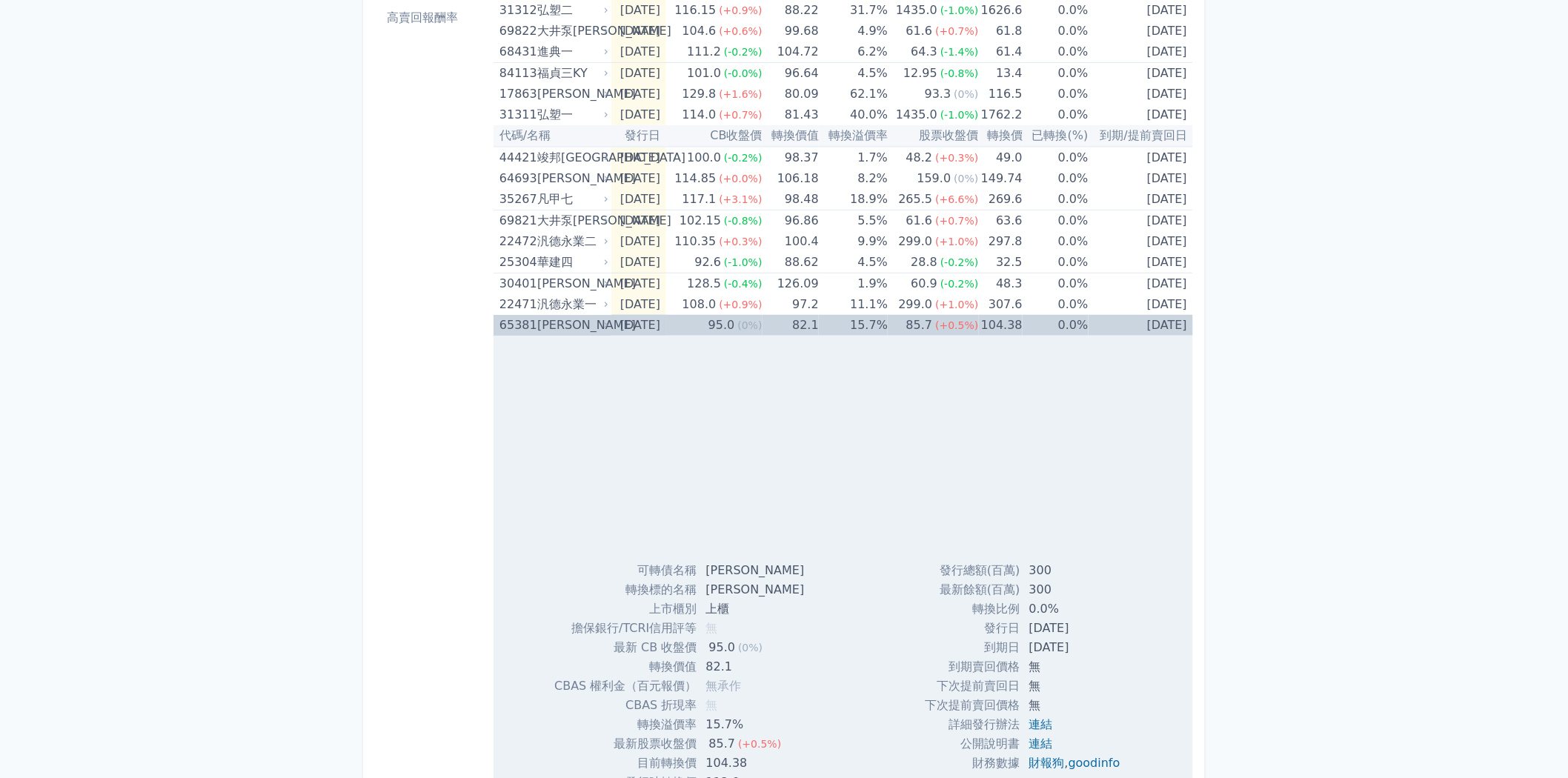
scroll to position [520, 0]
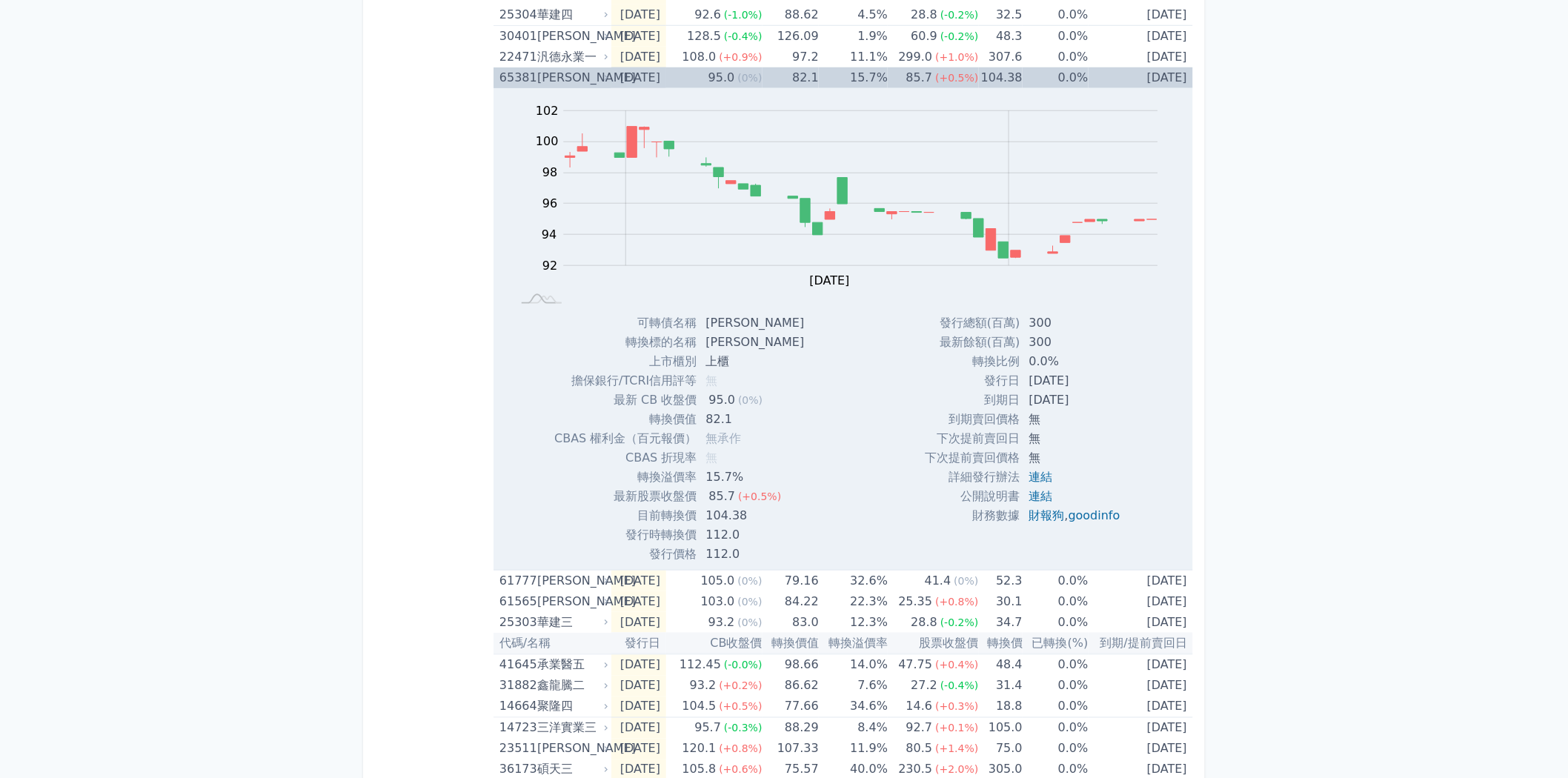
click at [596, 75] on div "[PERSON_NAME]" at bounding box center [571, 78] width 68 height 21
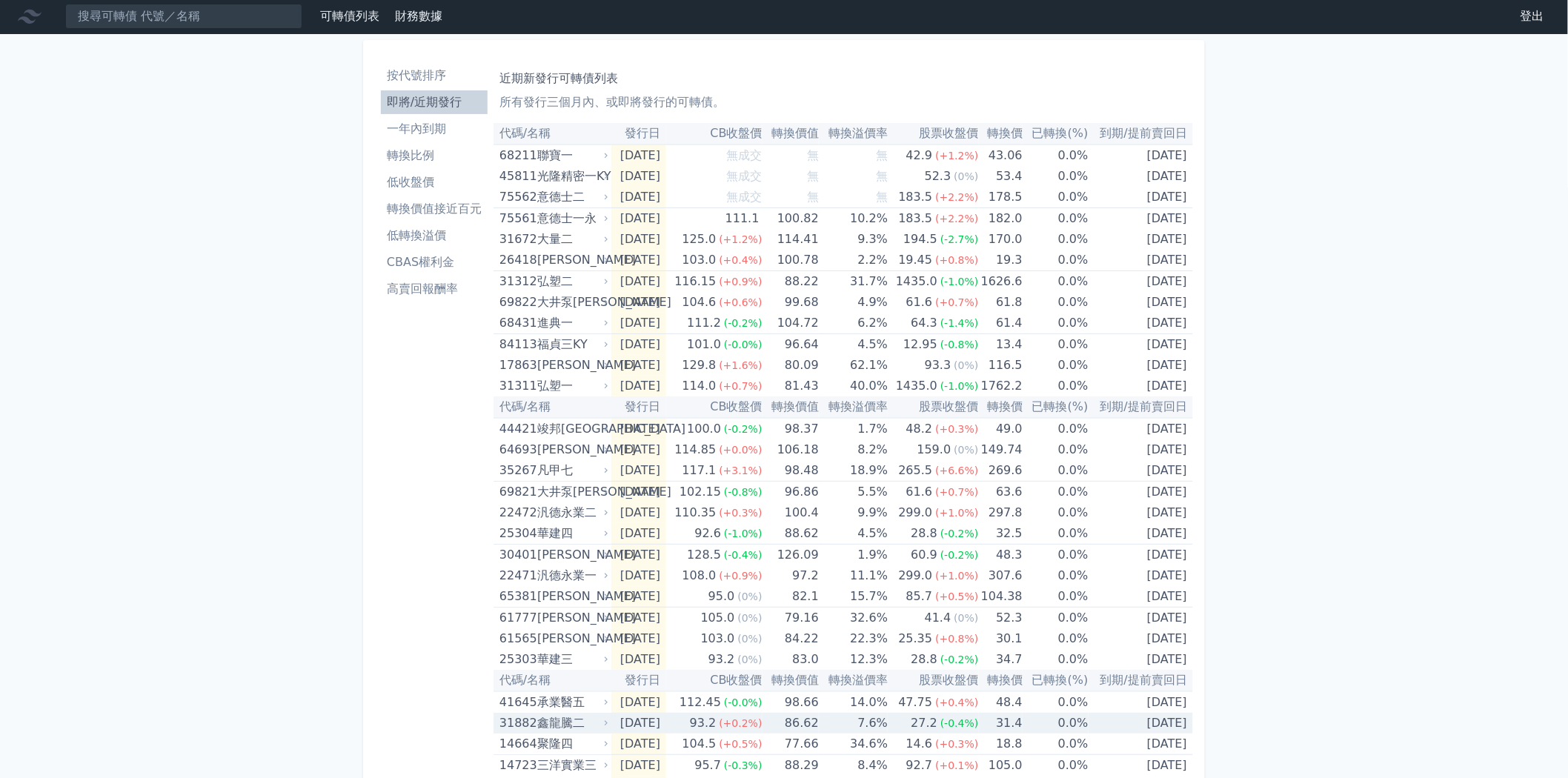
scroll to position [0, 0]
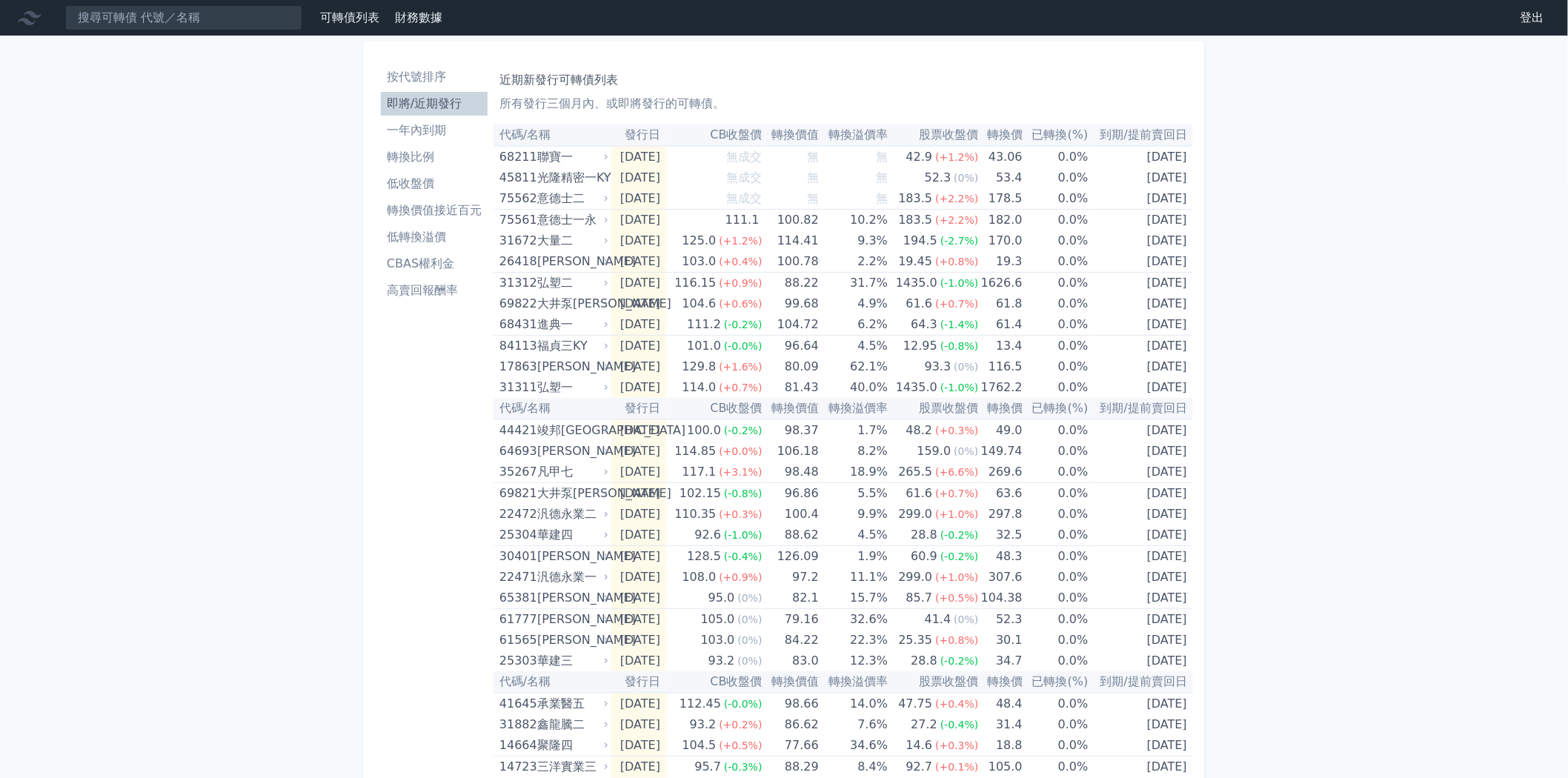
click at [462, 255] on li "CBAS權利金" at bounding box center [433, 263] width 107 height 18
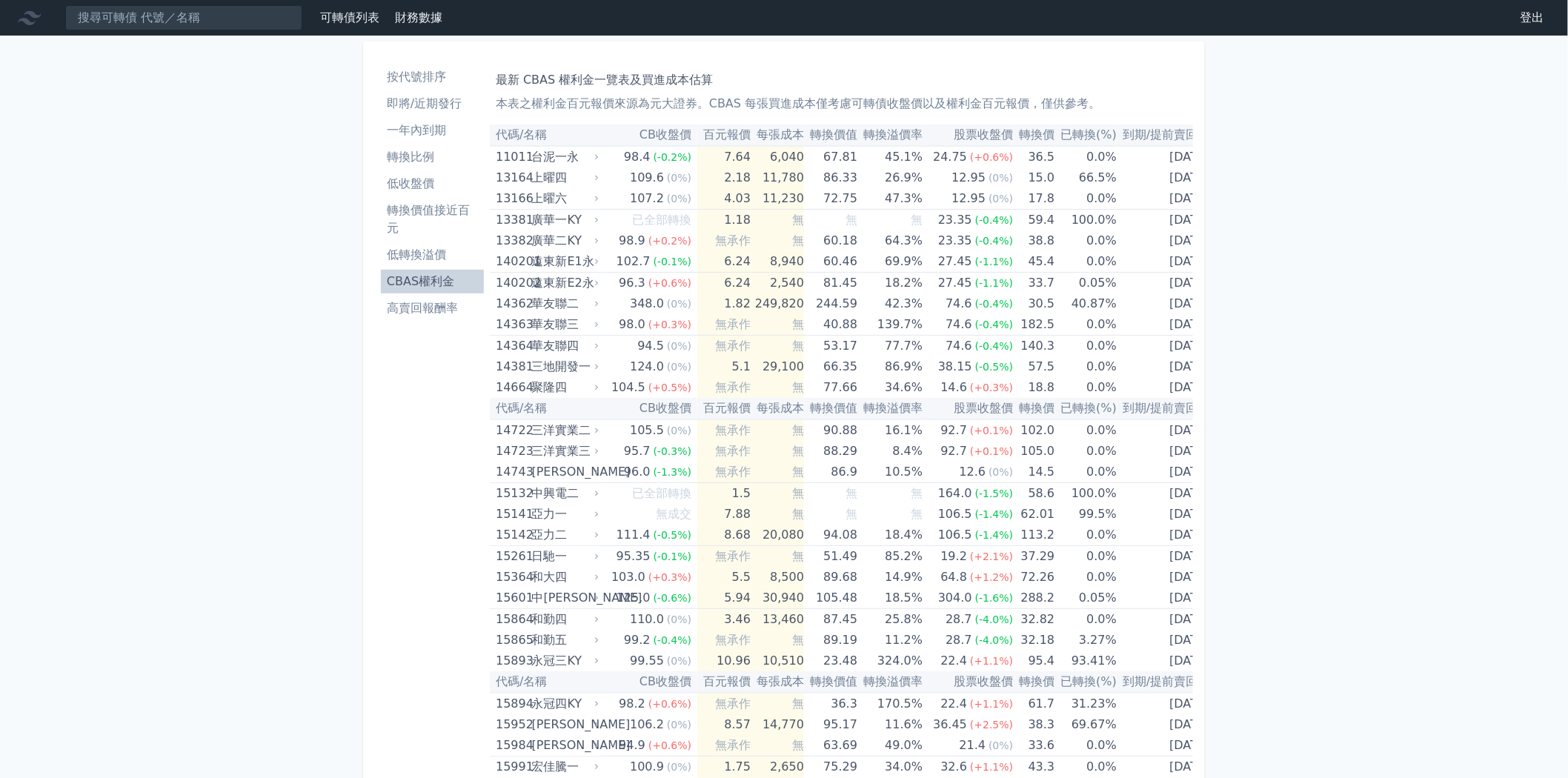
click at [1044, 100] on p "本表之權利金百元報價來源為元大證券。CBAS 每張買進成本僅考慮可轉債收盤價以及權利金百元報價，僅供參考。" at bounding box center [842, 103] width 692 height 18
click at [1046, 99] on p "本表之權利金百元報價來源為元大證券。CBAS 每張買進成本僅考慮可轉債收盤價以及權利金百元報價，僅供參考。" at bounding box center [842, 103] width 692 height 18
click at [595, 159] on div "台泥一永" at bounding box center [563, 157] width 64 height 21
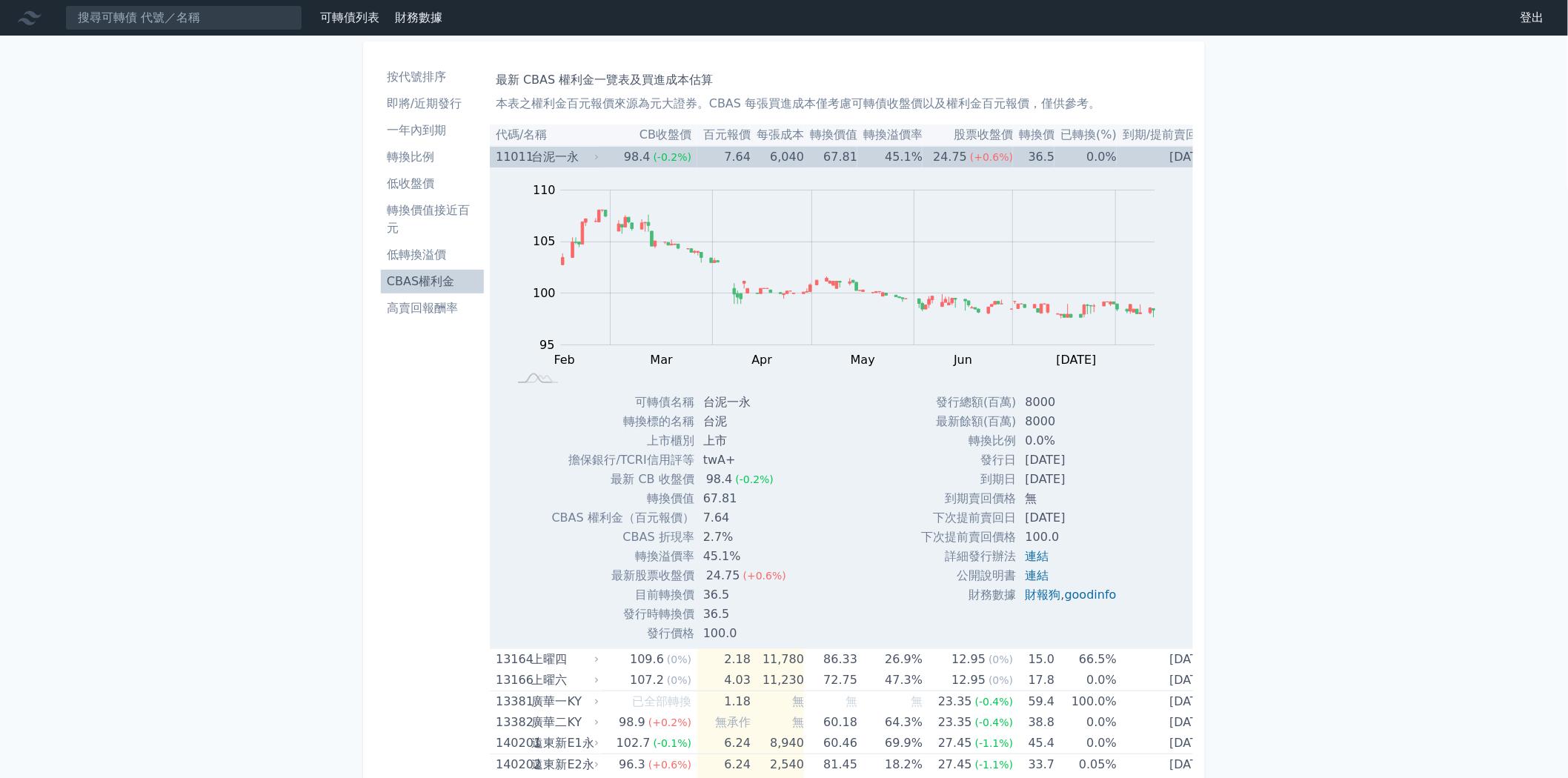
click at [595, 159] on div "台泥一永" at bounding box center [563, 157] width 64 height 21
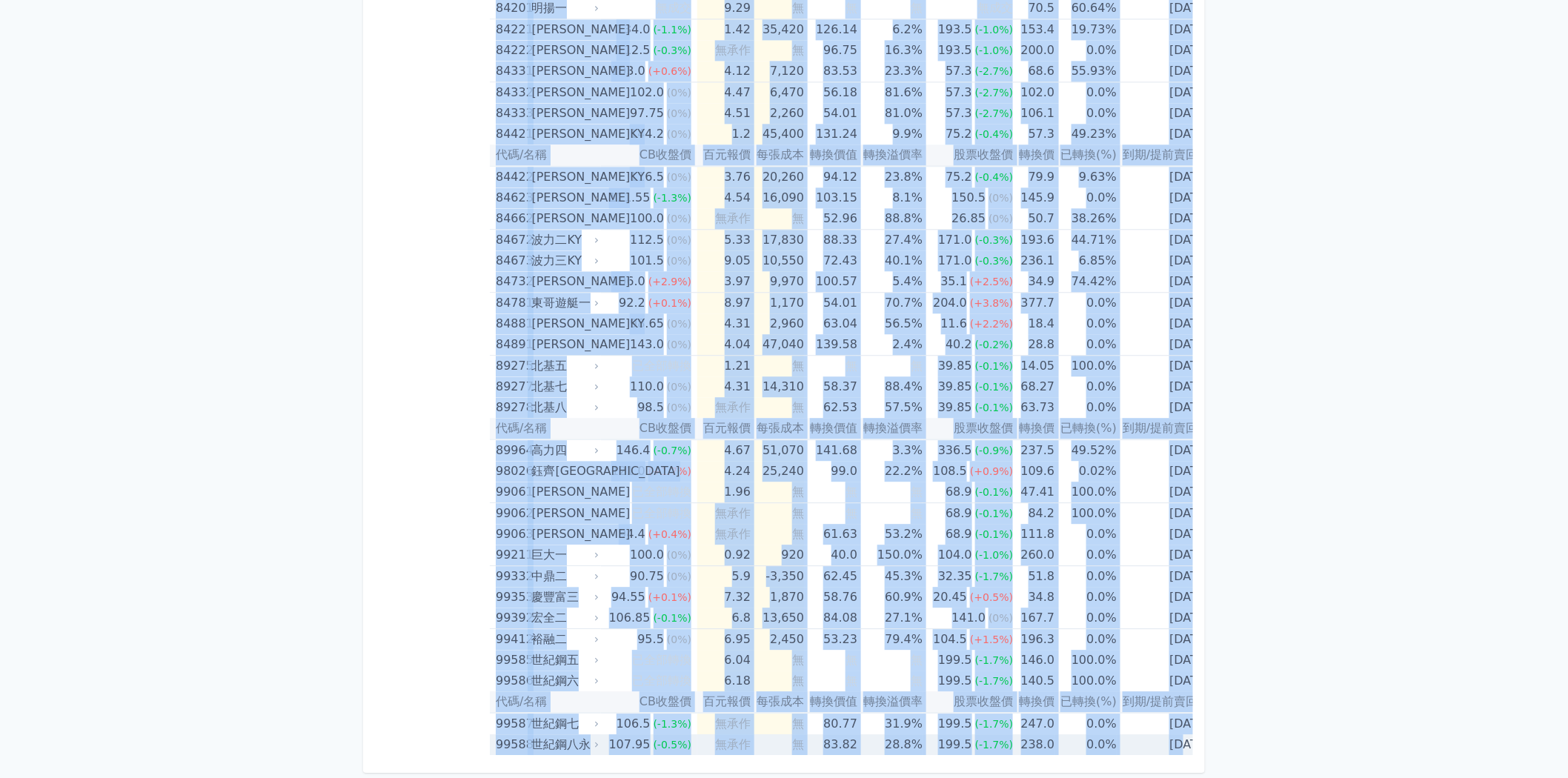
scroll to position [0, 3]
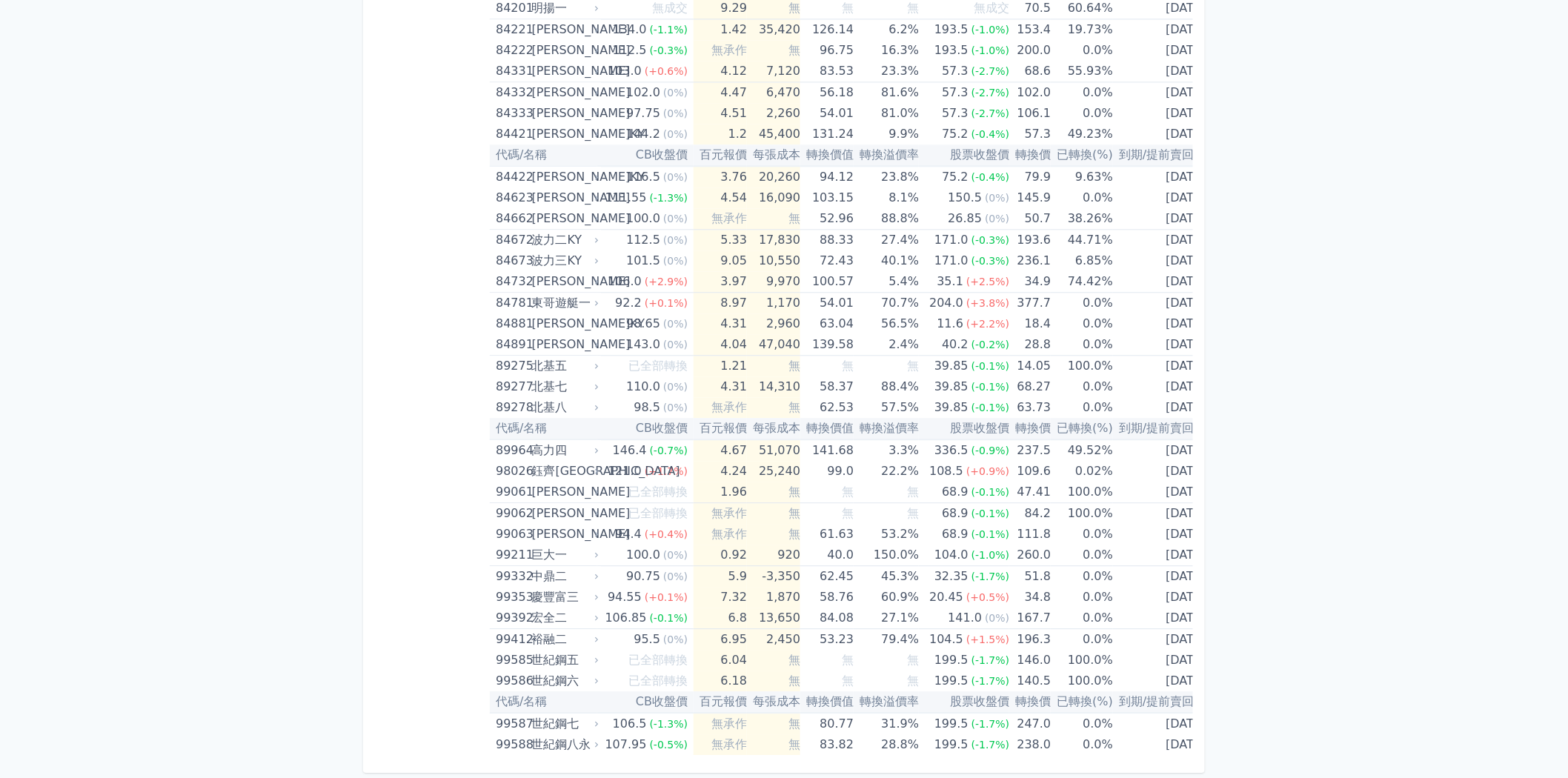
drag, startPoint x: 498, startPoint y: 135, endPoint x: 1204, endPoint y: 723, distance: 918.8
copy table
